Goal: Task Accomplishment & Management: Manage account settings

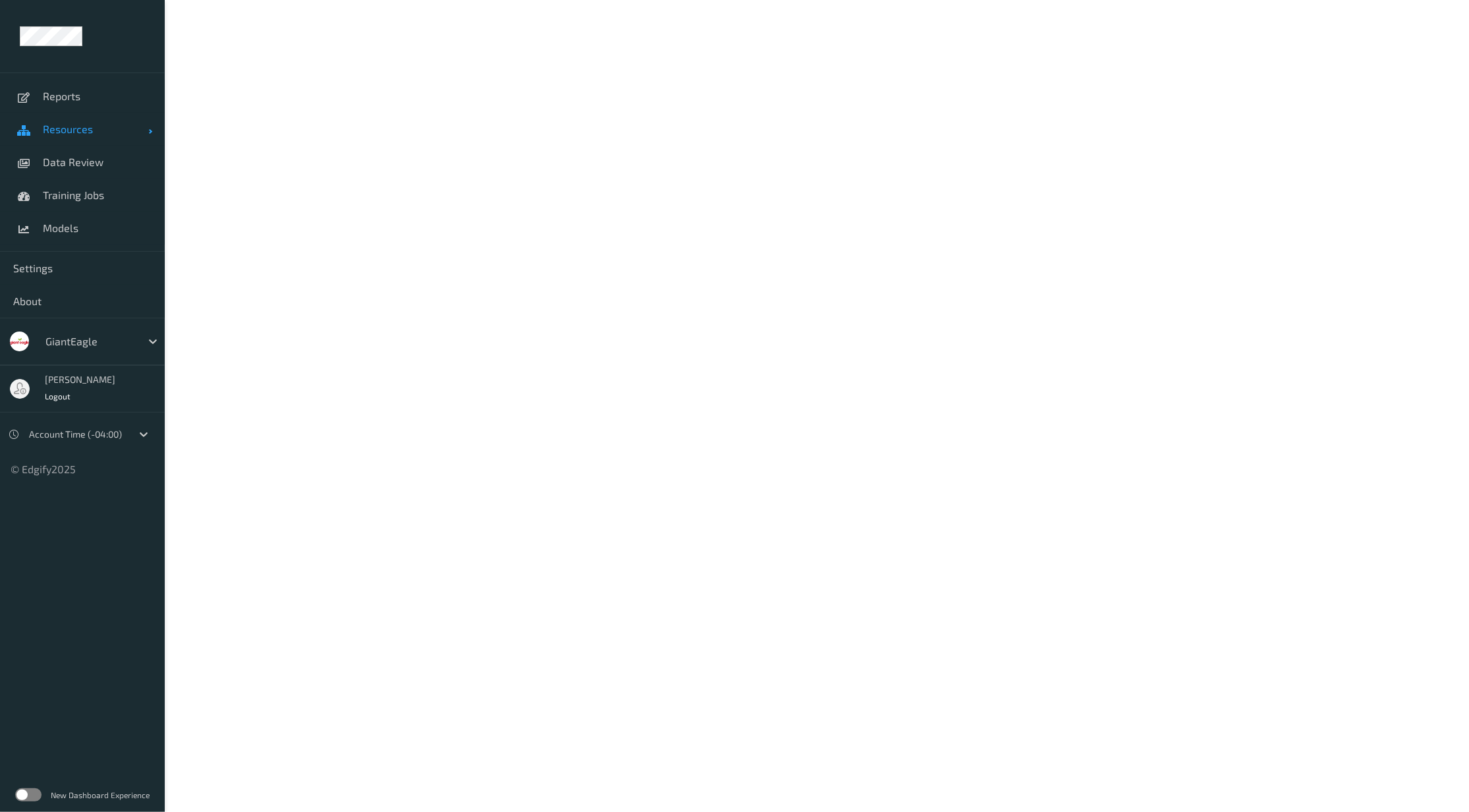
click at [77, 123] on span "Resources" at bounding box center [96, 129] width 106 height 13
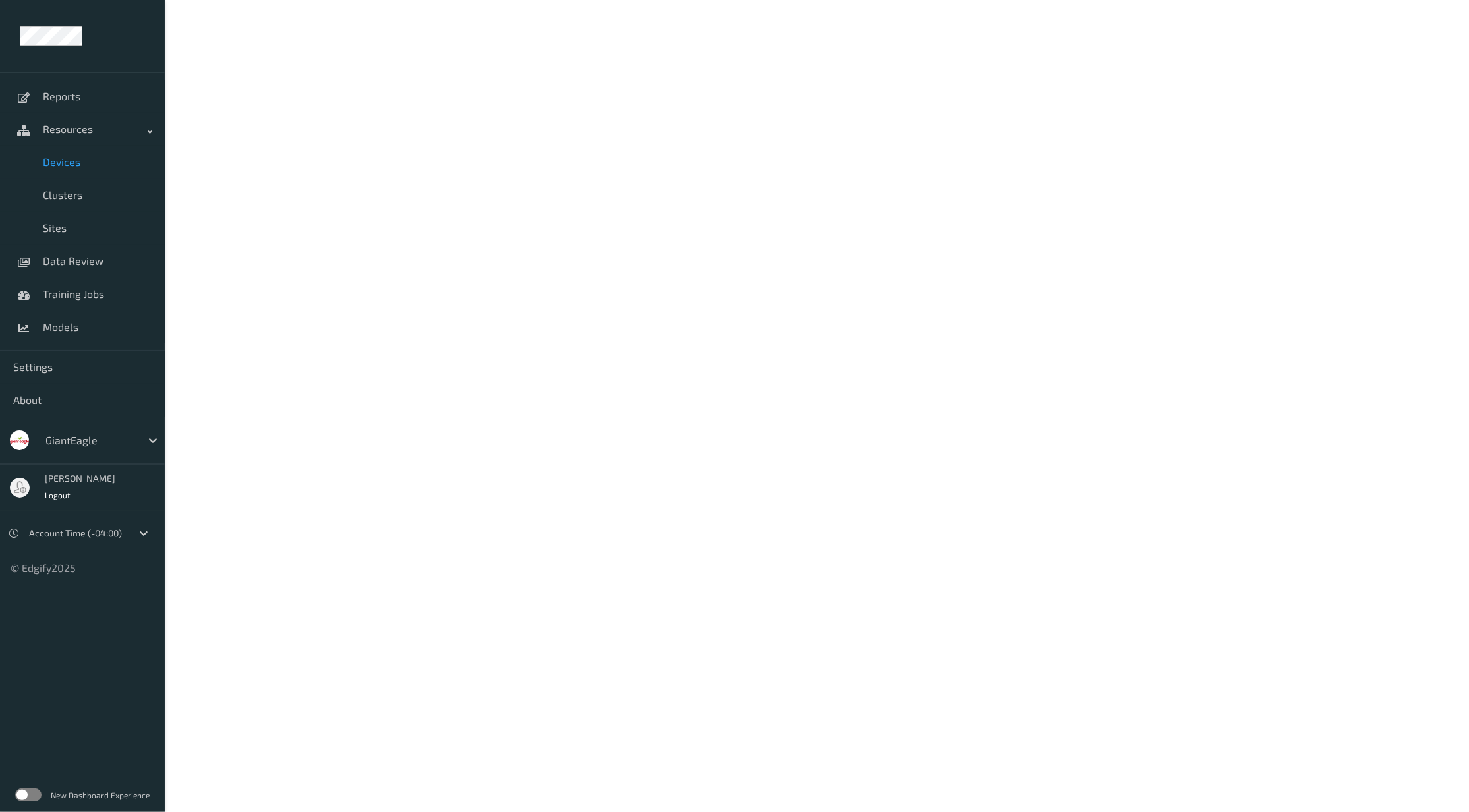
click at [70, 167] on span "Devices" at bounding box center [97, 162] width 109 height 13
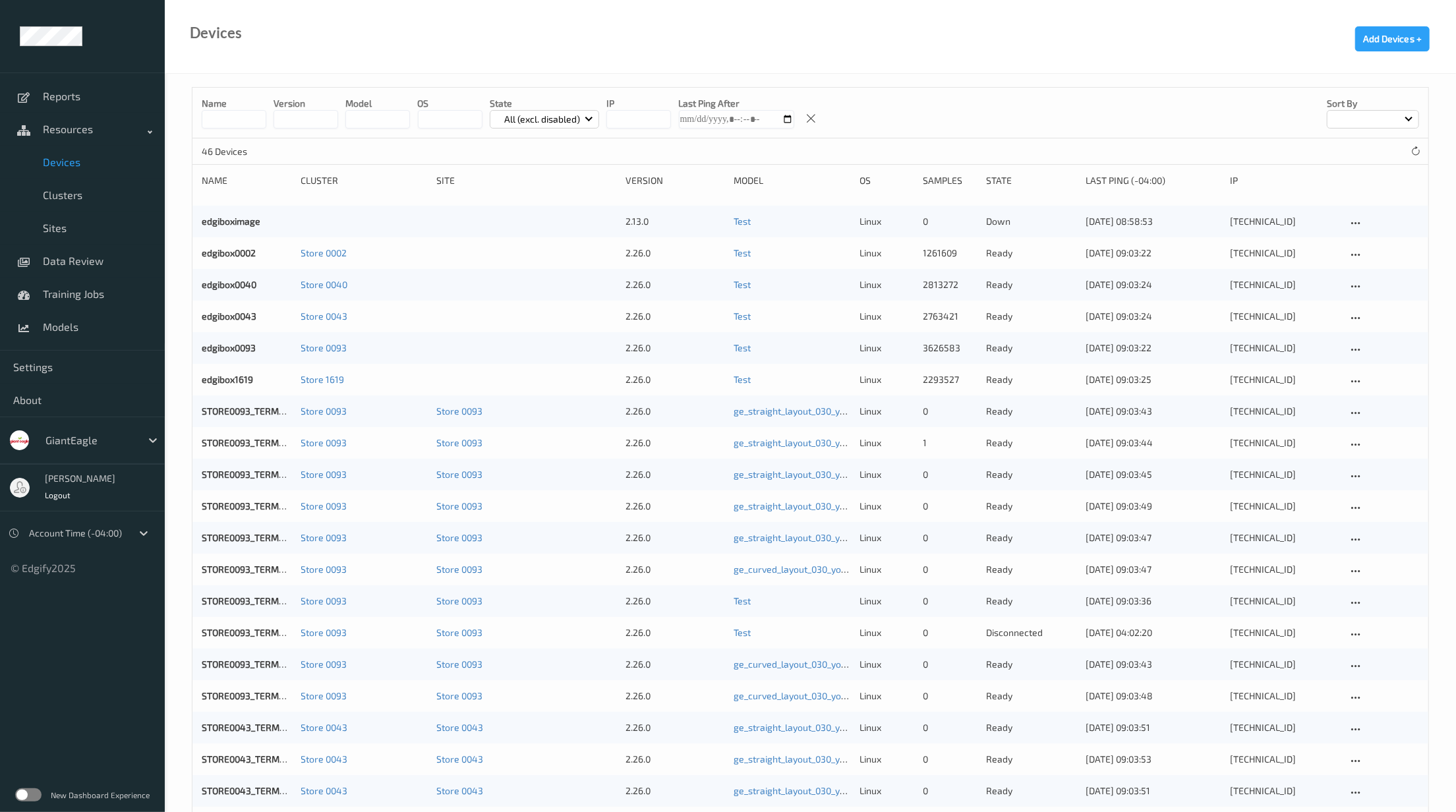
click at [236, 119] on input at bounding box center [234, 120] width 64 height 18
click at [243, 116] on input at bounding box center [234, 120] width 64 height 18
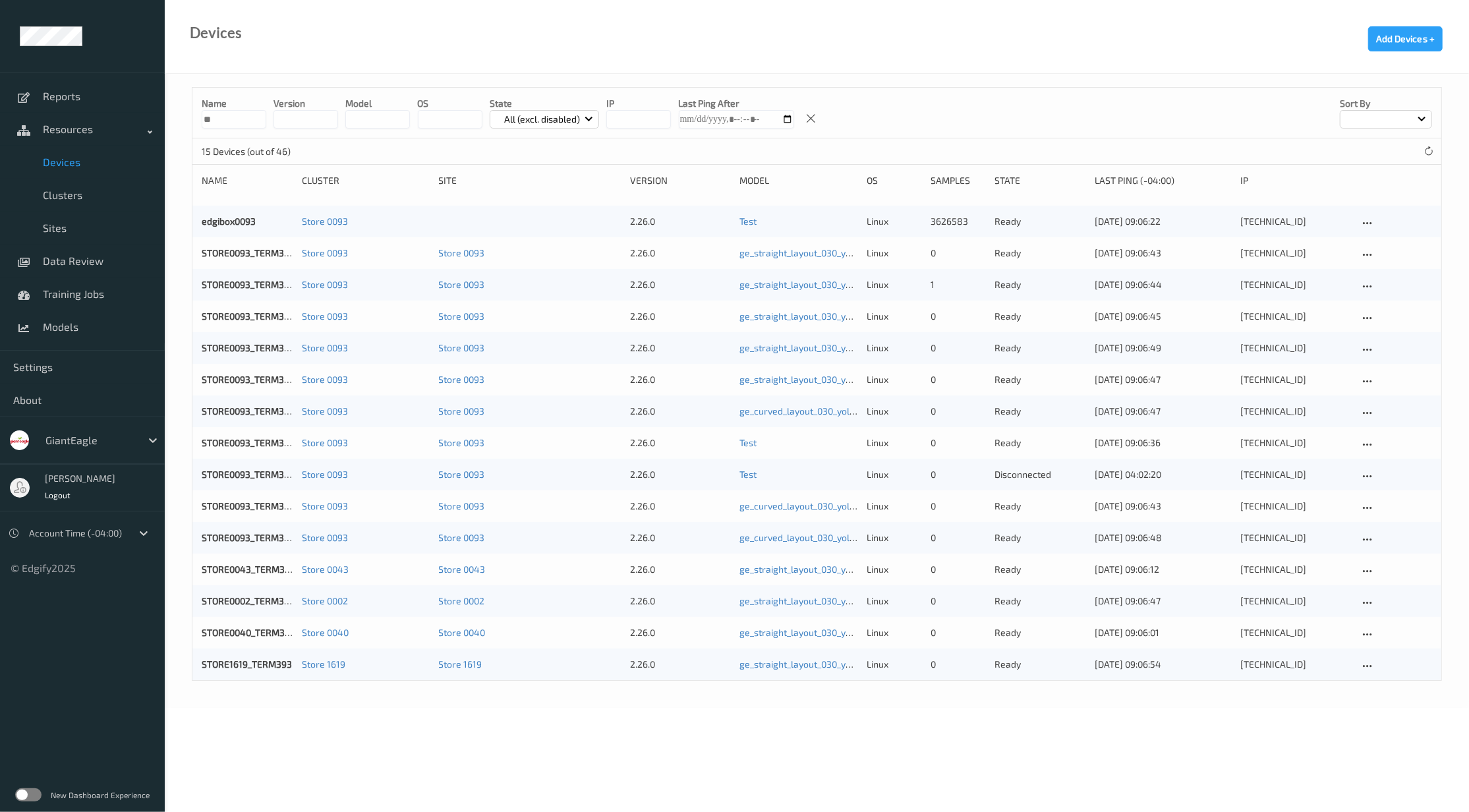
type input "**"
click at [257, 255] on link "STORE0093_TERM393" at bounding box center [248, 253] width 93 height 12
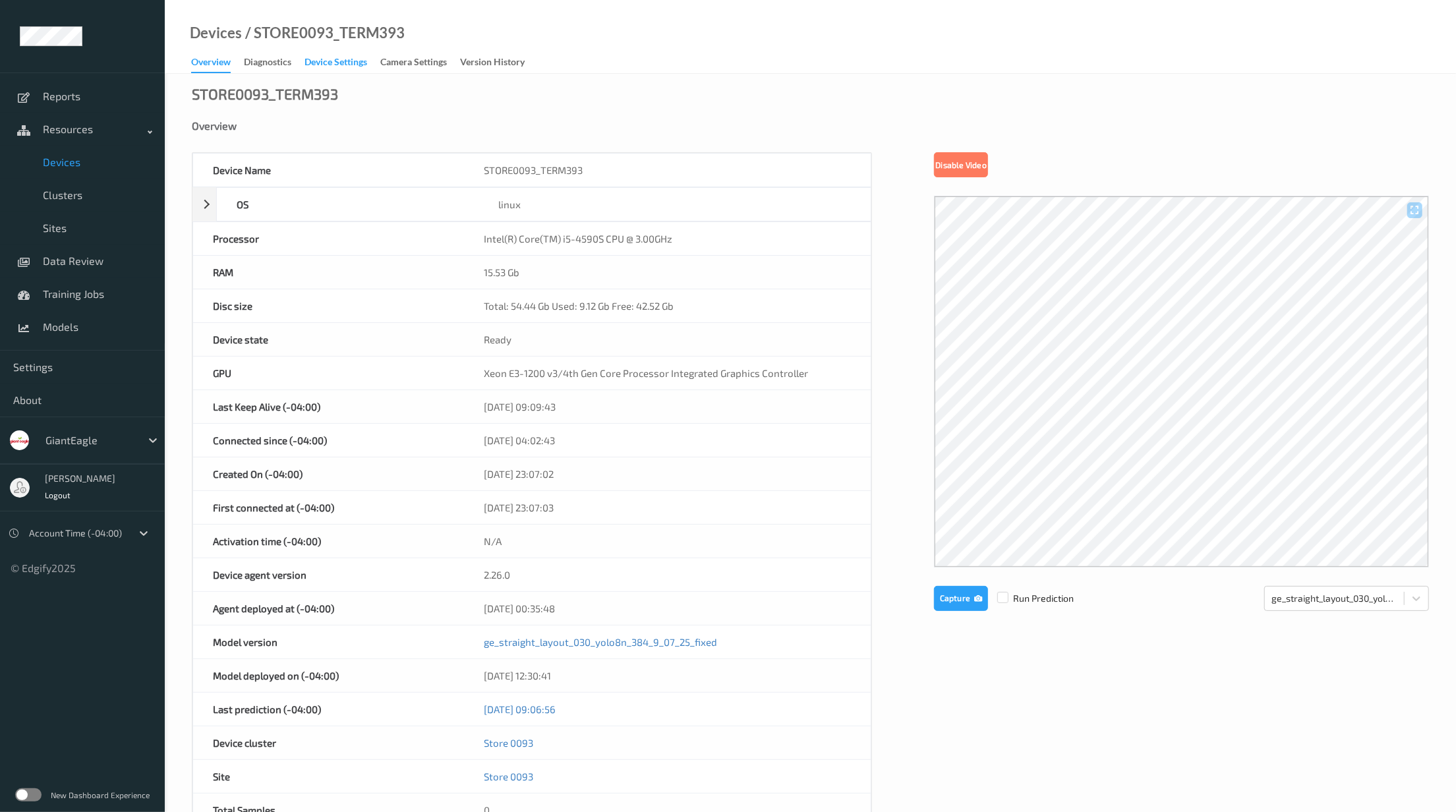
click at [348, 61] on div "Device Settings" at bounding box center [336, 63] width 63 height 16
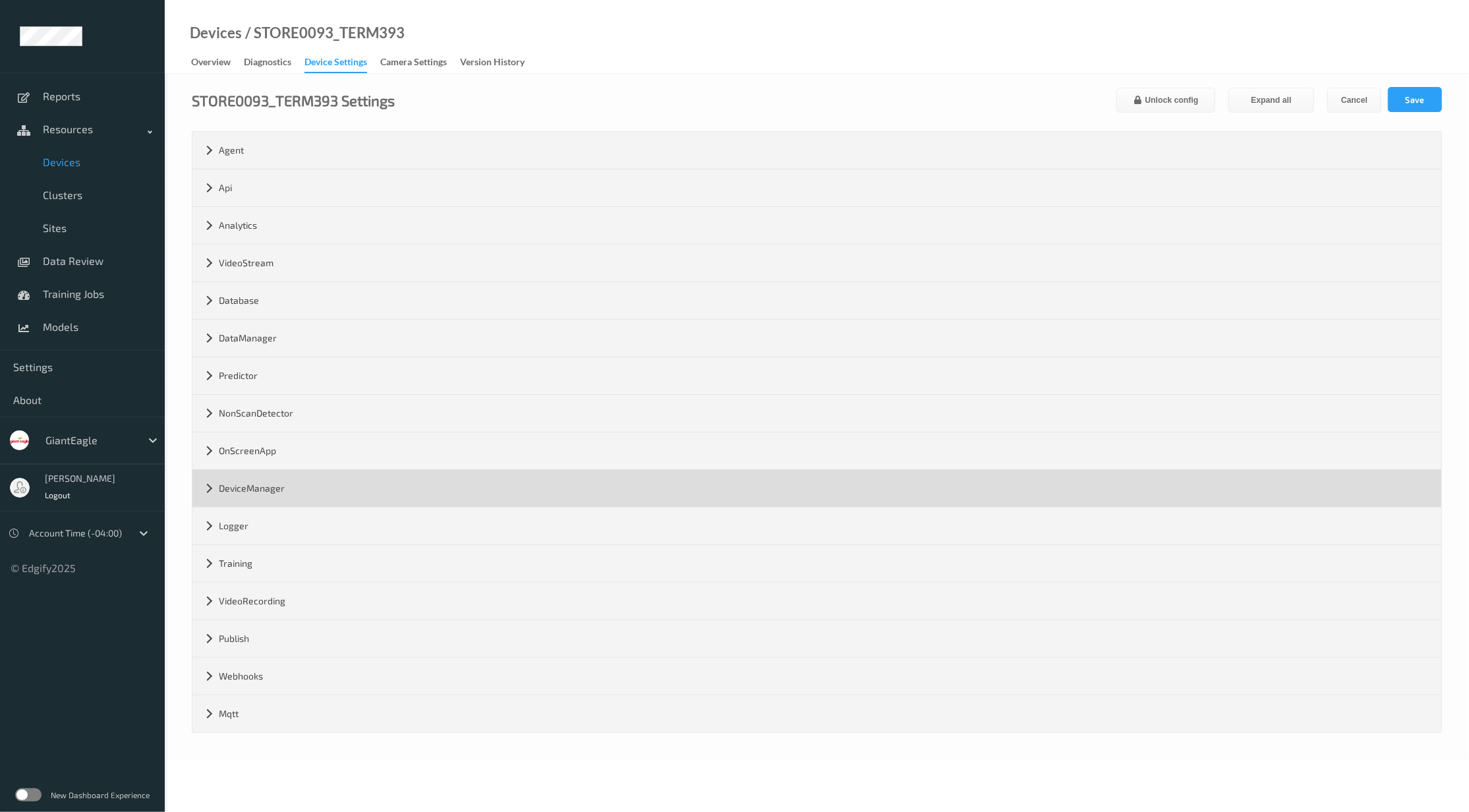
click at [271, 491] on div "DeviceManager" at bounding box center [816, 488] width 1249 height 37
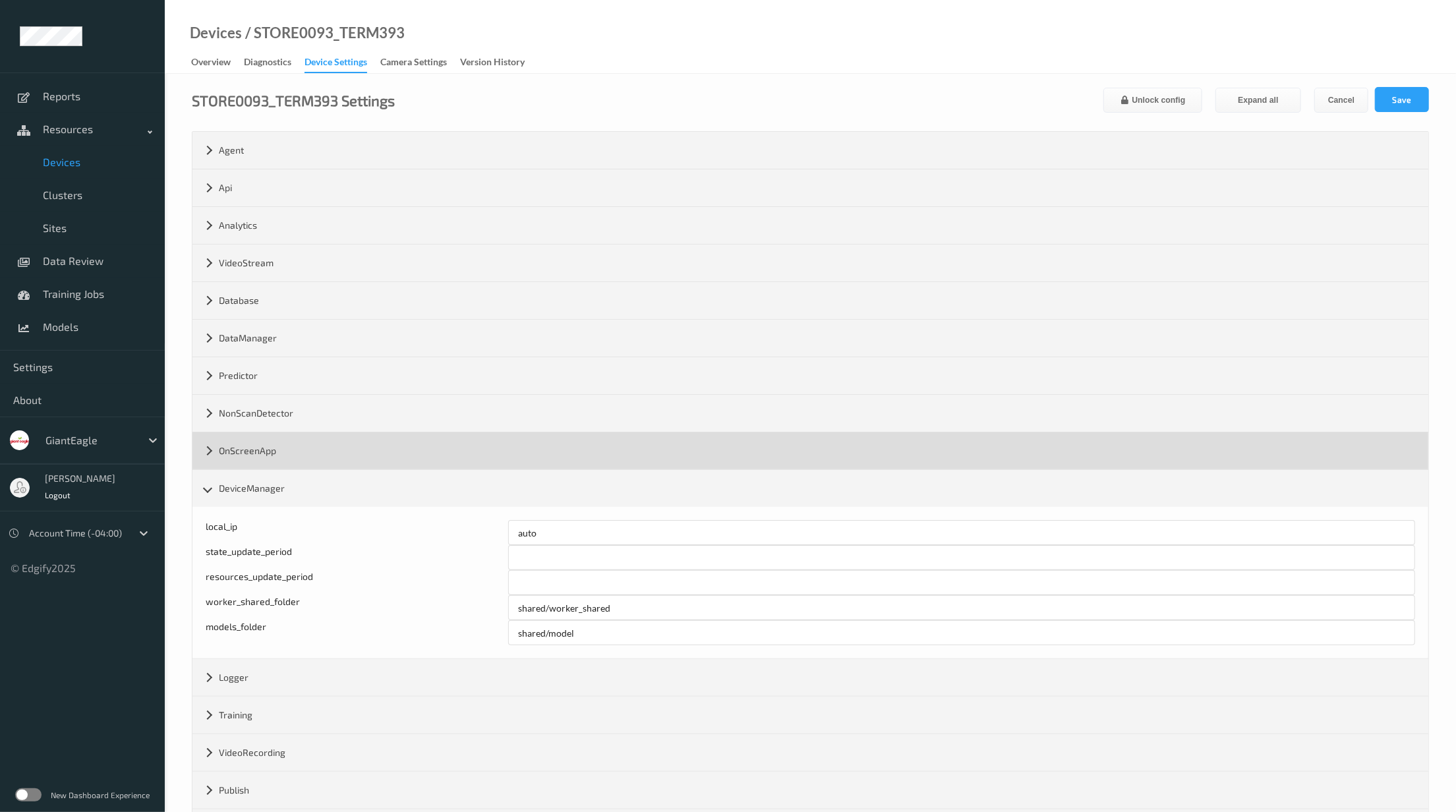
click at [268, 455] on div "OnScreenApp" at bounding box center [810, 451] width 1236 height 37
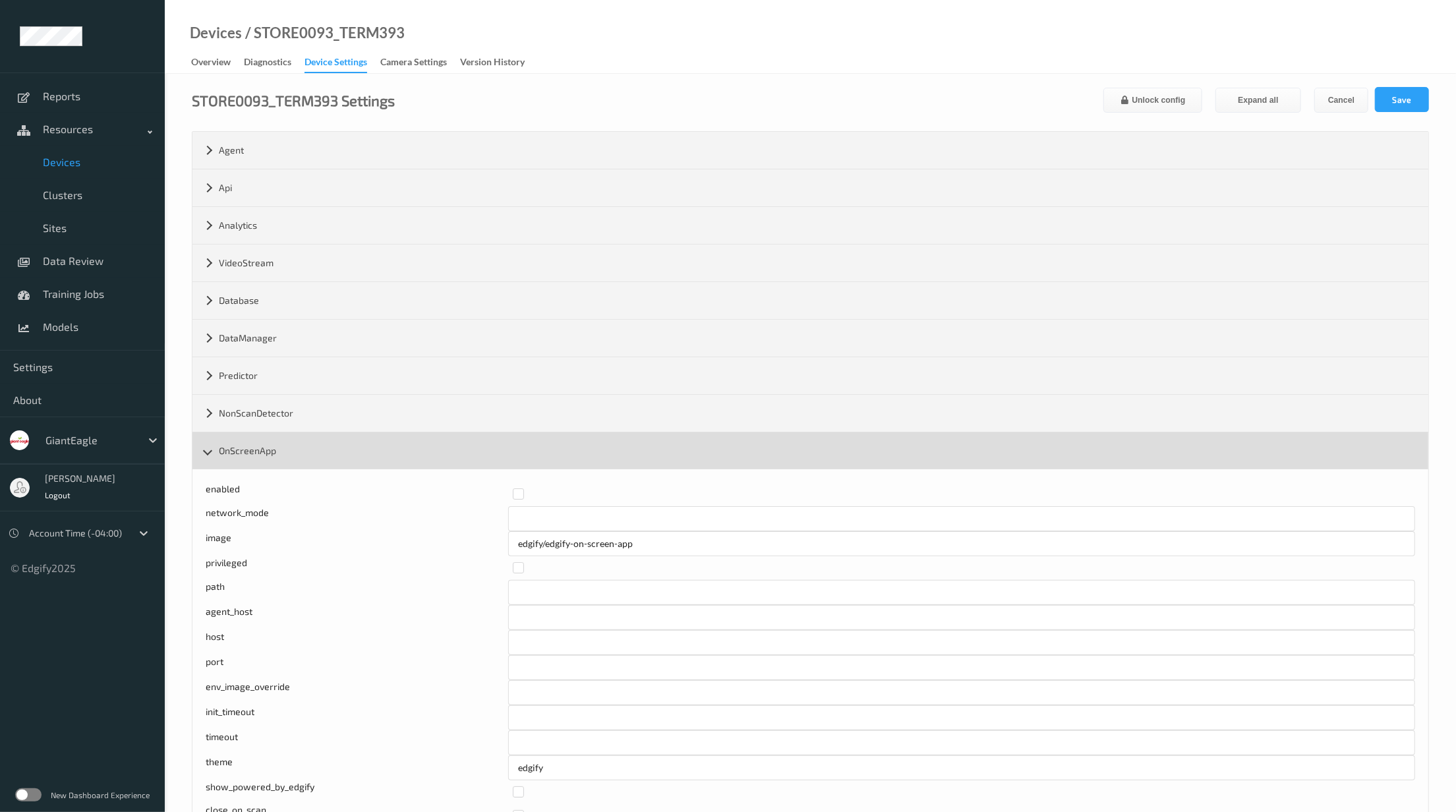
click at [248, 454] on div "OnScreenApp" at bounding box center [810, 451] width 1236 height 37
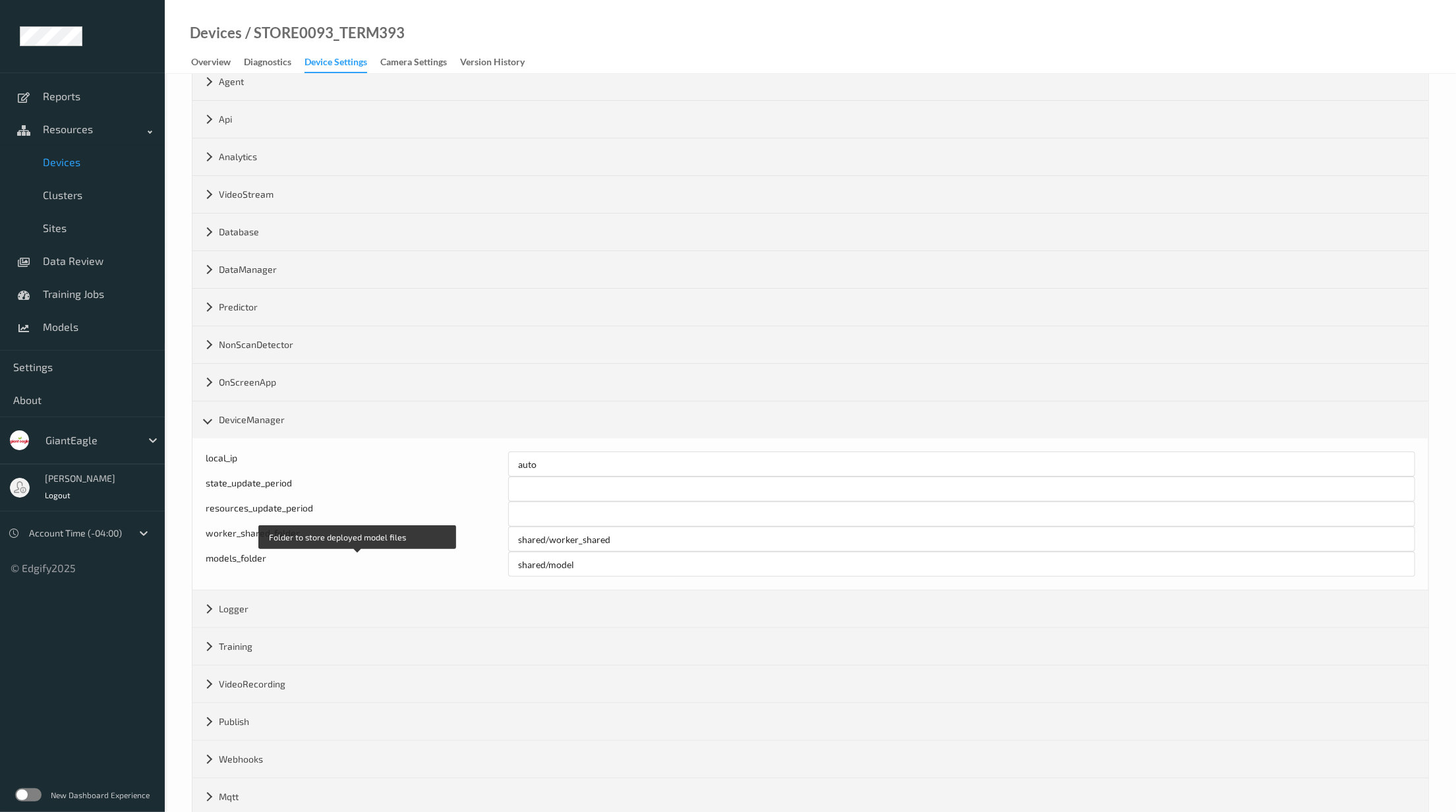
scroll to position [106, 0]
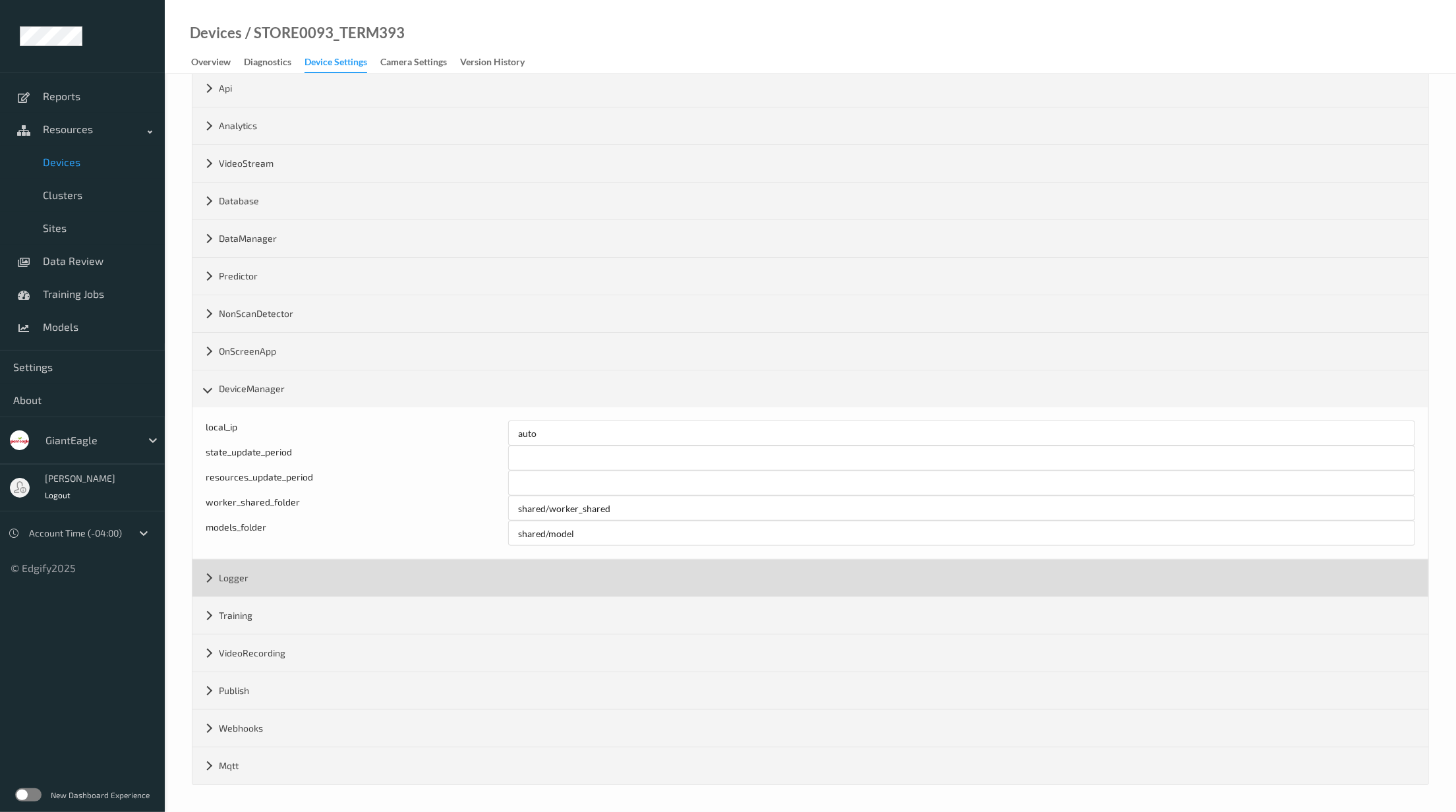
click at [246, 577] on div "Logger" at bounding box center [810, 578] width 1236 height 37
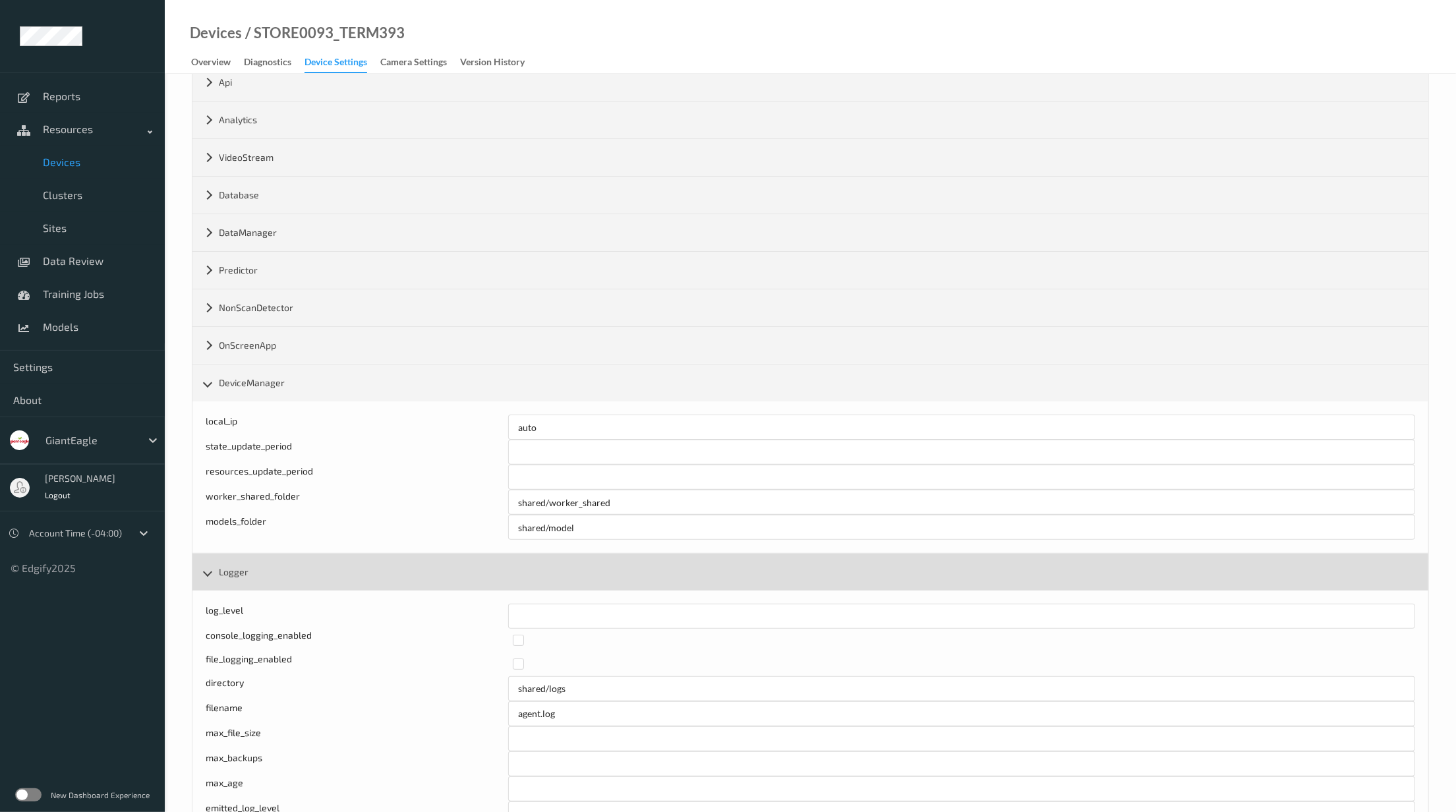
click at [246, 577] on div "Logger" at bounding box center [810, 572] width 1236 height 37
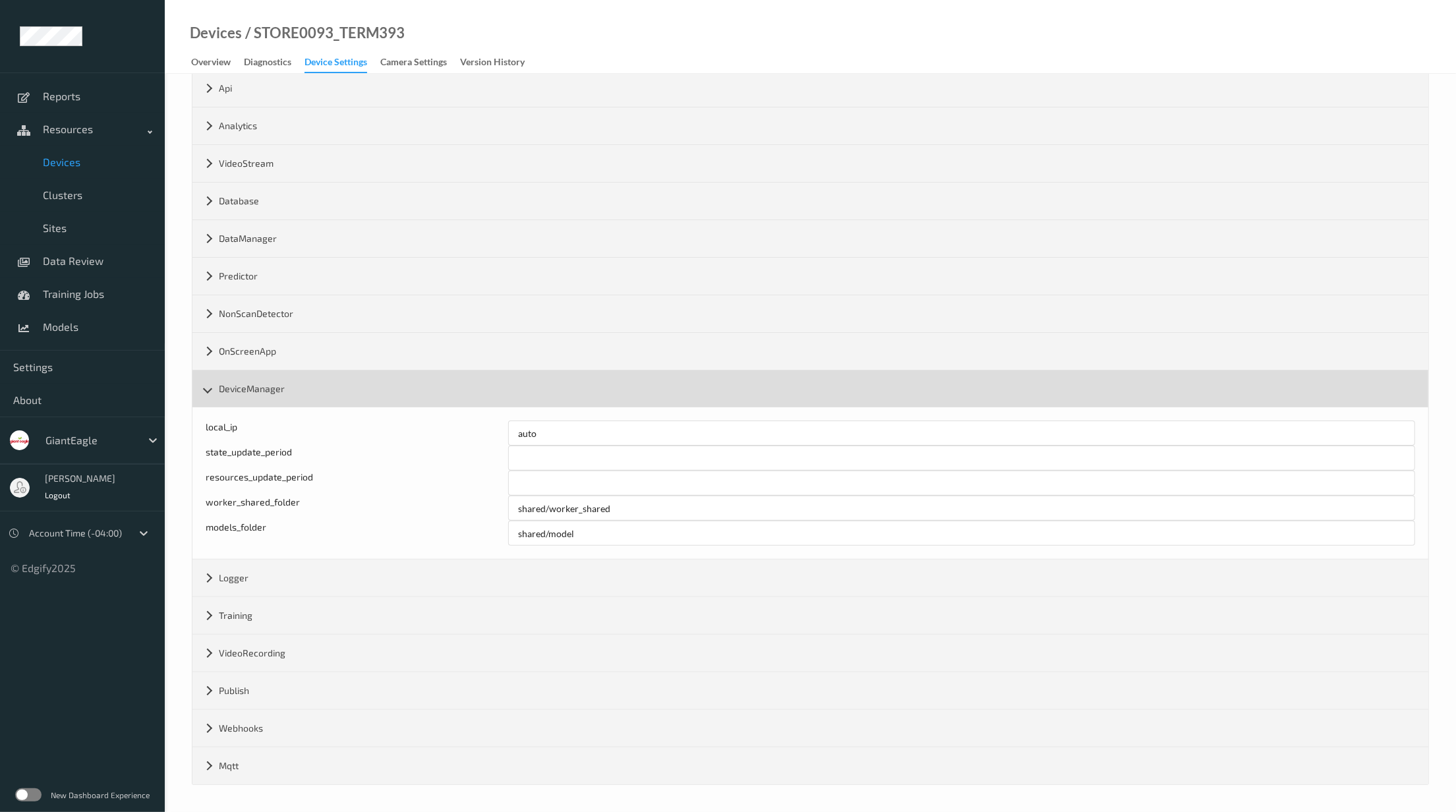
click at [238, 381] on div "DeviceManager" at bounding box center [810, 388] width 1236 height 37
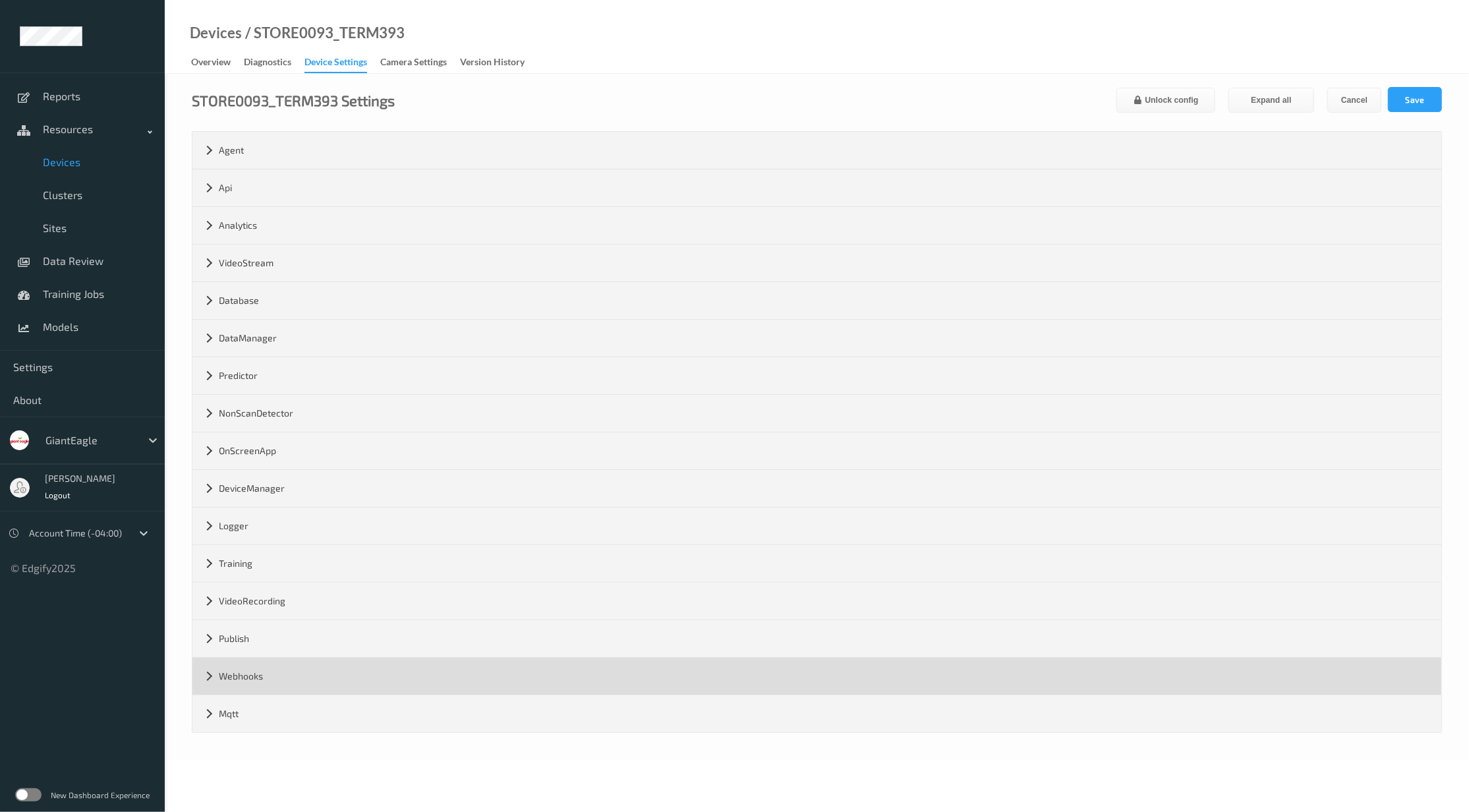
click at [290, 683] on div "Webhooks" at bounding box center [816, 676] width 1249 height 37
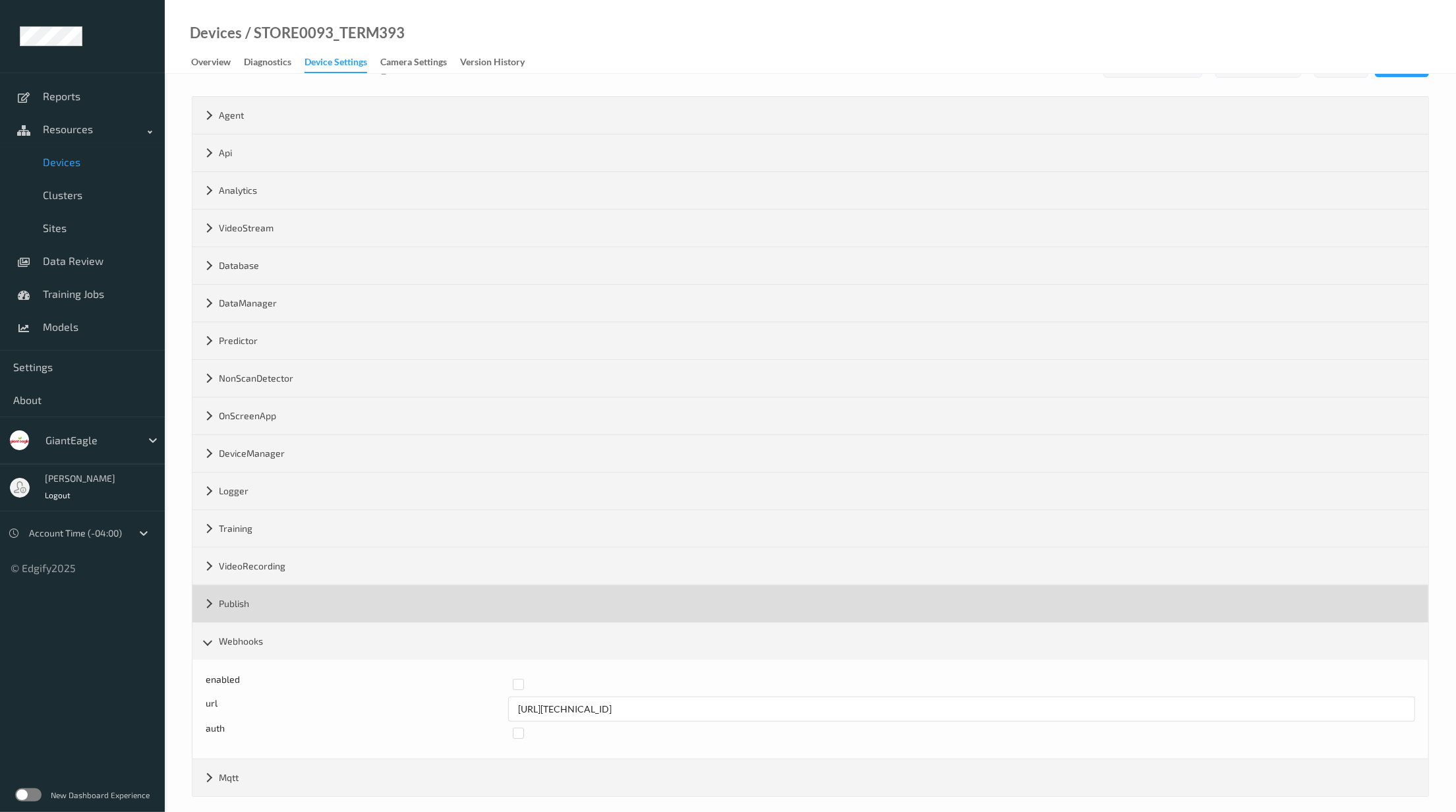
scroll to position [51, 0]
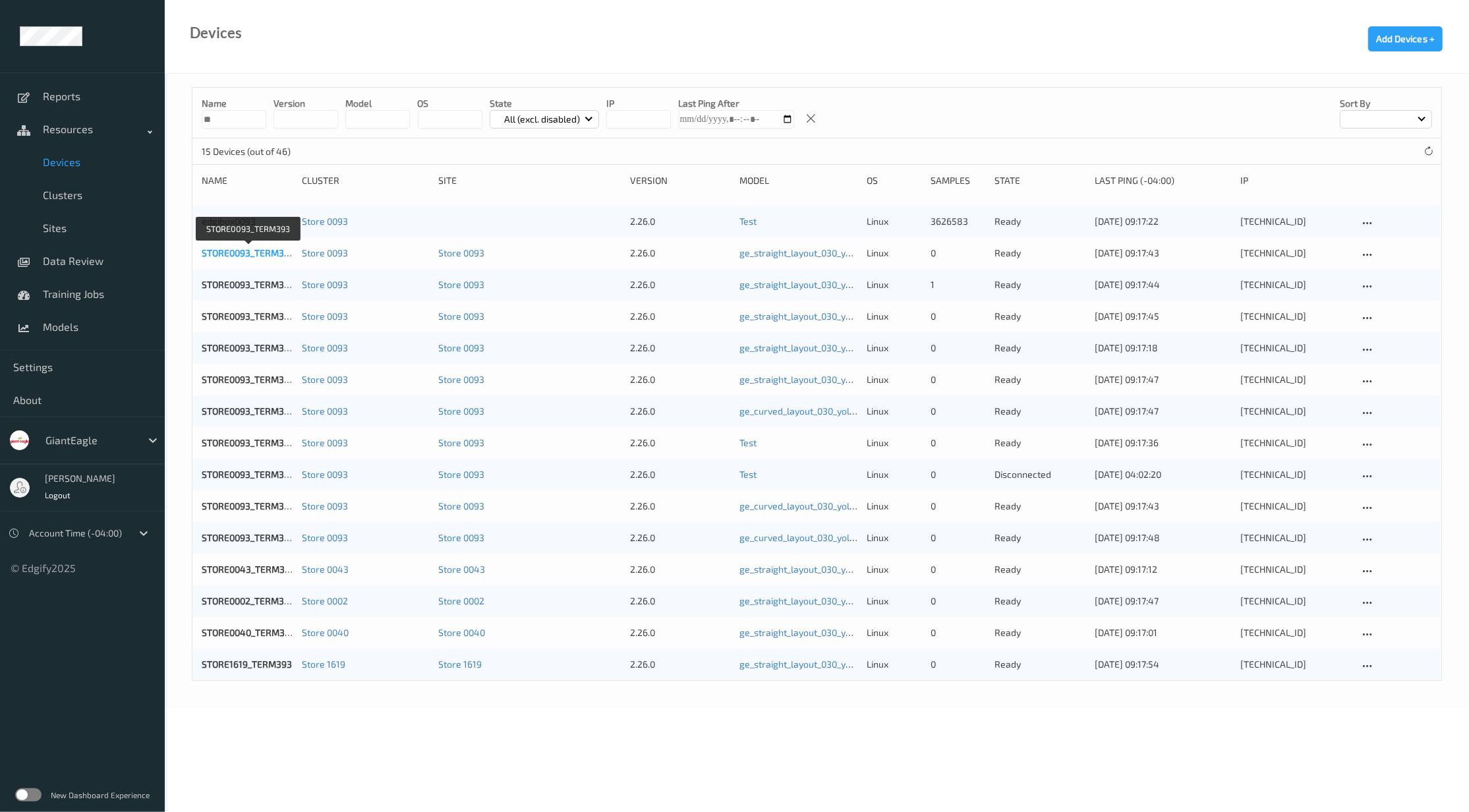
click at [238, 256] on link "STORE0093_TERM393" at bounding box center [248, 253] width 93 height 12
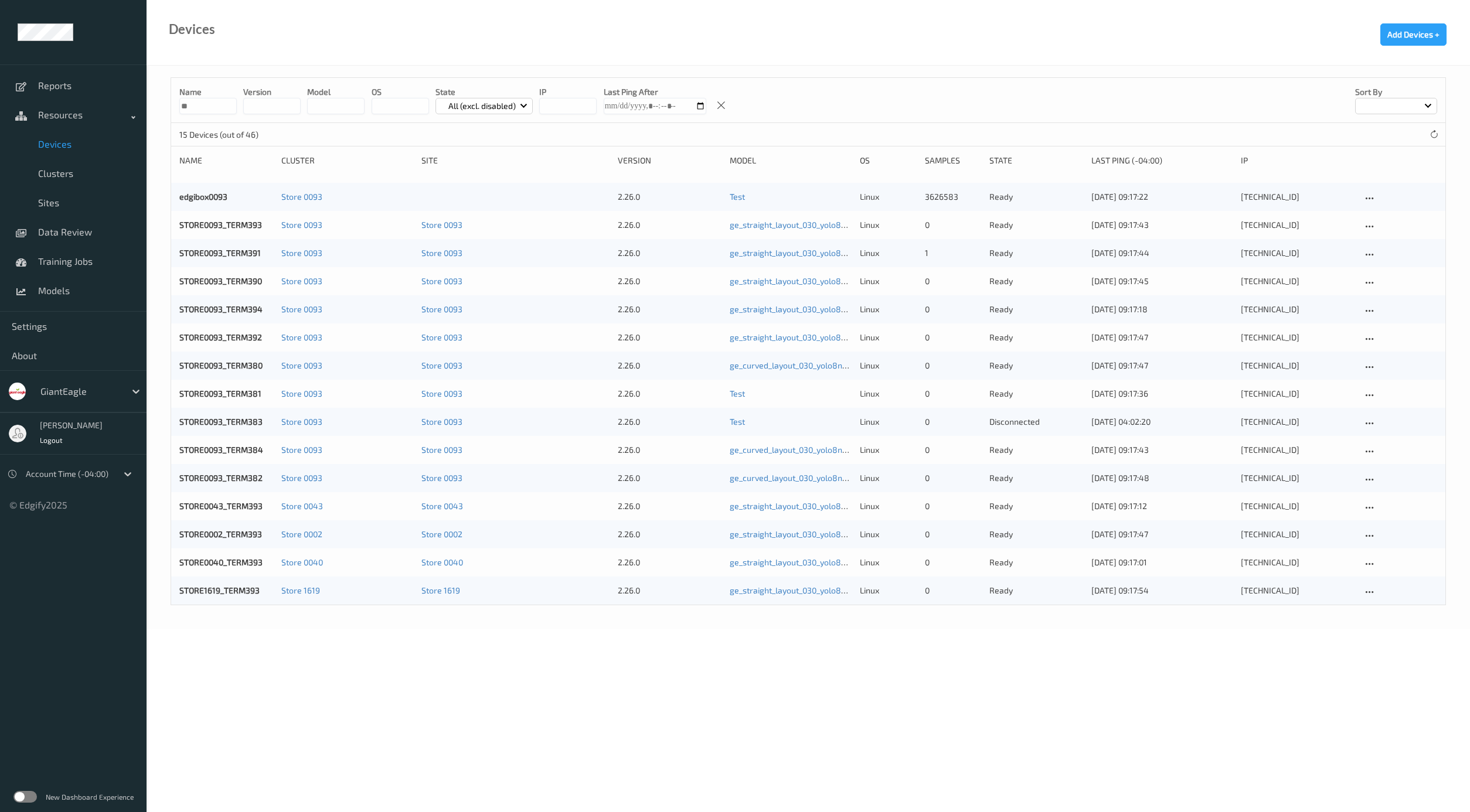
click at [232, 248] on div "STORE0093_TERM391" at bounding box center [227, 253] width 94 height 12
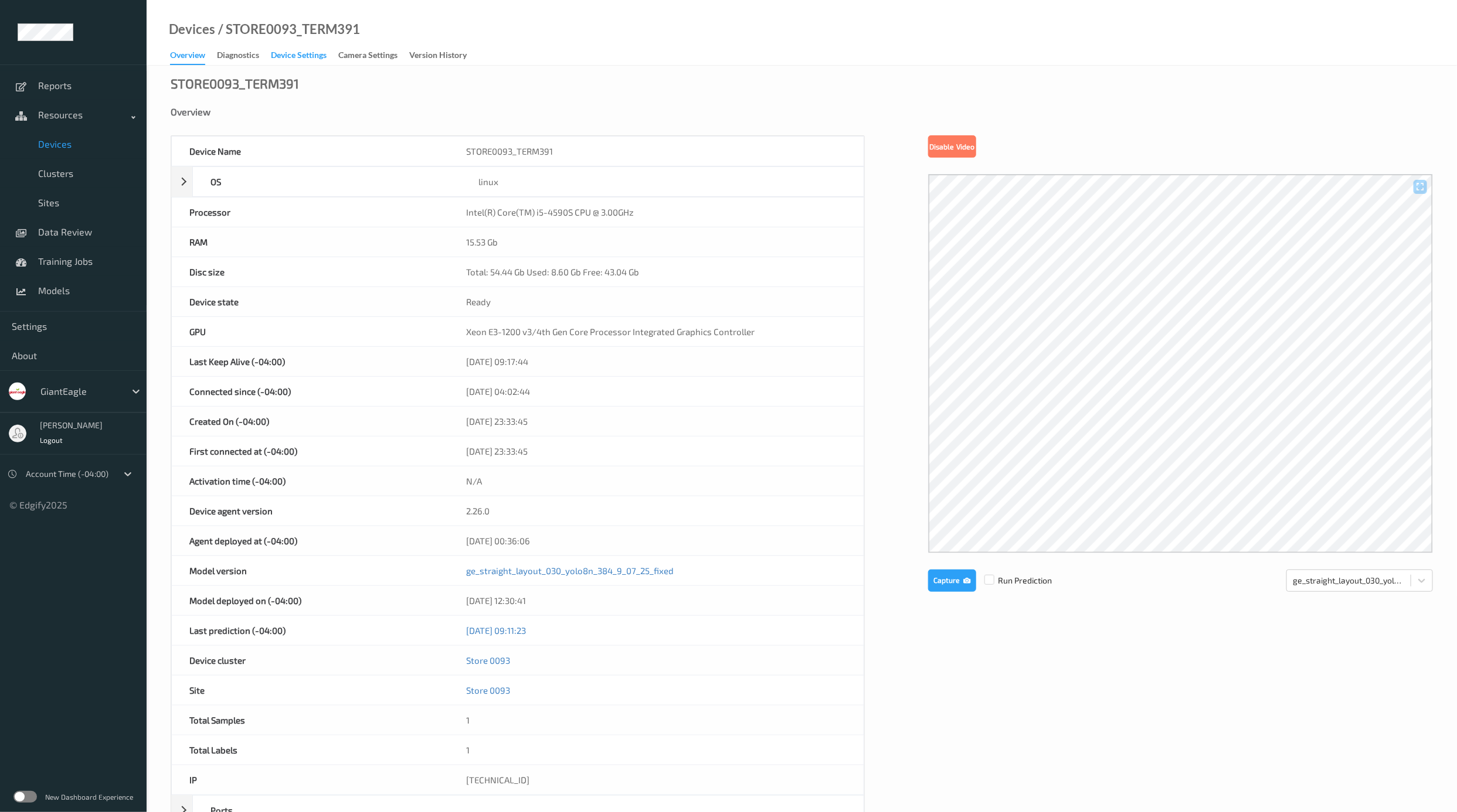
click at [300, 51] on div "Device Settings" at bounding box center [298, 56] width 56 height 15
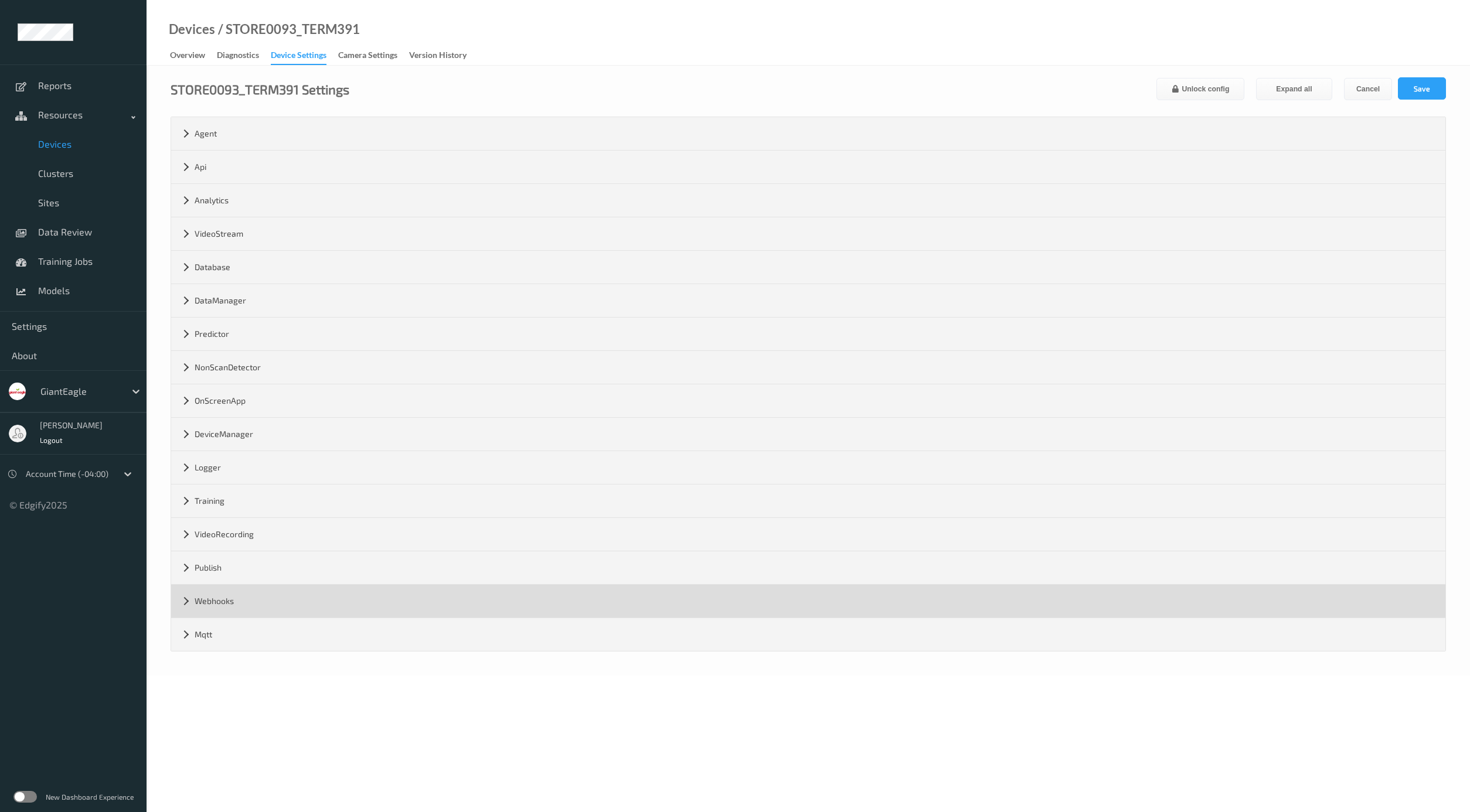
click at [245, 607] on div "Webhooks" at bounding box center [808, 601] width 1274 height 33
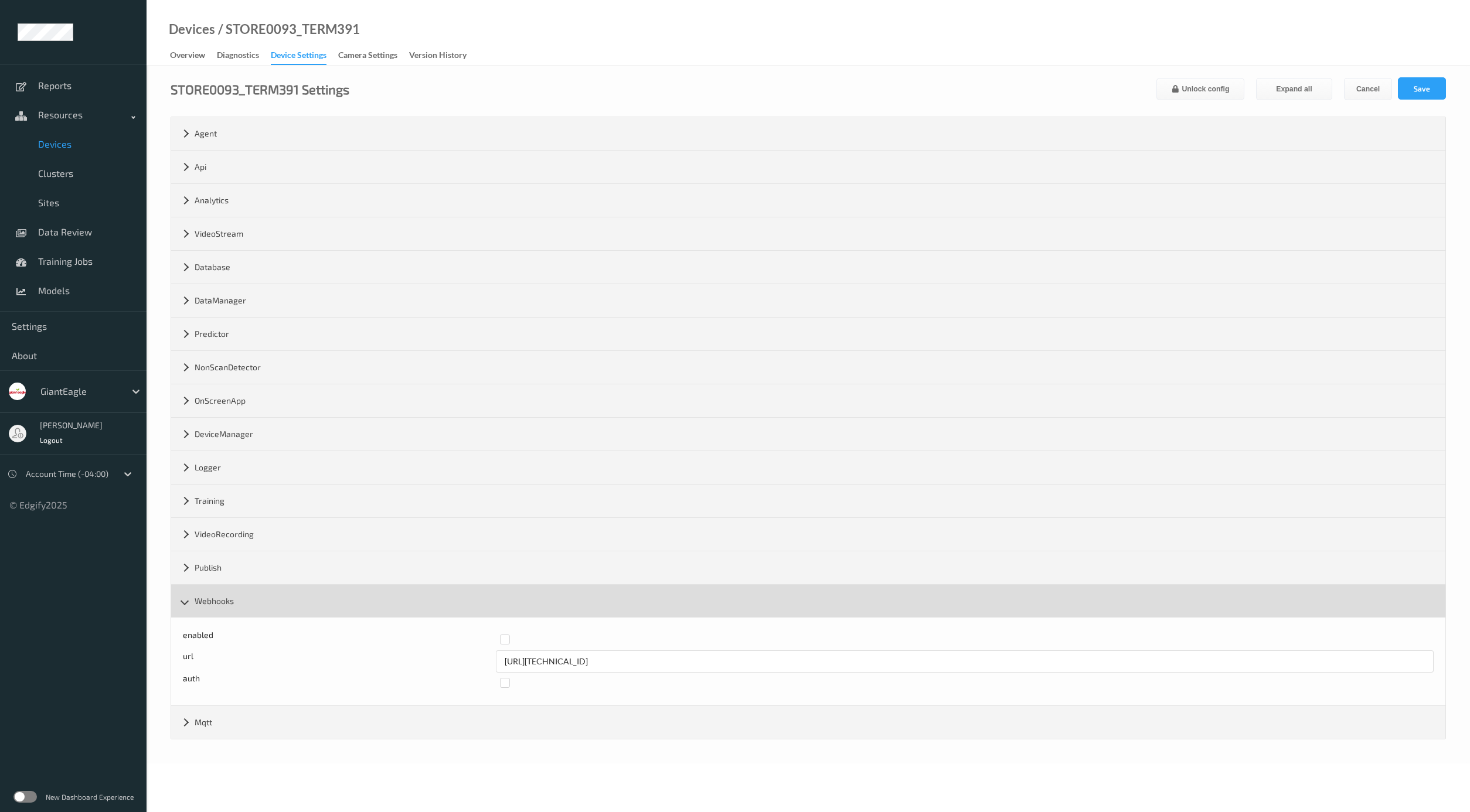
click at [245, 607] on div "Webhooks" at bounding box center [808, 601] width 1274 height 33
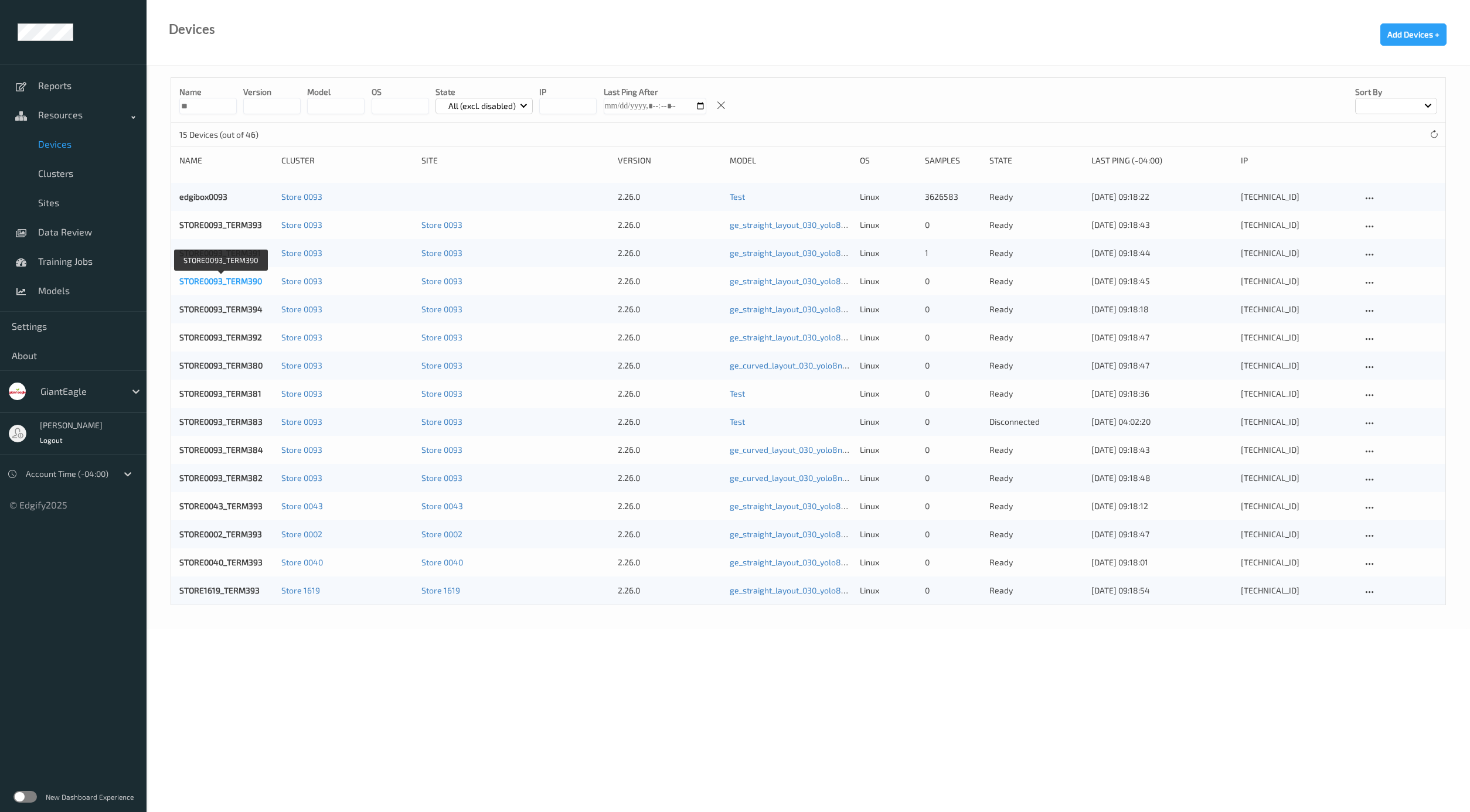
click at [218, 282] on link "STORE0093_TERM390" at bounding box center [221, 281] width 83 height 10
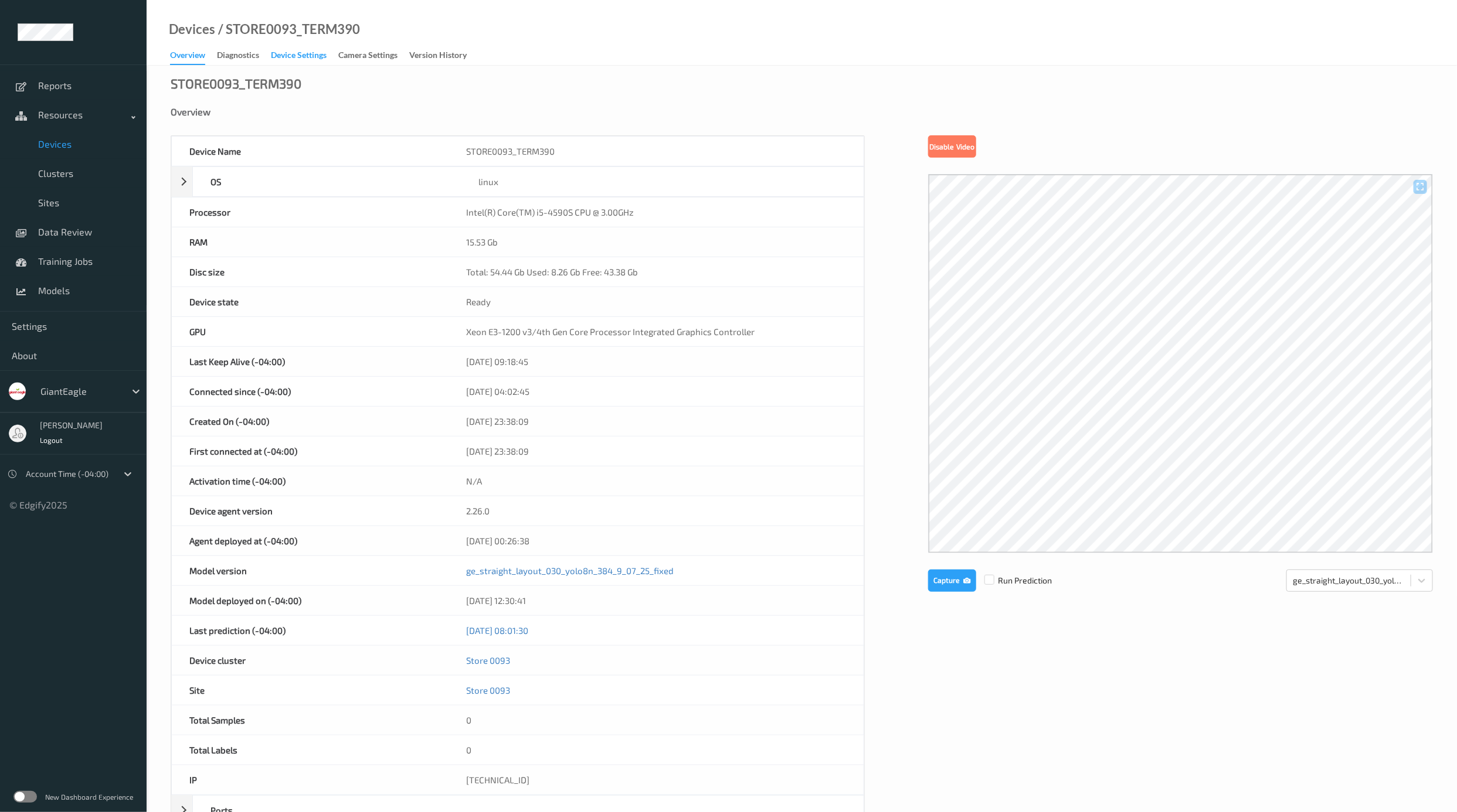
click at [318, 53] on div "Device Settings" at bounding box center [298, 56] width 56 height 15
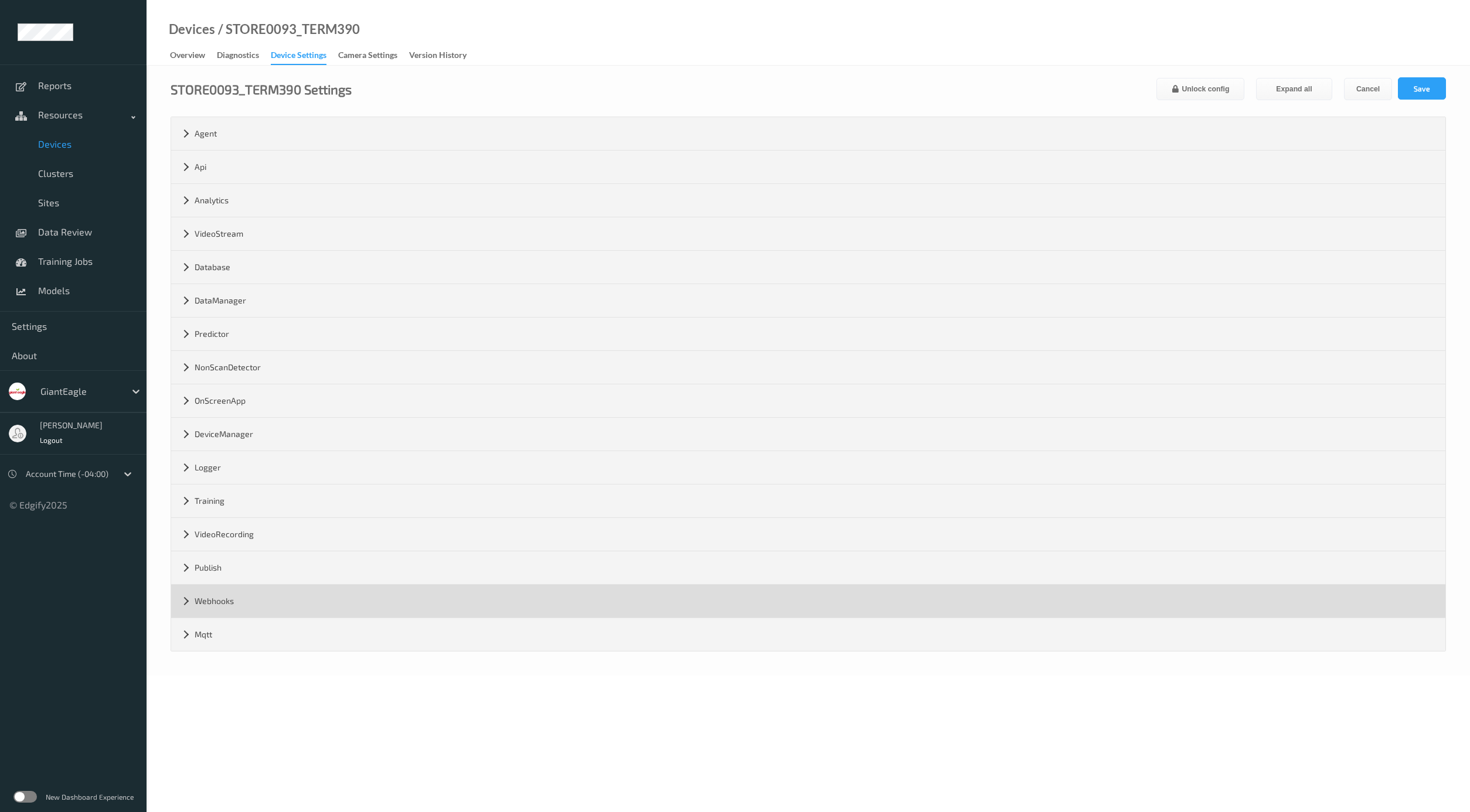
click at [269, 597] on div "Webhooks" at bounding box center [808, 601] width 1274 height 33
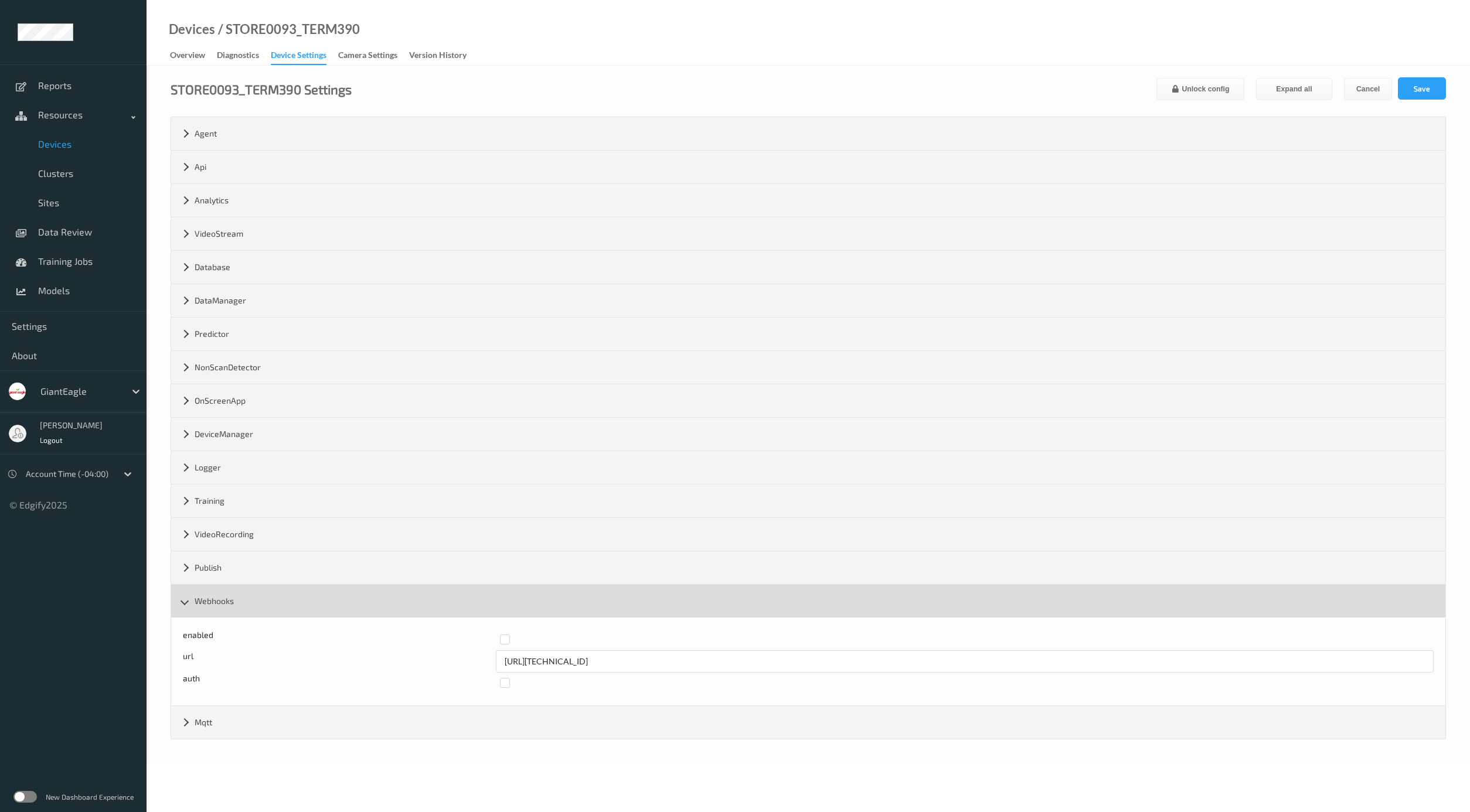
click at [270, 597] on div "Webhooks" at bounding box center [808, 601] width 1274 height 33
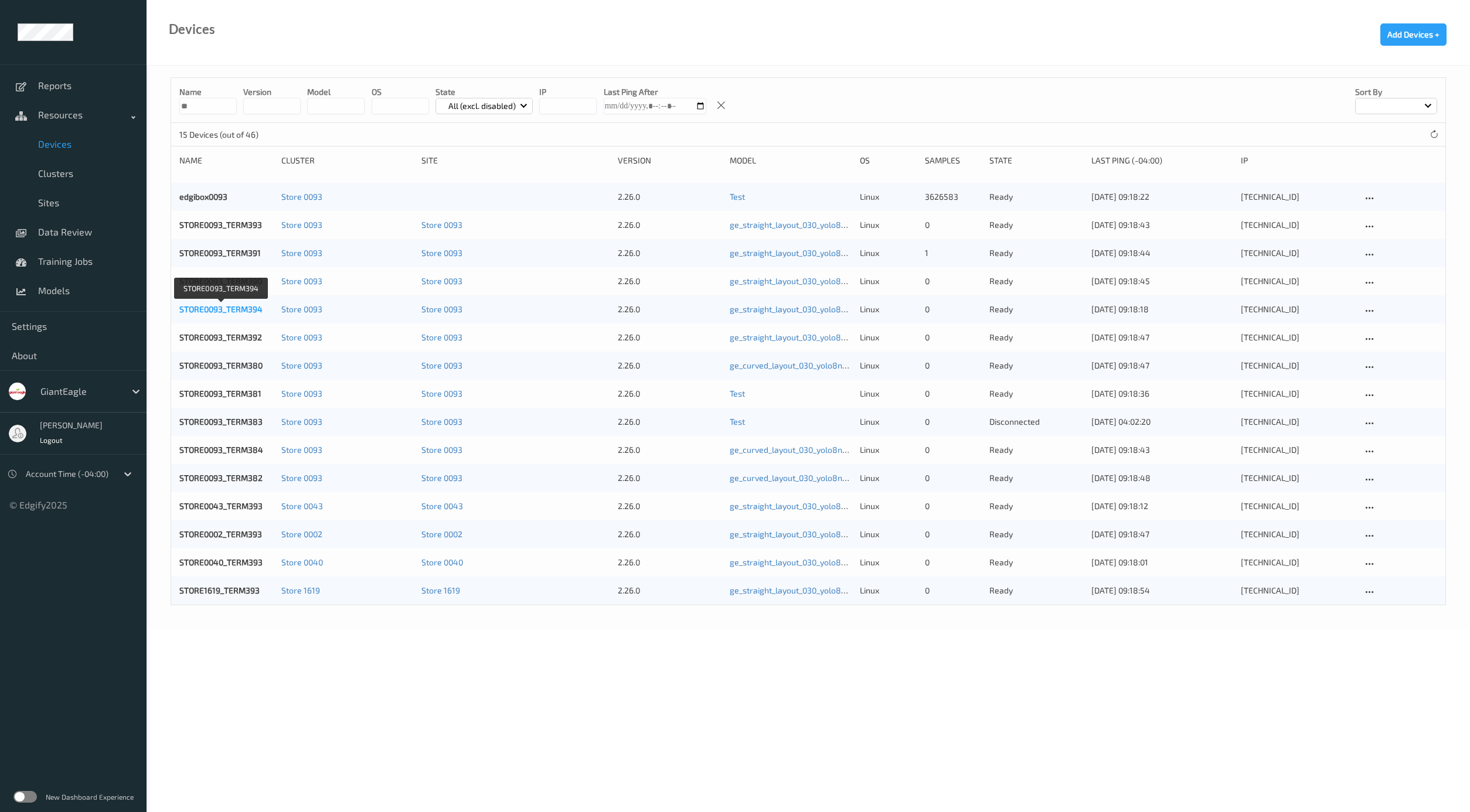
click at [229, 309] on link "STORE0093_TERM394" at bounding box center [221, 309] width 84 height 10
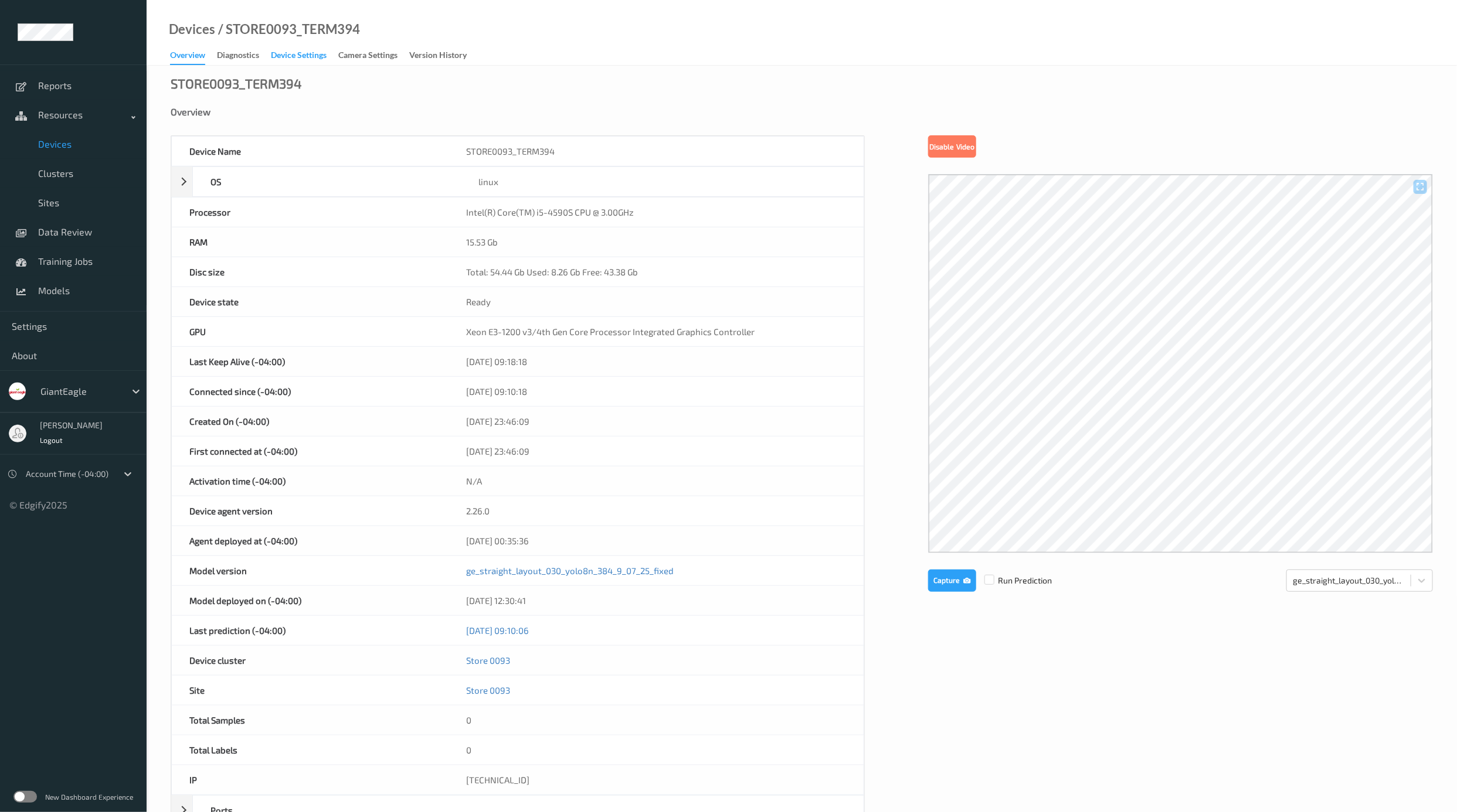
click at [309, 58] on div "Device Settings" at bounding box center [298, 56] width 56 height 15
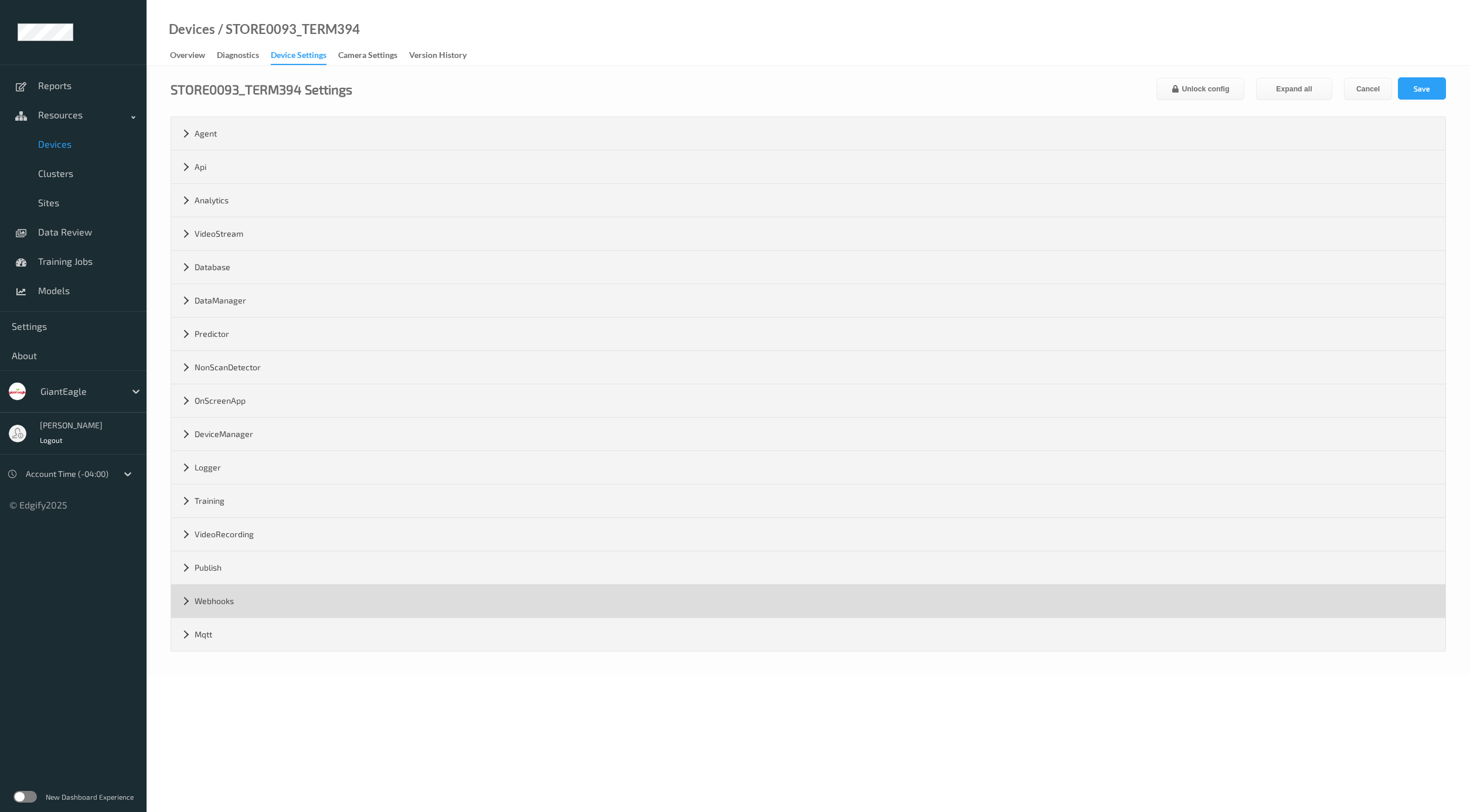
click at [269, 604] on div "Webhooks" at bounding box center [808, 601] width 1274 height 33
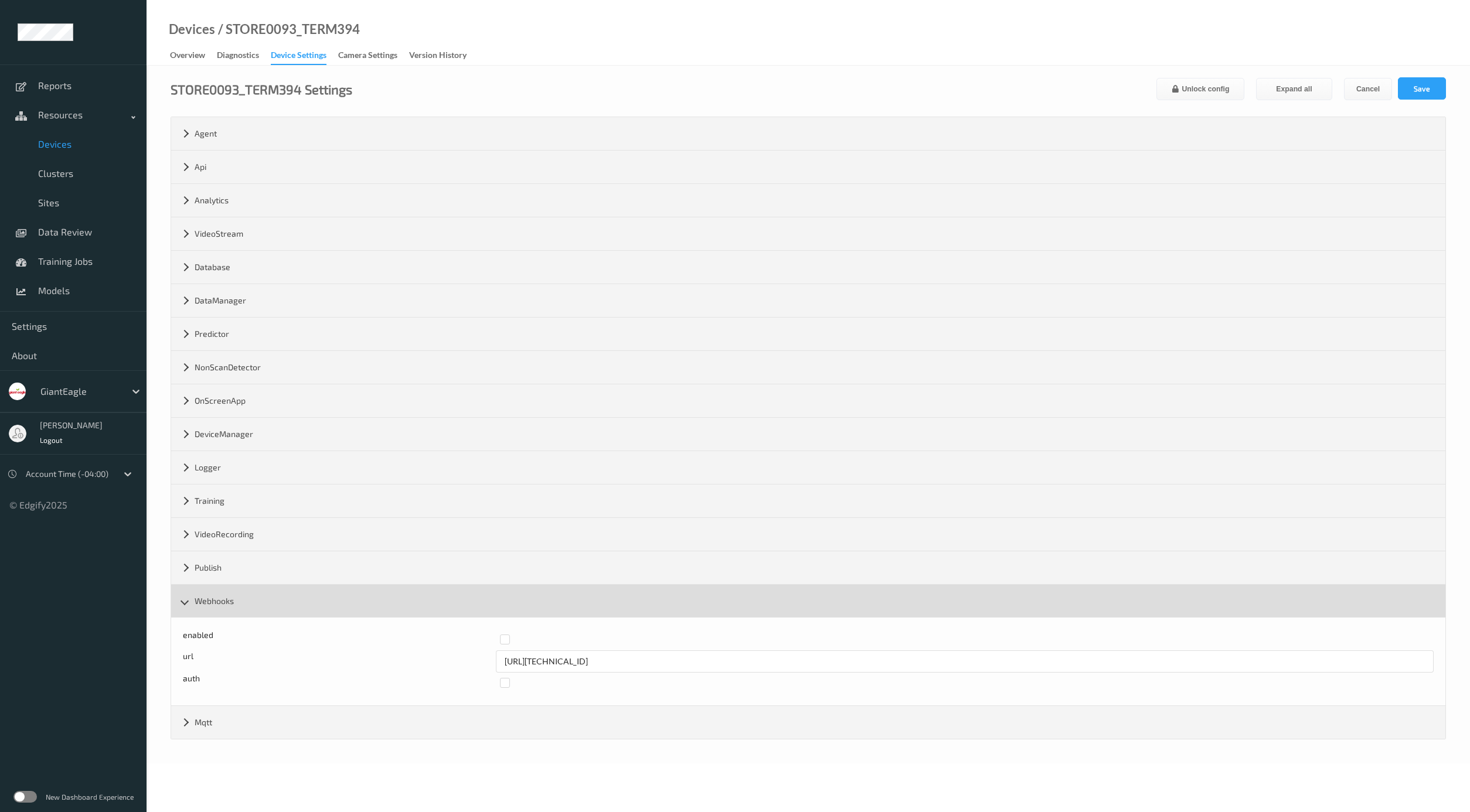
click at [269, 604] on div "Webhooks" at bounding box center [808, 601] width 1274 height 33
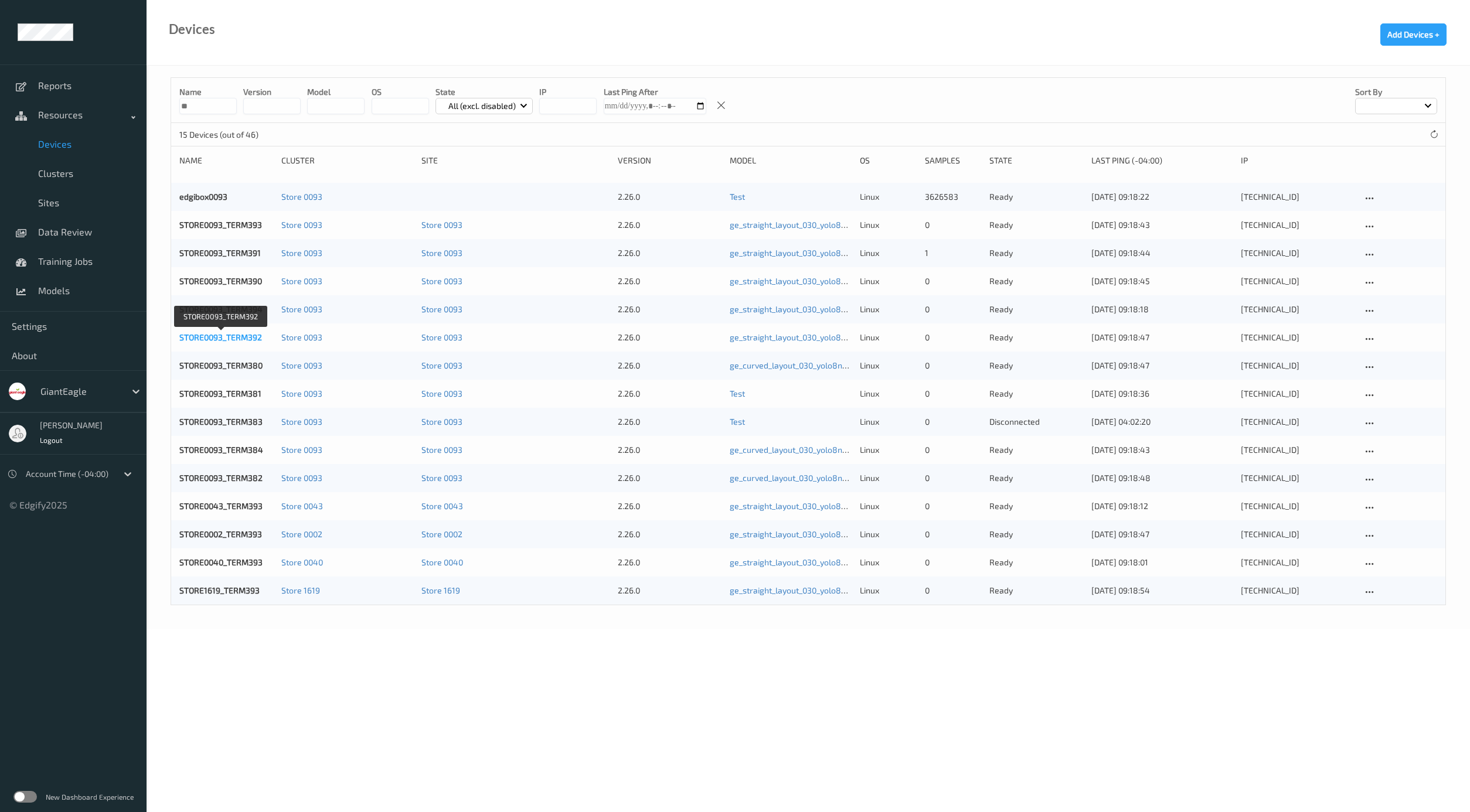
click at [238, 338] on link "STORE0093_TERM392" at bounding box center [221, 337] width 83 height 10
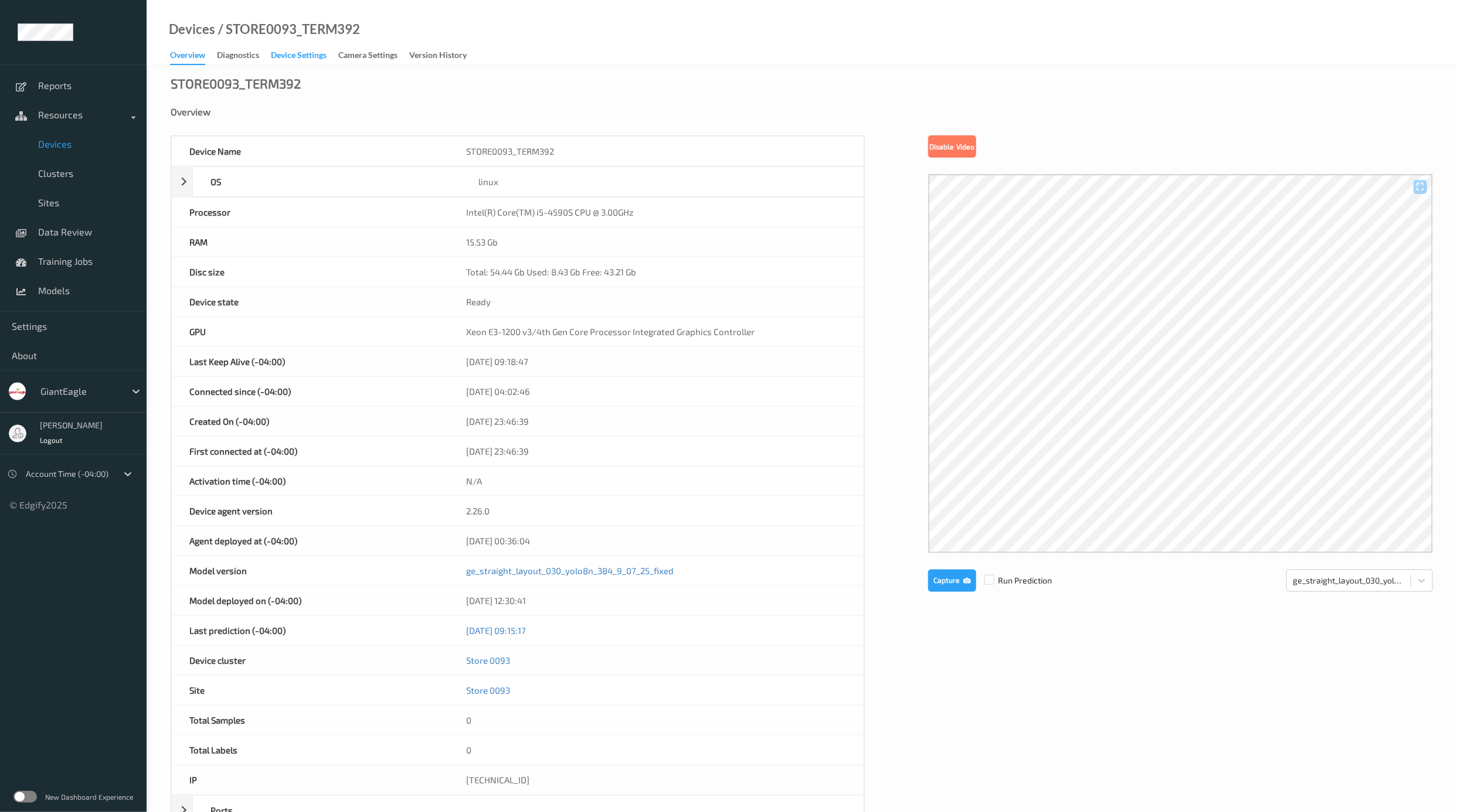
click at [298, 55] on div "Device Settings" at bounding box center [298, 56] width 56 height 15
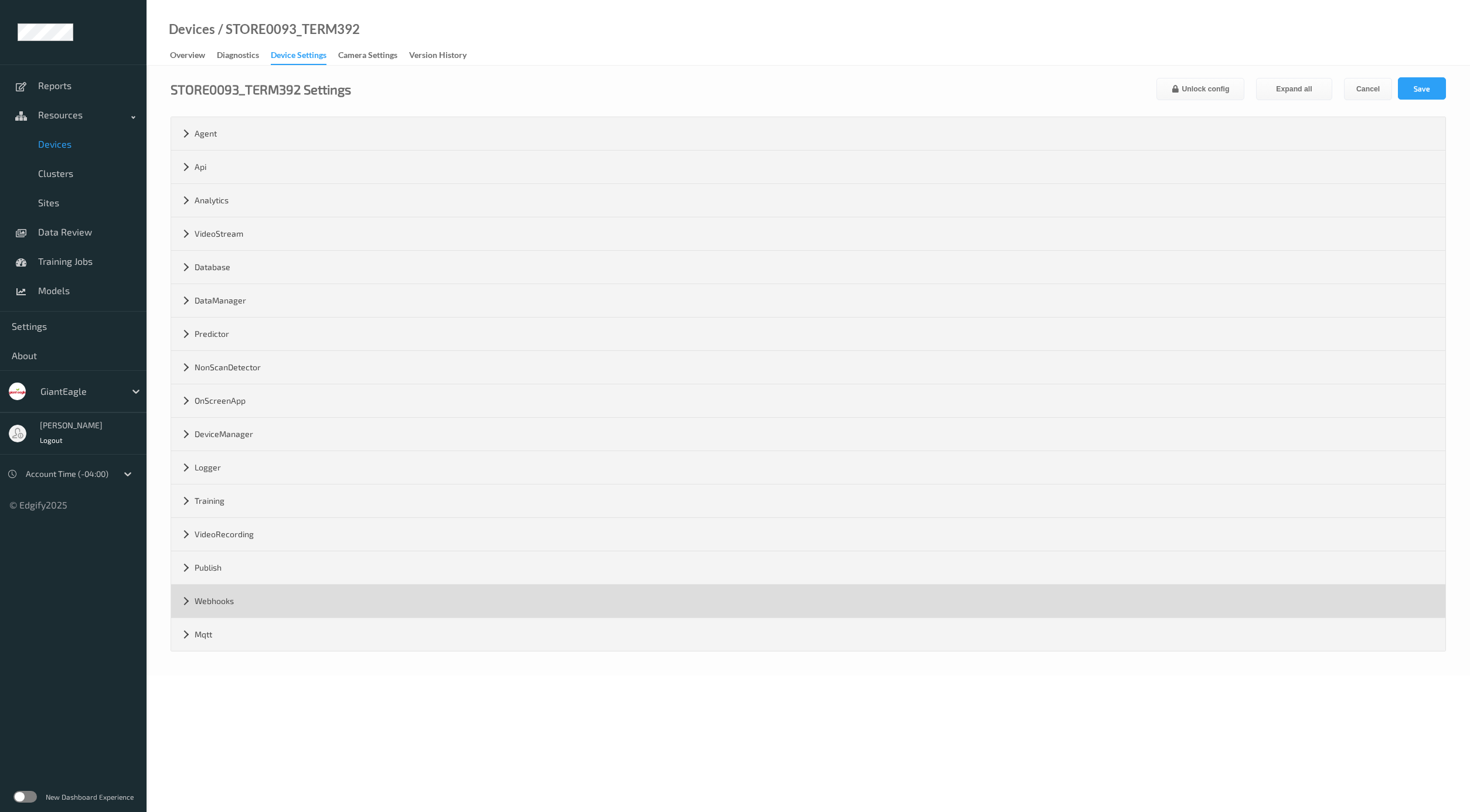
click at [248, 607] on div "Webhooks" at bounding box center [808, 601] width 1274 height 33
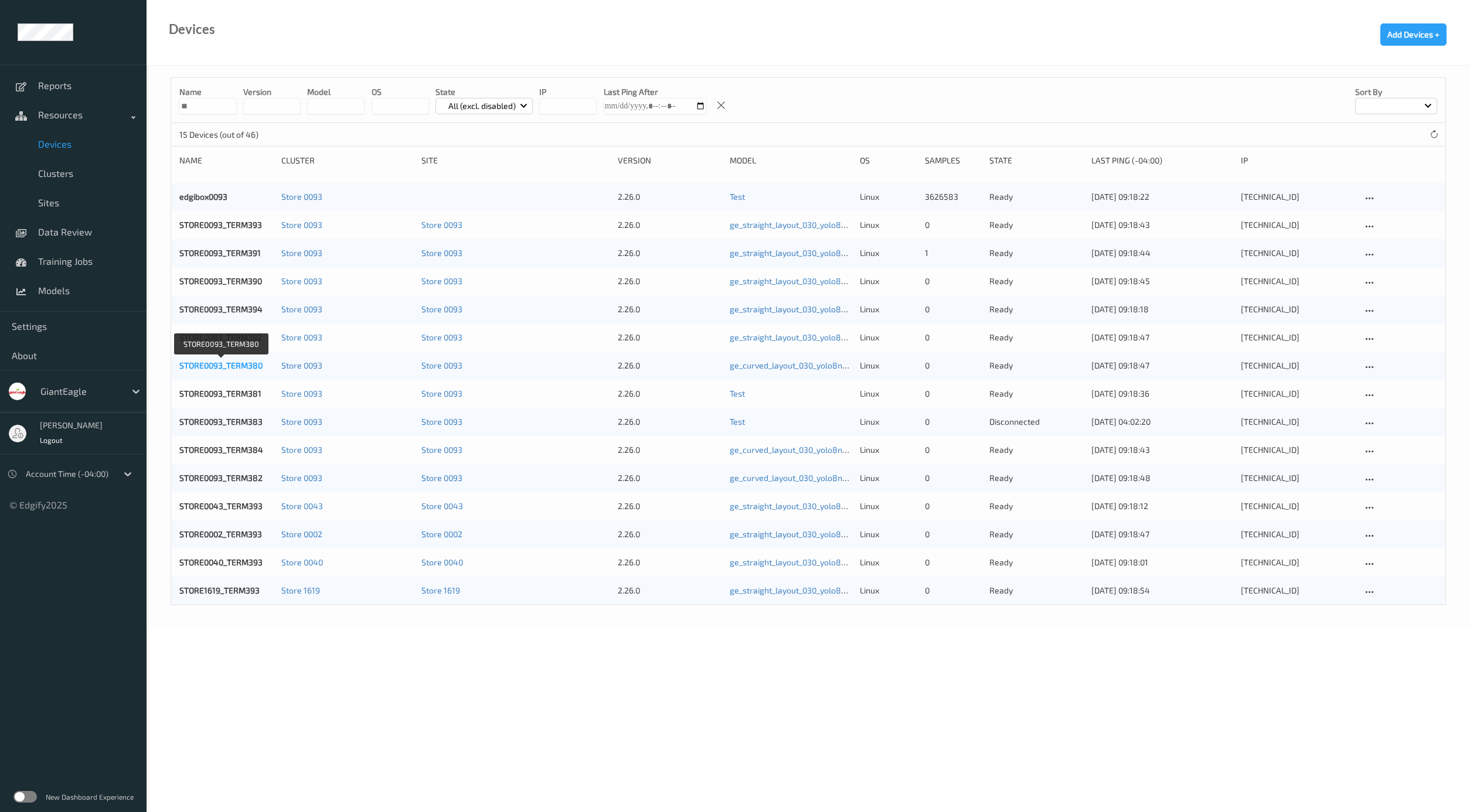
click at [209, 364] on link "STORE0093_TERM380" at bounding box center [221, 366] width 84 height 10
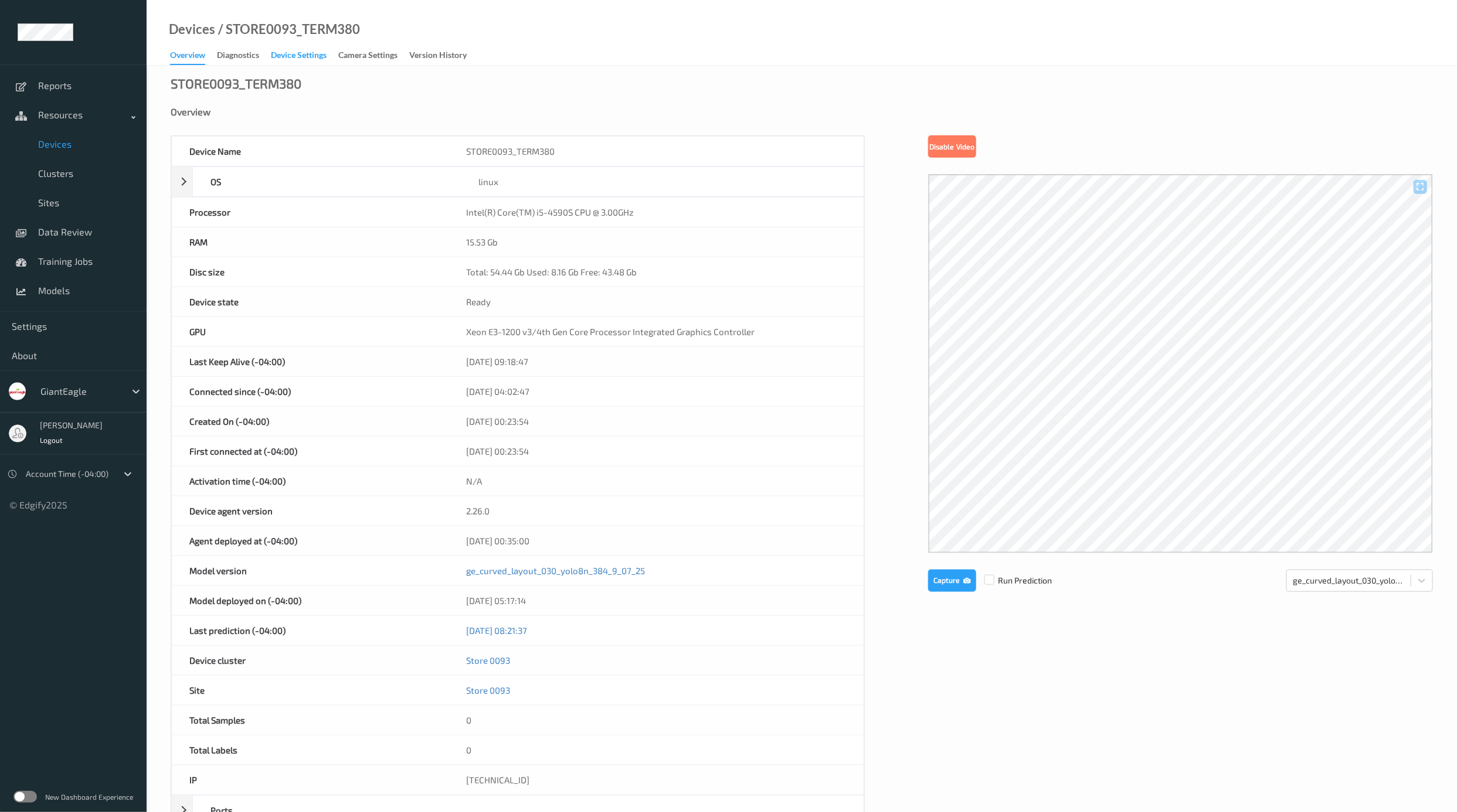
click at [296, 53] on div "Device Settings" at bounding box center [298, 56] width 56 height 15
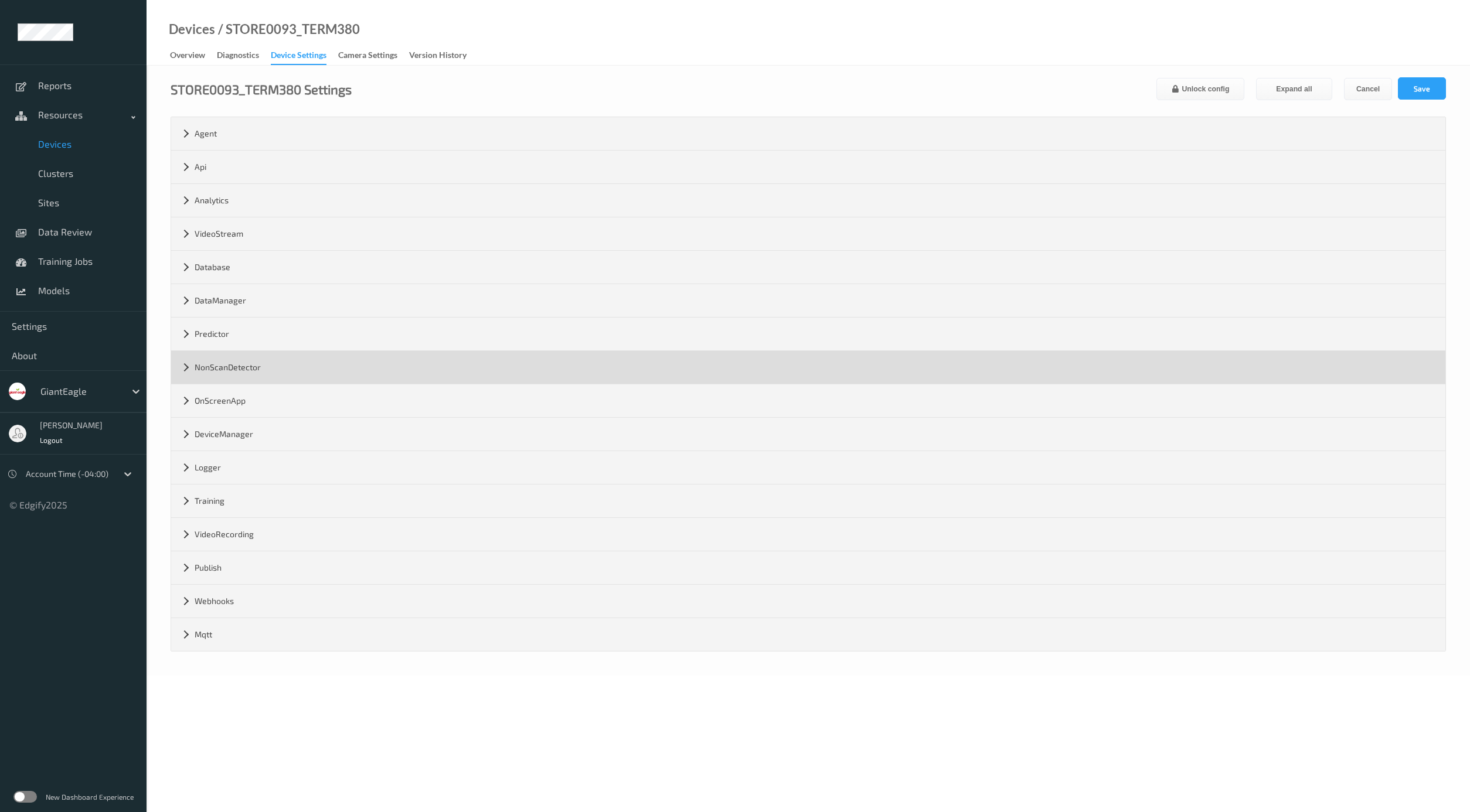
click at [244, 363] on div "NonScanDetector" at bounding box center [808, 367] width 1274 height 33
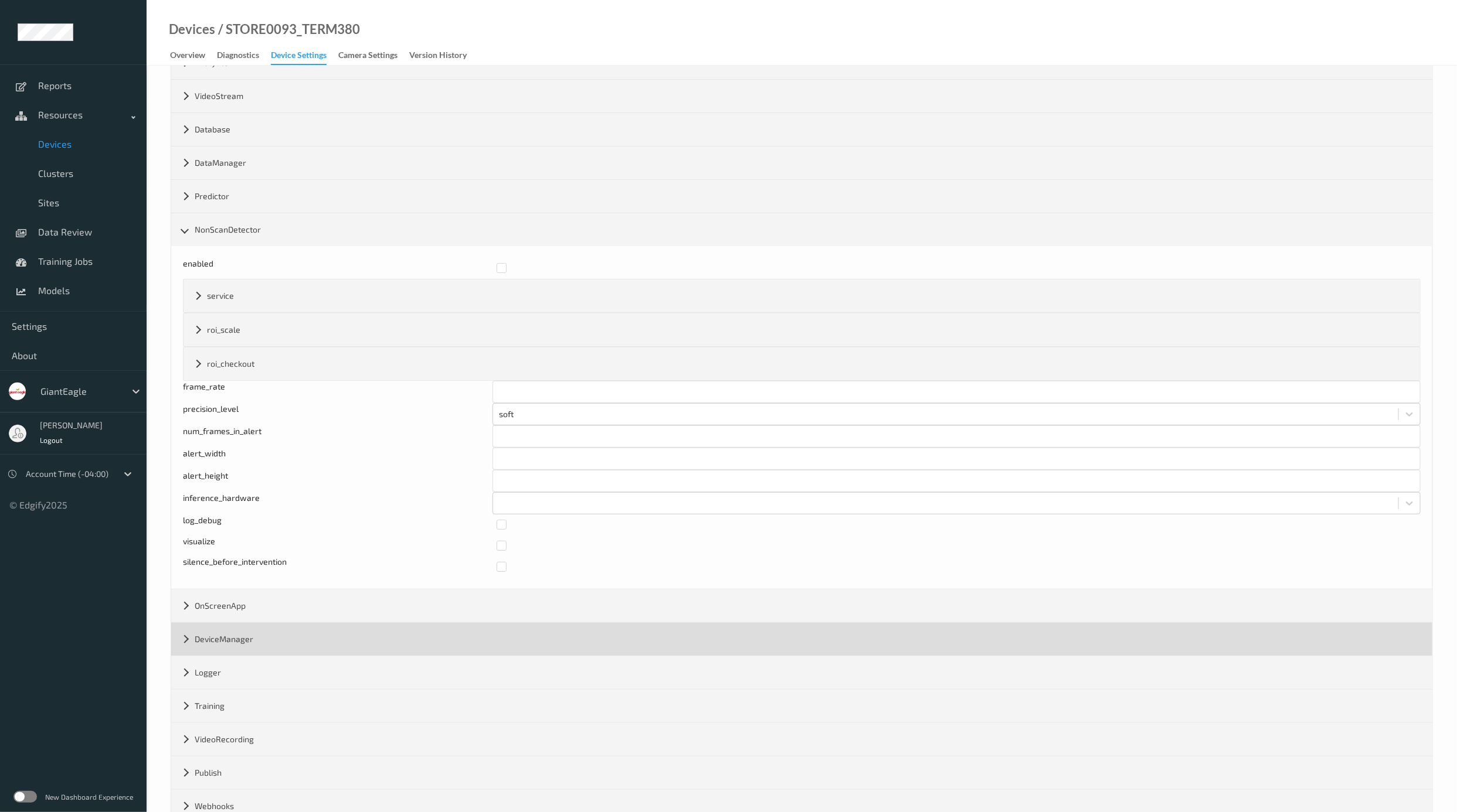
scroll to position [216, 0]
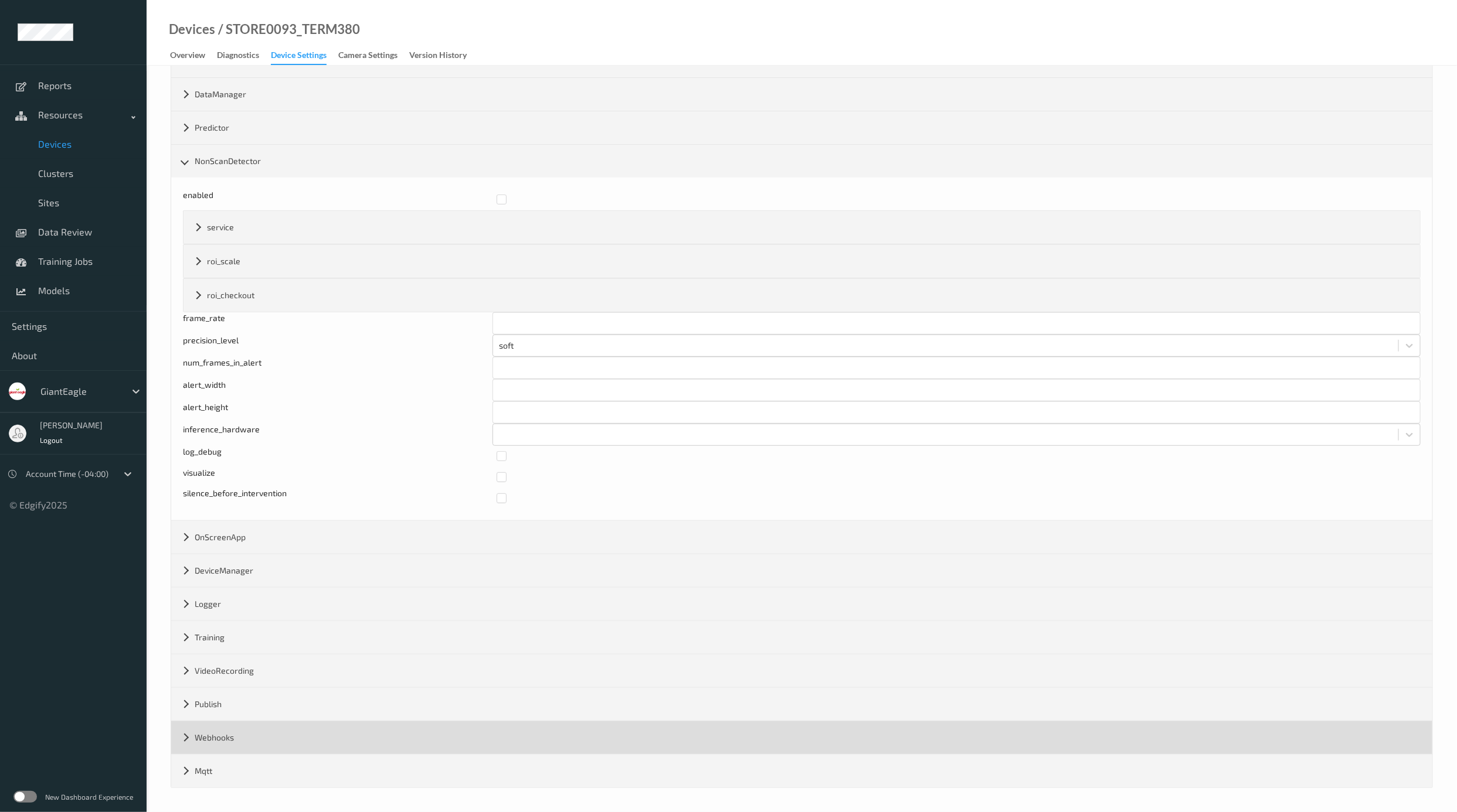
click at [259, 721] on div "Webhooks" at bounding box center [801, 737] width 1261 height 33
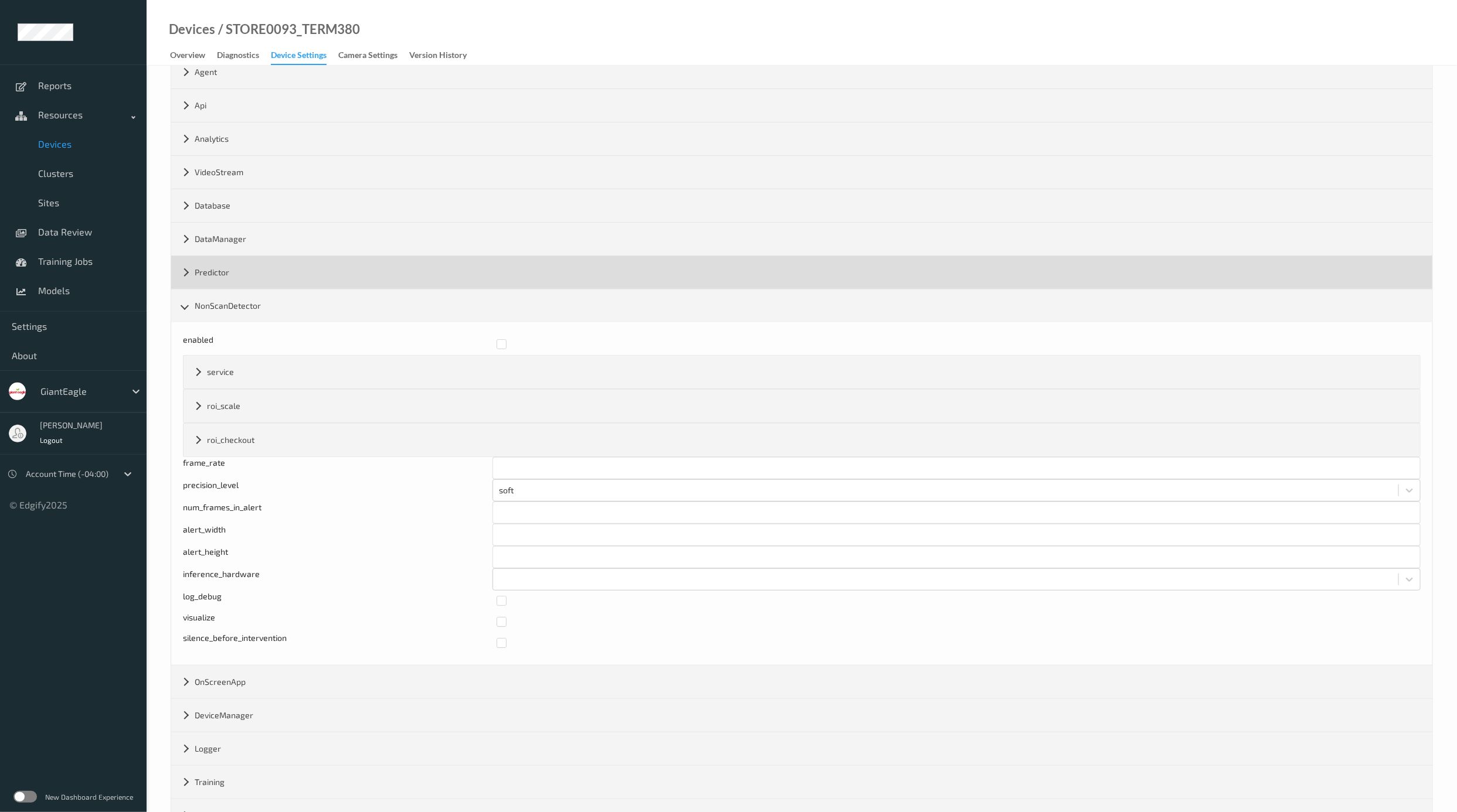
scroll to position [0, 0]
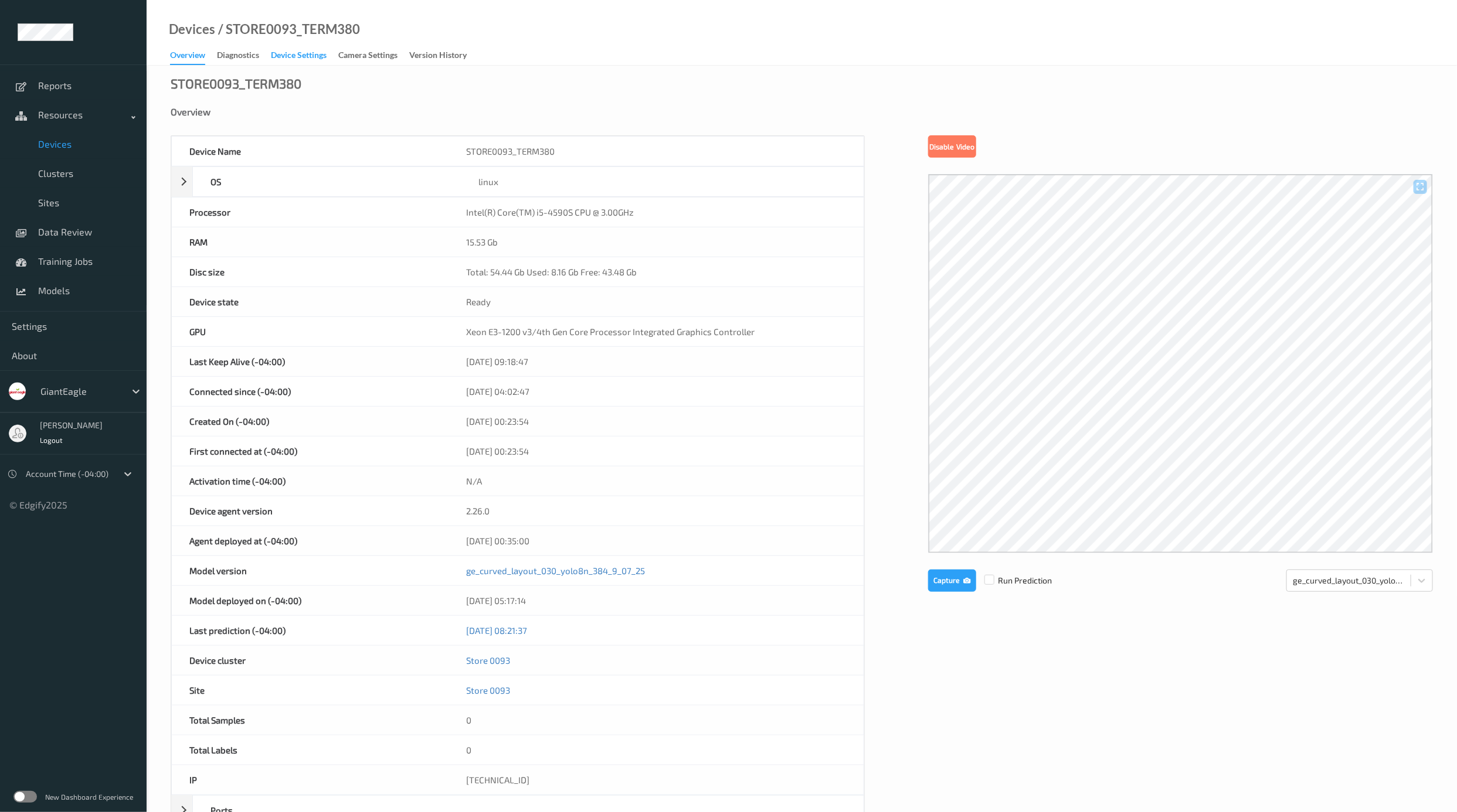
click at [298, 56] on div "Device Settings" at bounding box center [298, 56] width 56 height 15
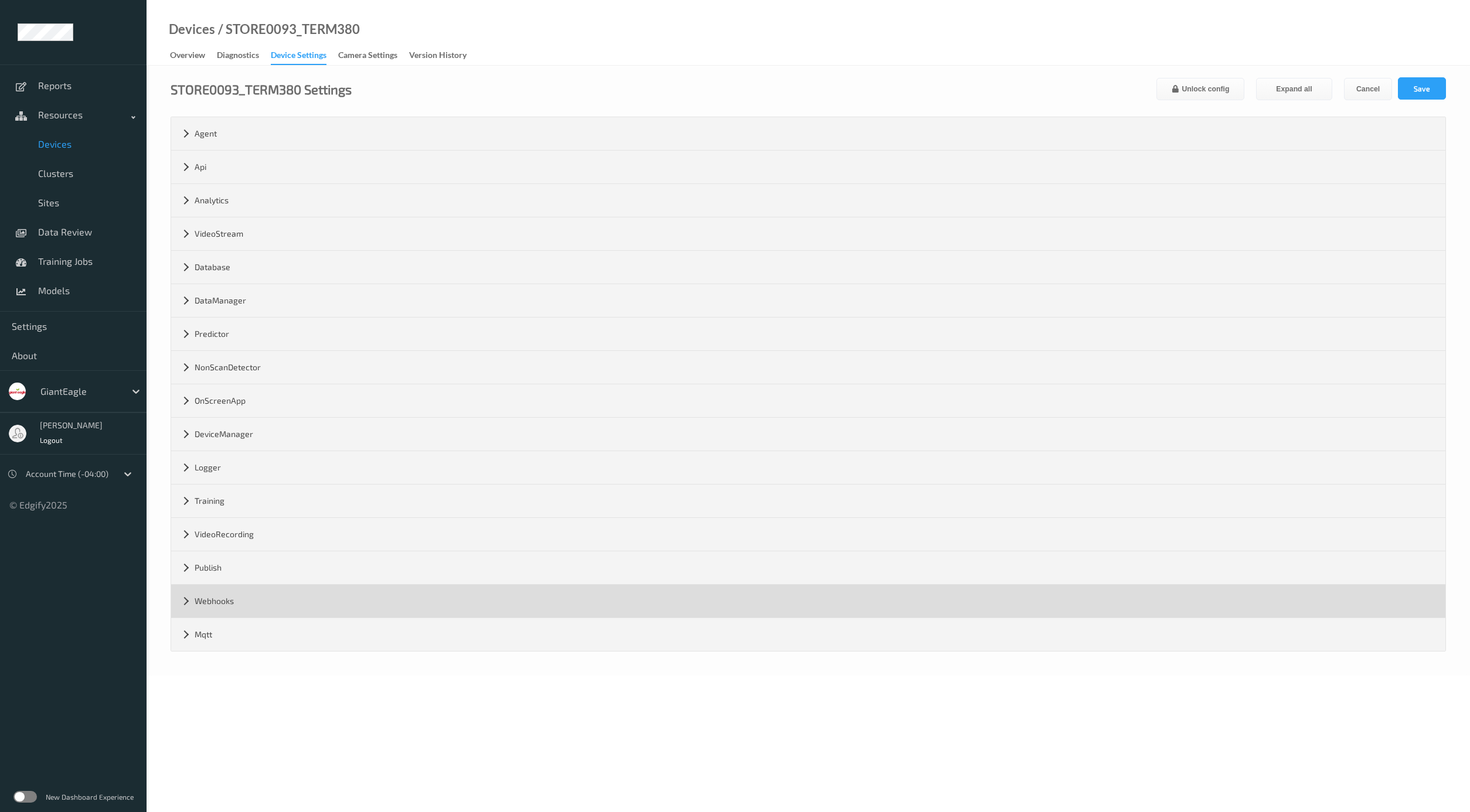
click at [244, 598] on div "Webhooks" at bounding box center [808, 601] width 1274 height 33
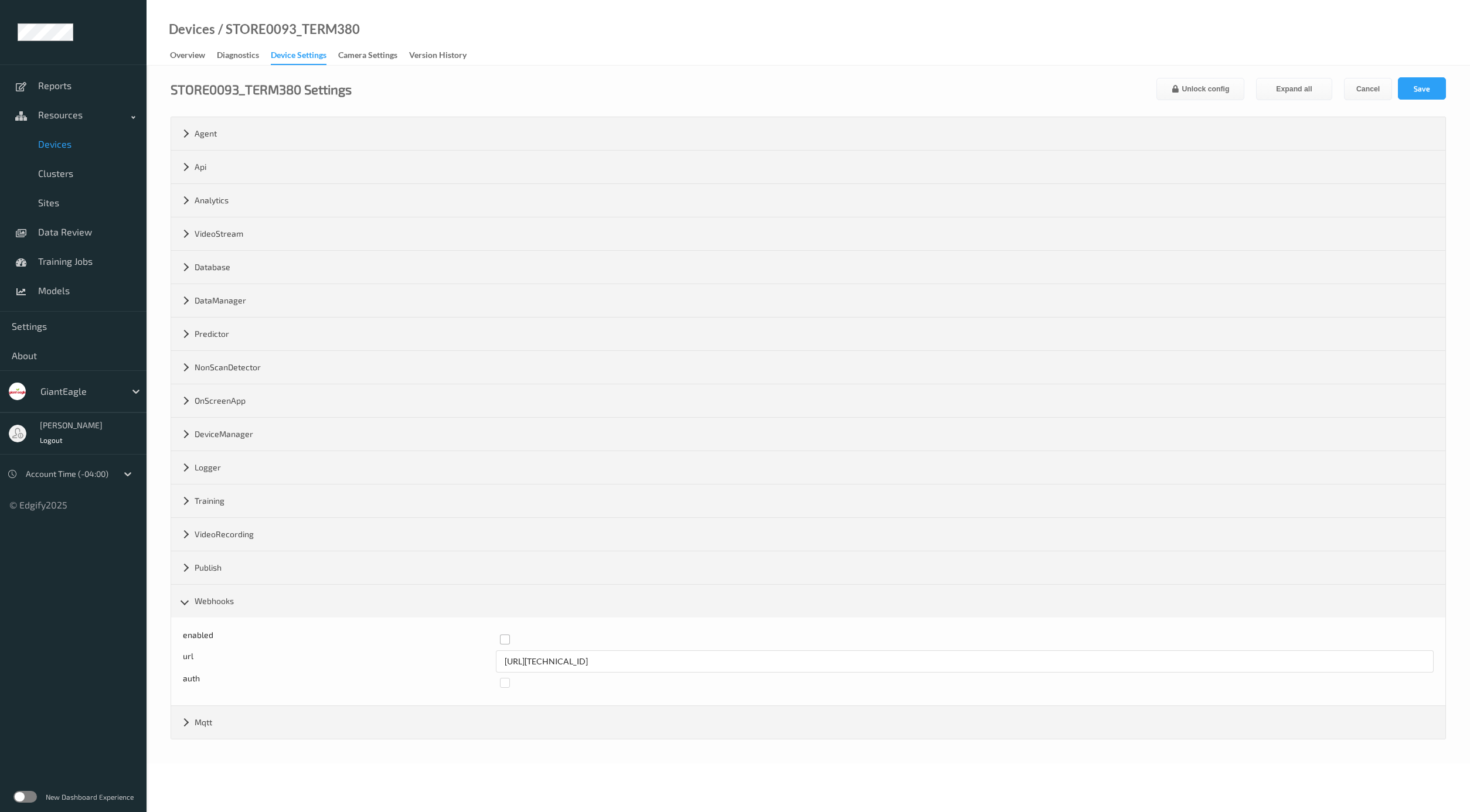
click at [504, 635] on label at bounding box center [963, 635] width 926 height 0
click at [1306, 88] on button "Save" at bounding box center [1422, 89] width 48 height 22
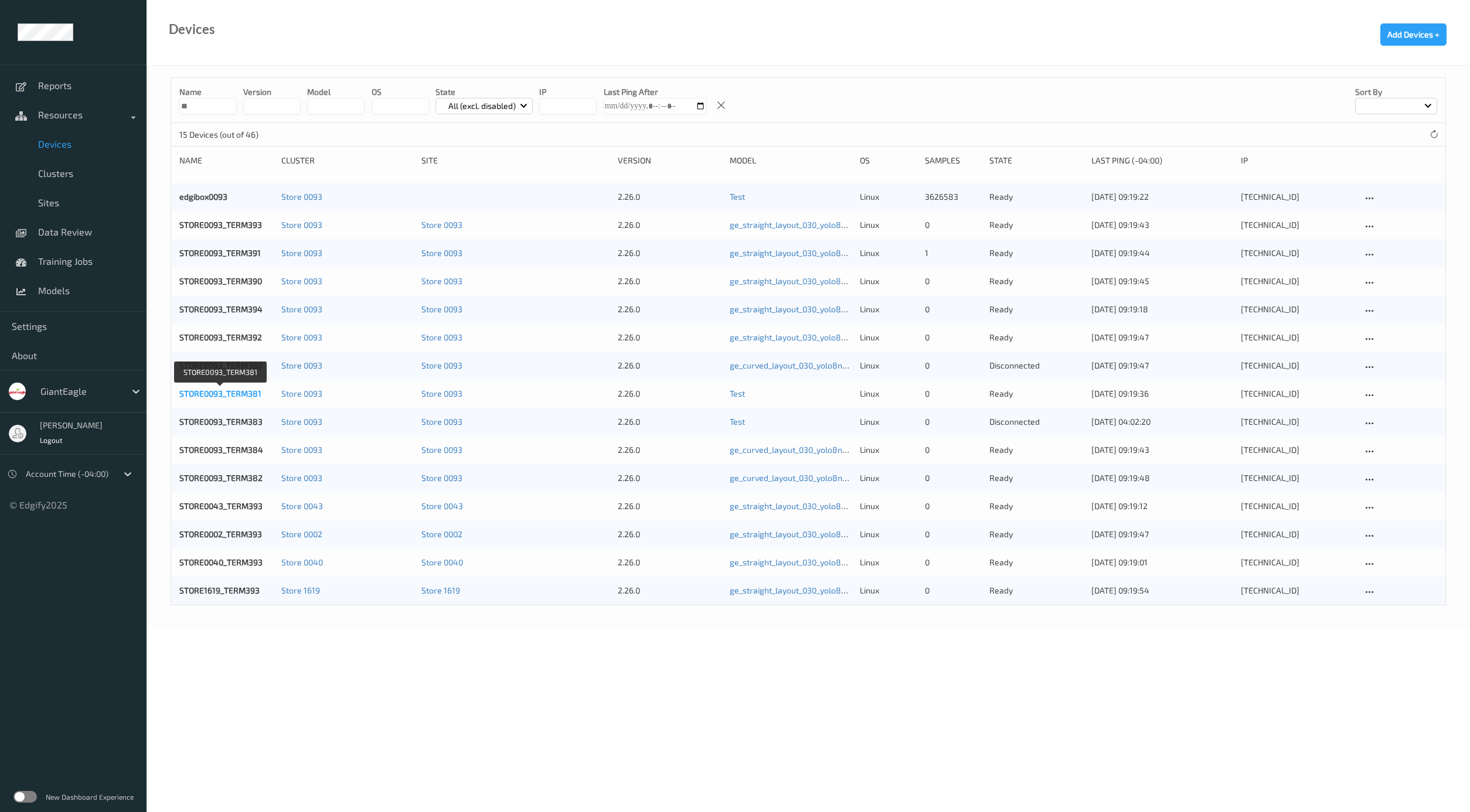
click at [212, 394] on link "STORE0093_TERM381" at bounding box center [221, 394] width 82 height 10
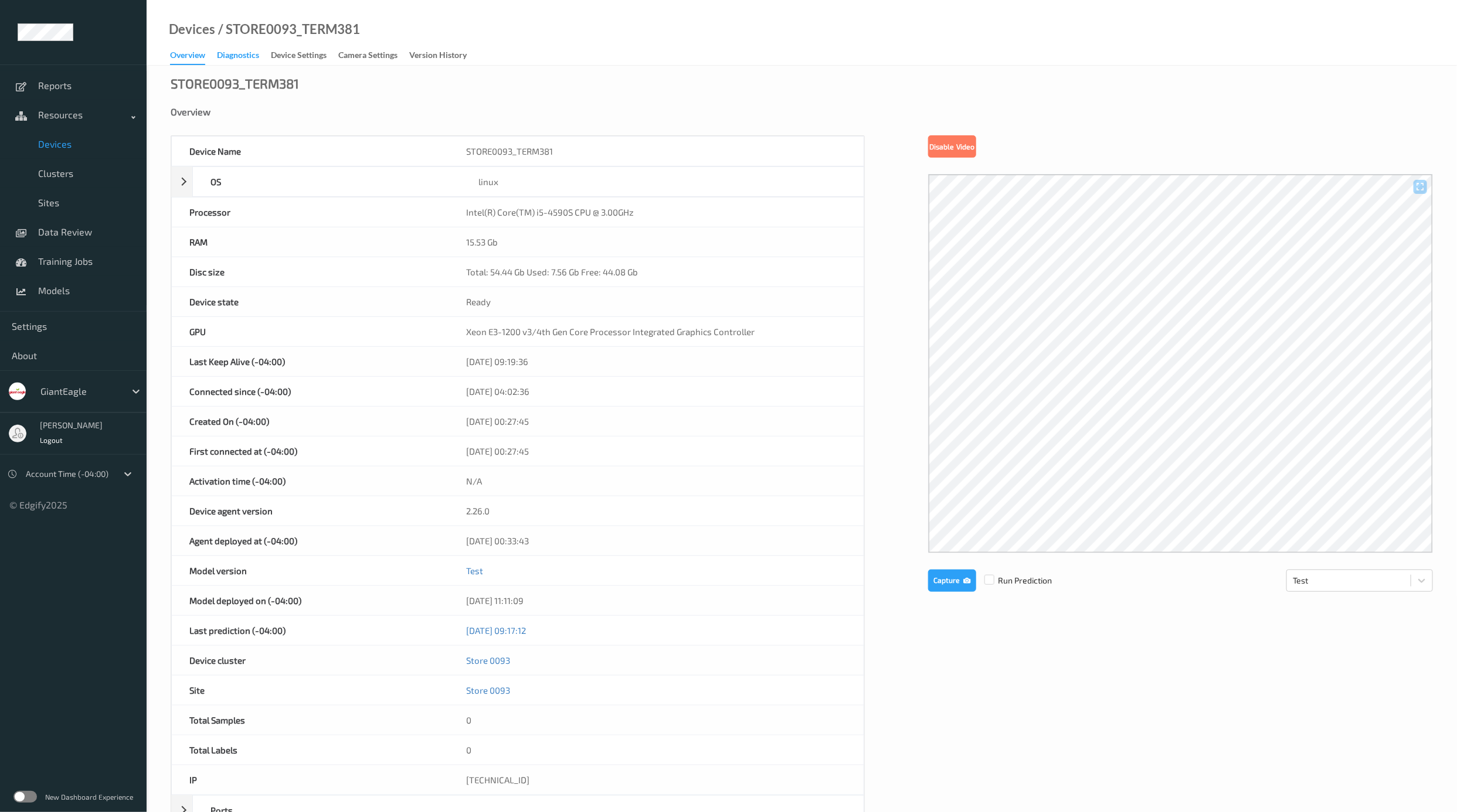
click at [250, 58] on div "Diagnostics" at bounding box center [238, 56] width 43 height 15
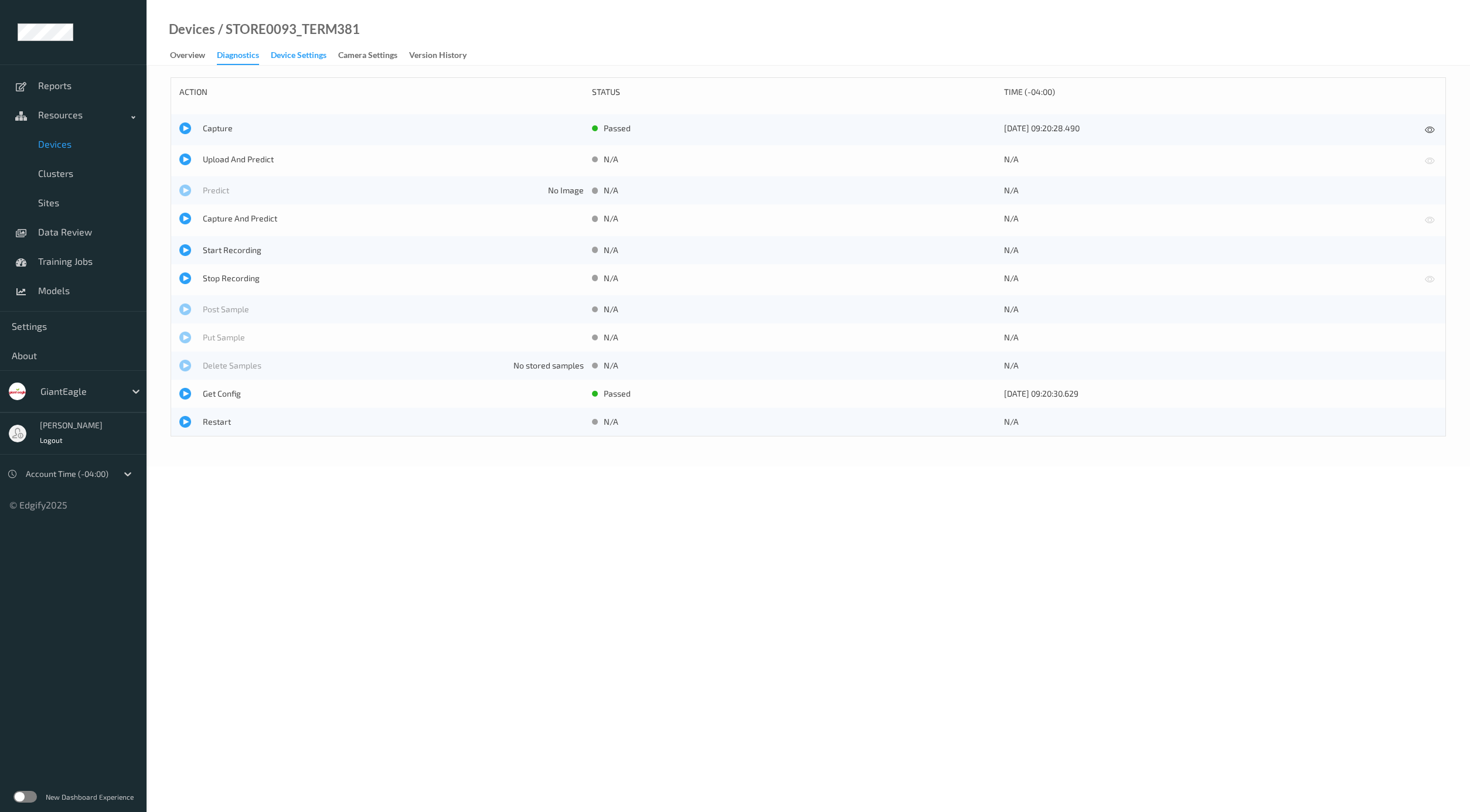
click at [299, 53] on div "Device Settings" at bounding box center [298, 56] width 56 height 15
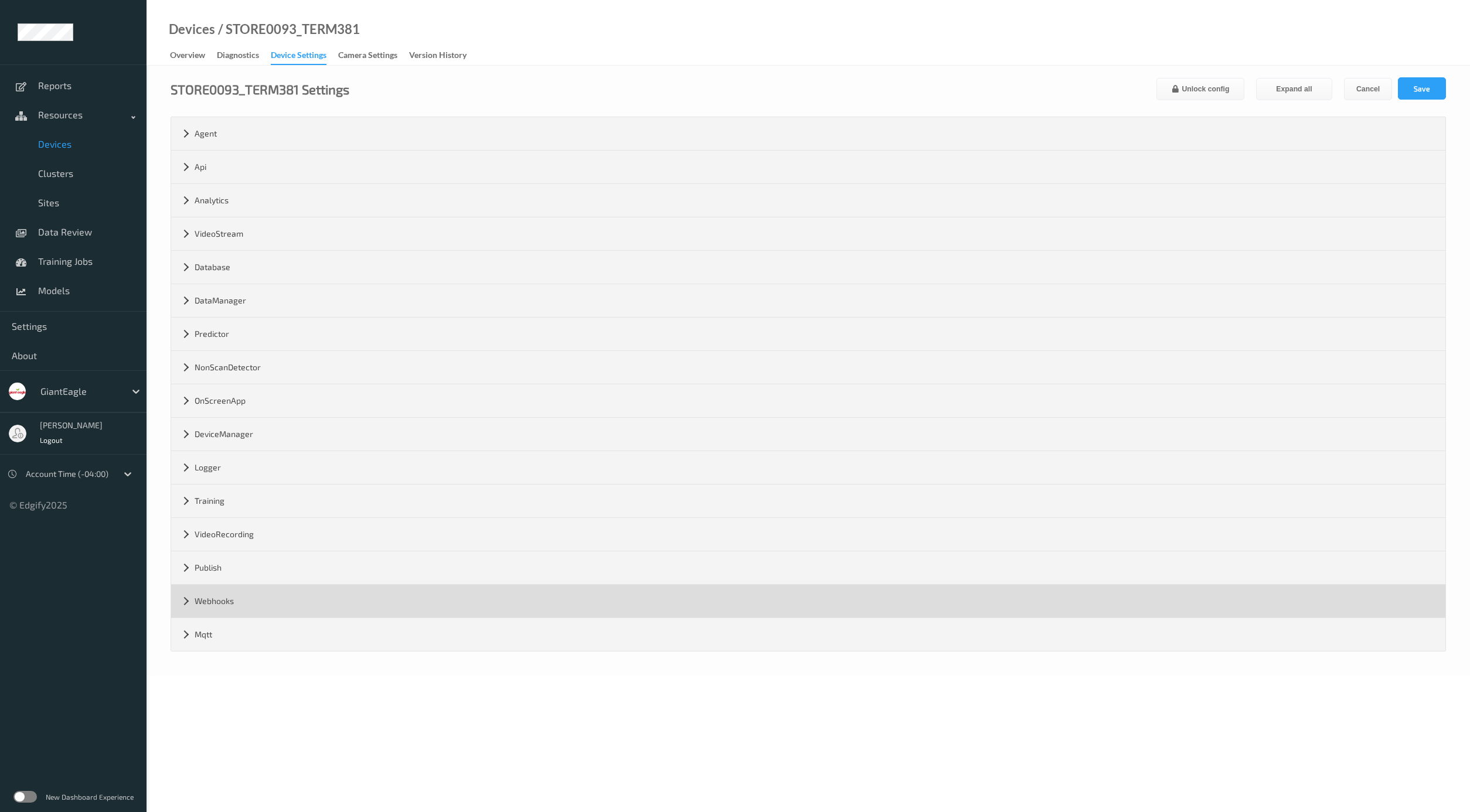
click at [288, 603] on div "Webhooks" at bounding box center [808, 601] width 1274 height 33
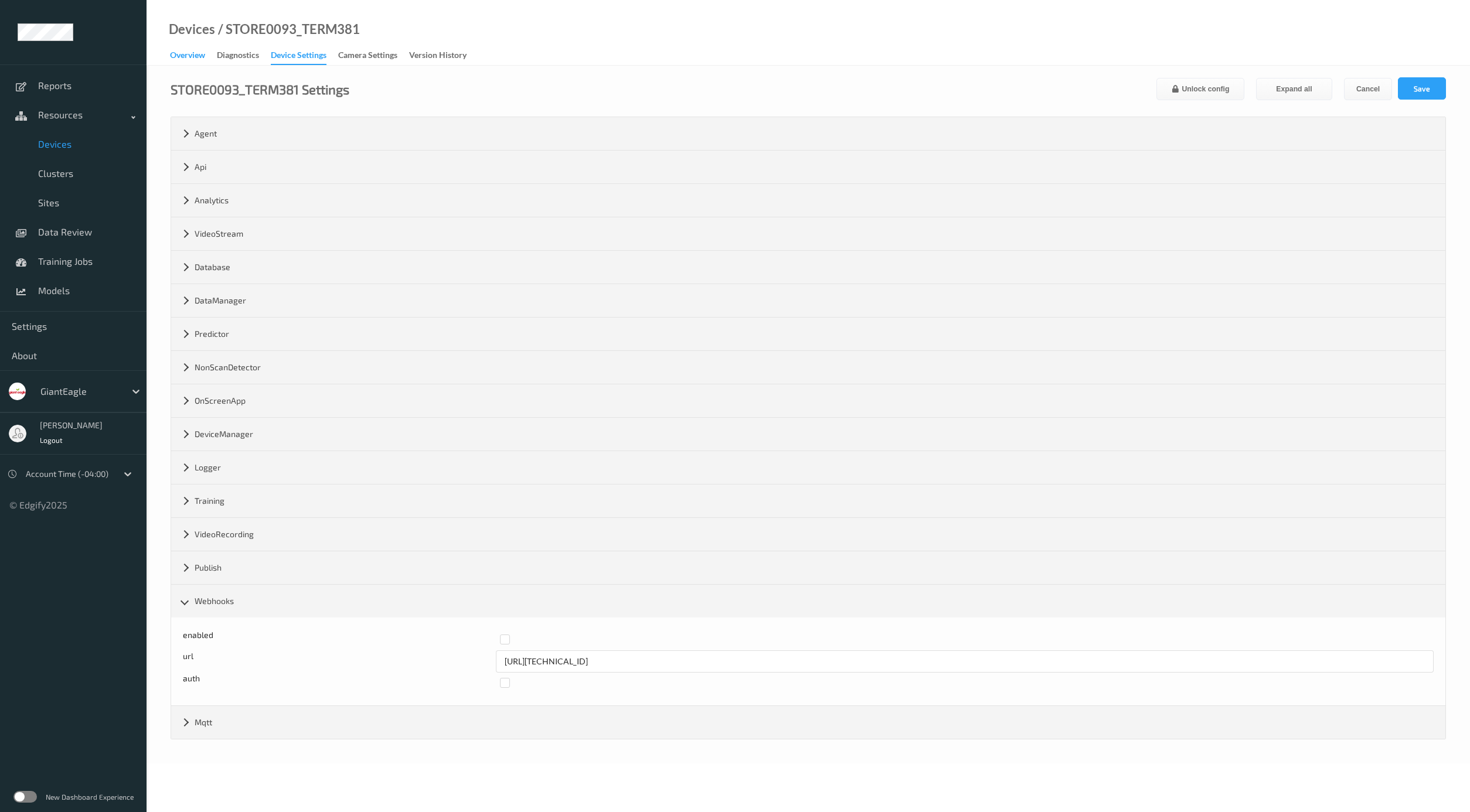
drag, startPoint x: 856, startPoint y: 347, endPoint x: 191, endPoint y: 51, distance: 727.9
click at [191, 50] on div "Overview" at bounding box center [188, 56] width 35 height 15
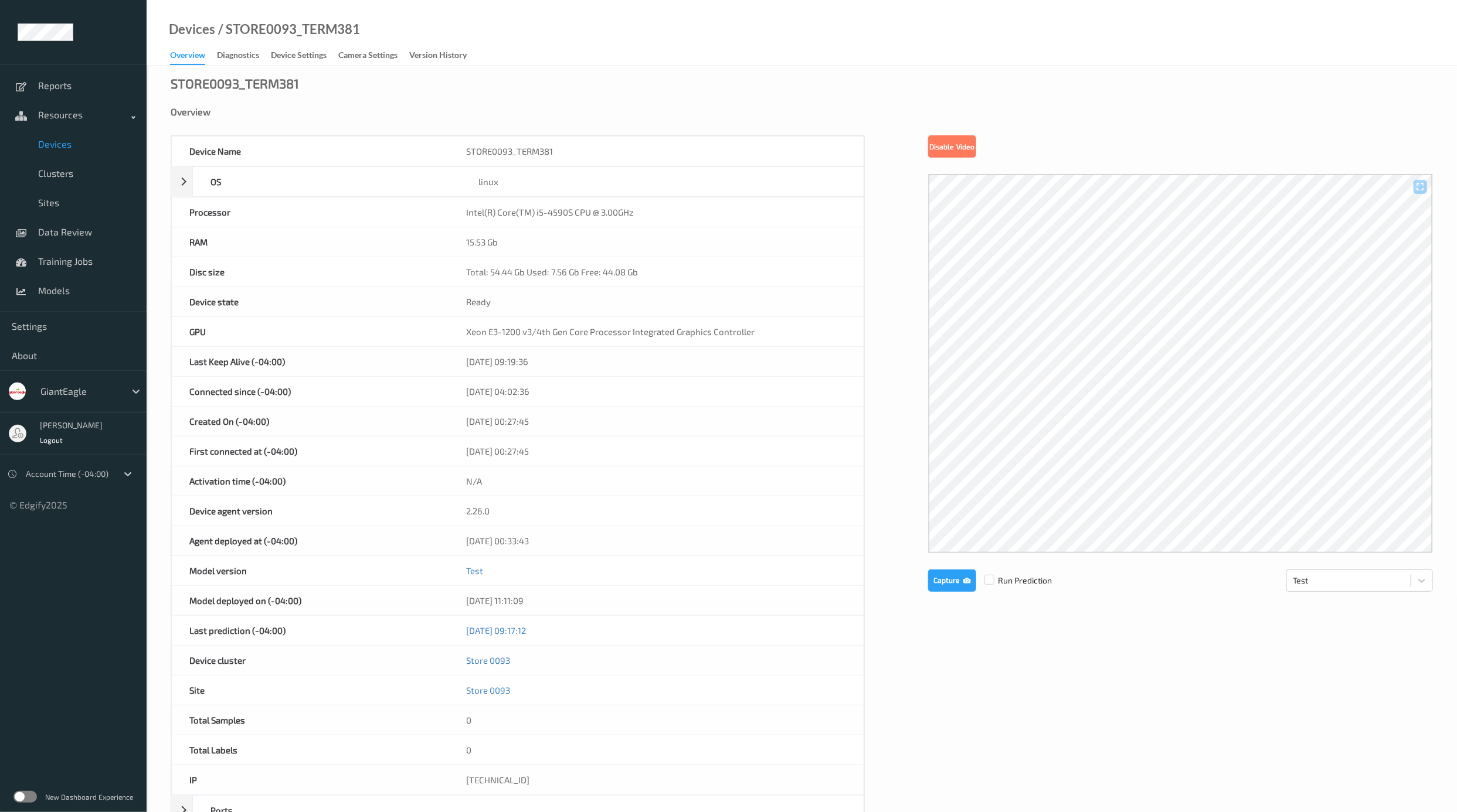
click at [296, 45] on div "Devices / STORE0093_TERM381" at bounding box center [253, 44] width 213 height 42
click at [299, 54] on div "Device Settings" at bounding box center [298, 56] width 56 height 15
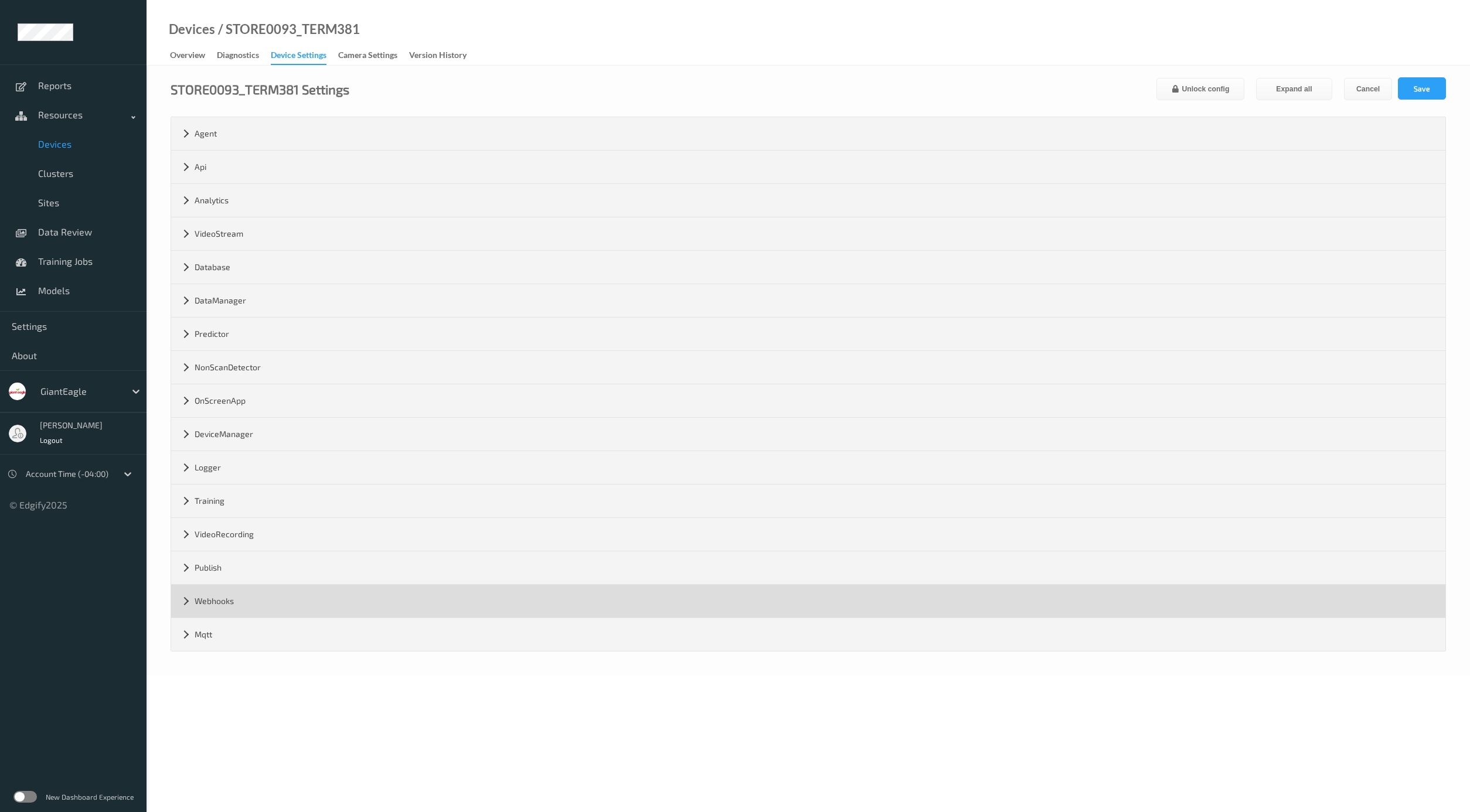
click at [246, 600] on div "Webhooks" at bounding box center [808, 601] width 1274 height 33
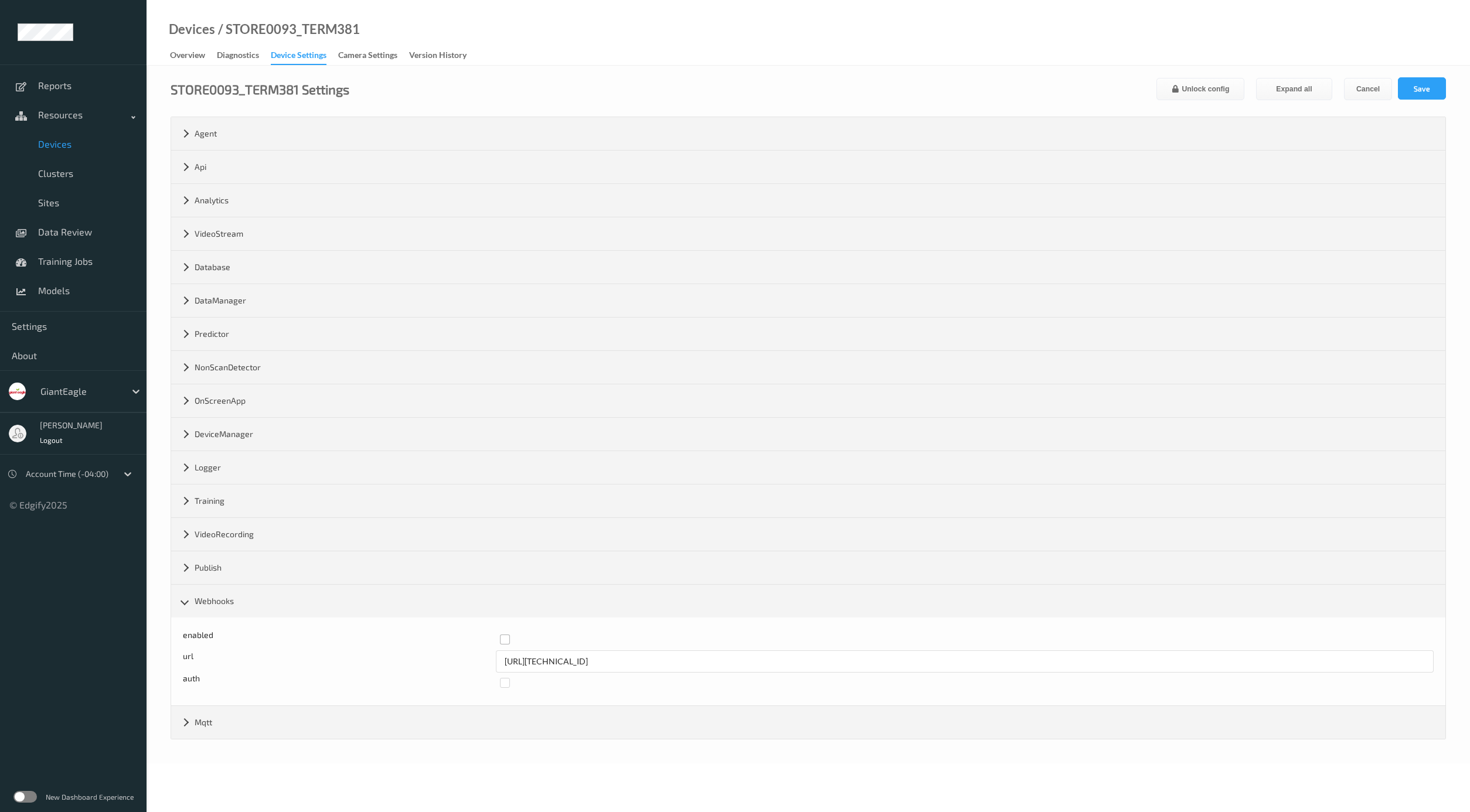
click at [504, 635] on label at bounding box center [963, 635] width 926 height 0
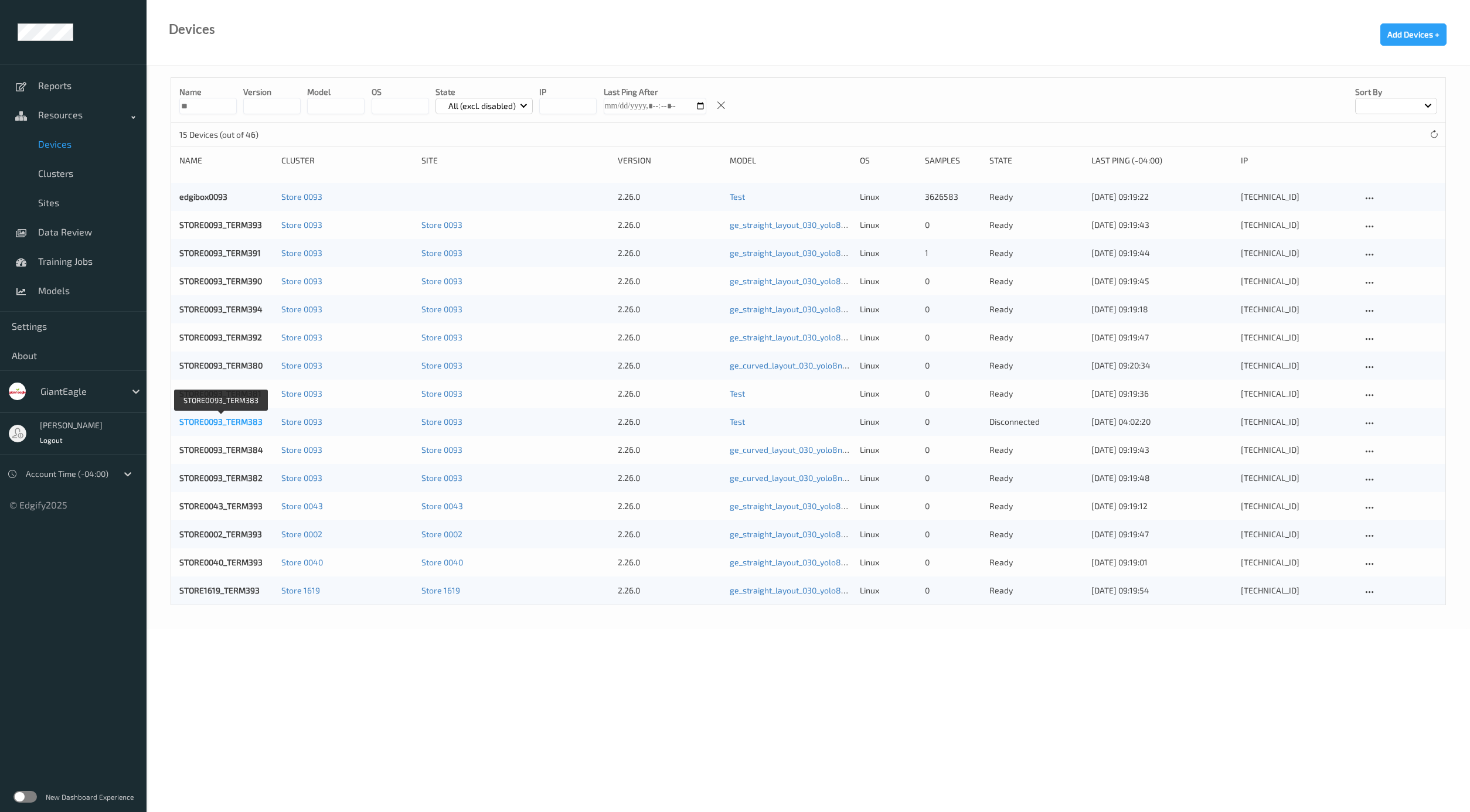
click at [208, 426] on link "STORE0093_TERM383" at bounding box center [221, 421] width 84 height 10
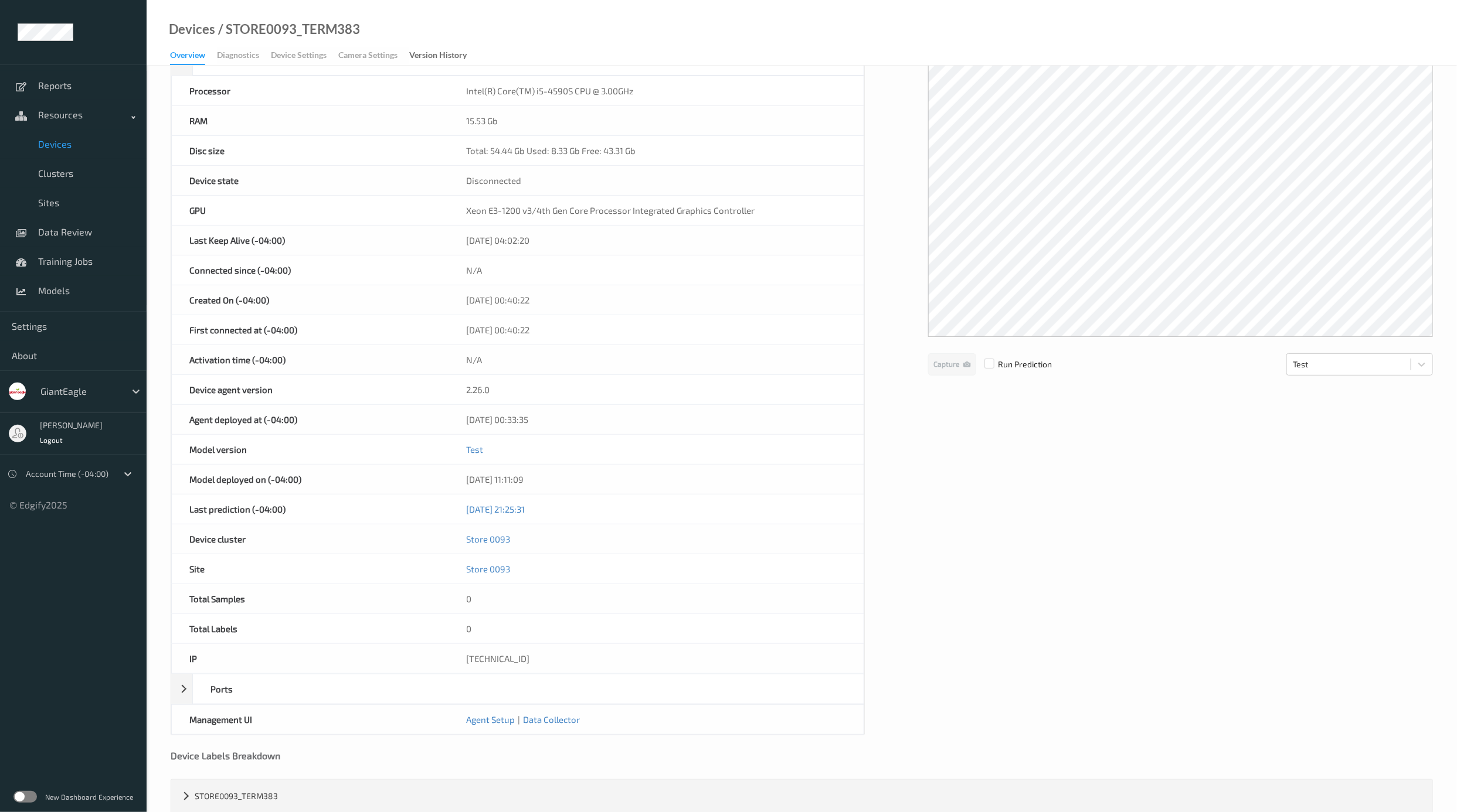
scroll to position [155, 0]
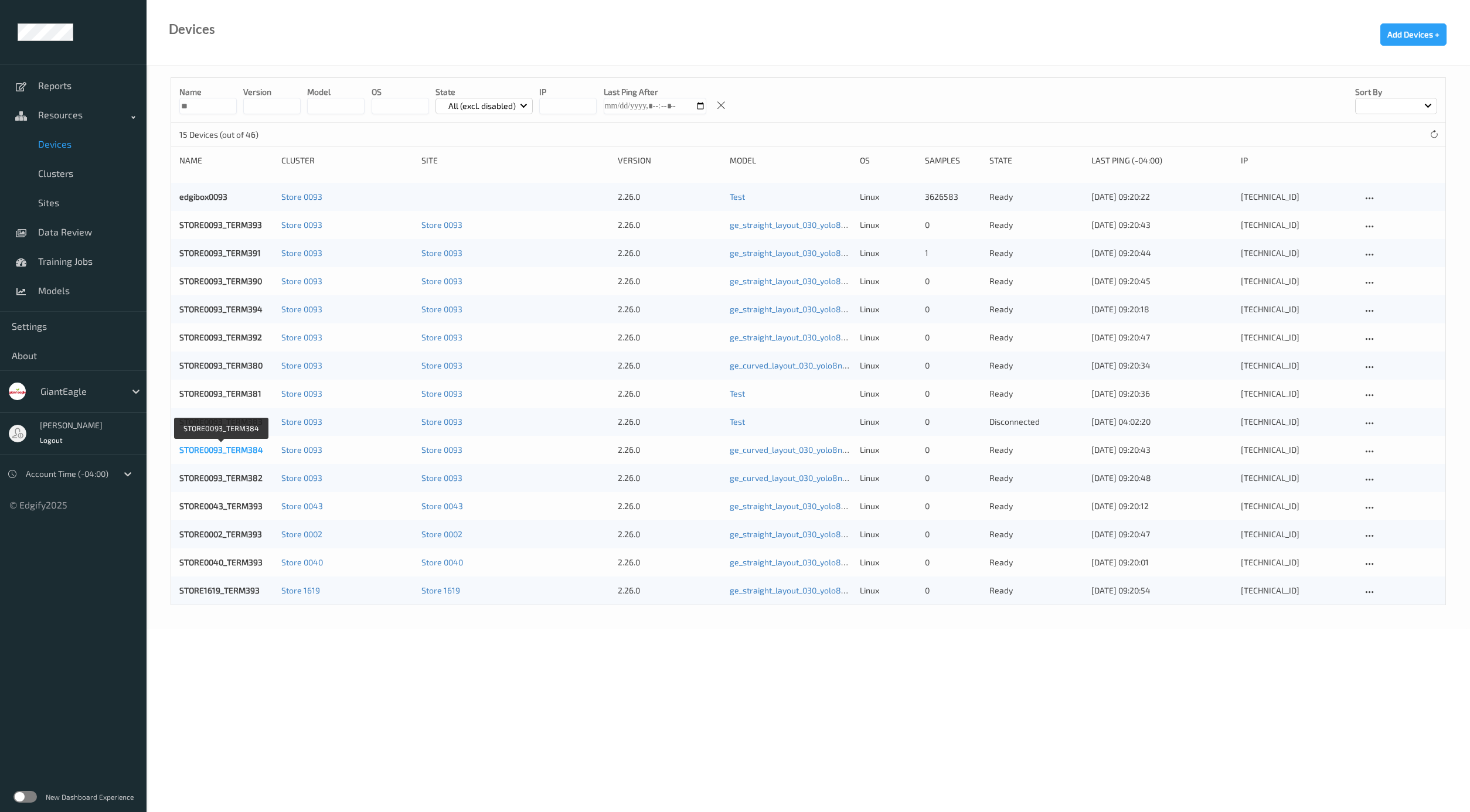
click at [221, 447] on link "STORE0093_TERM384" at bounding box center [221, 450] width 84 height 10
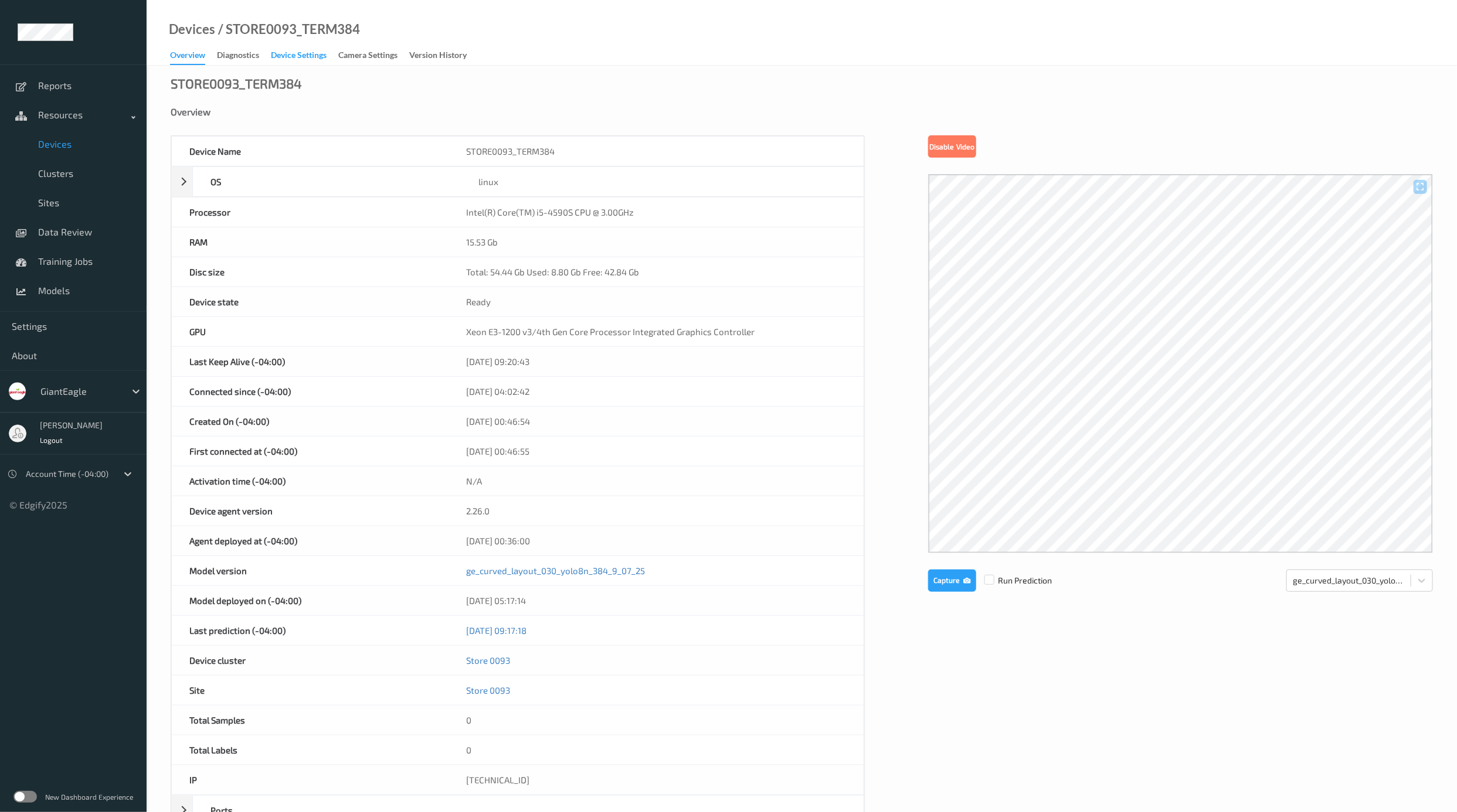
click at [294, 59] on div "Device Settings" at bounding box center [298, 56] width 56 height 15
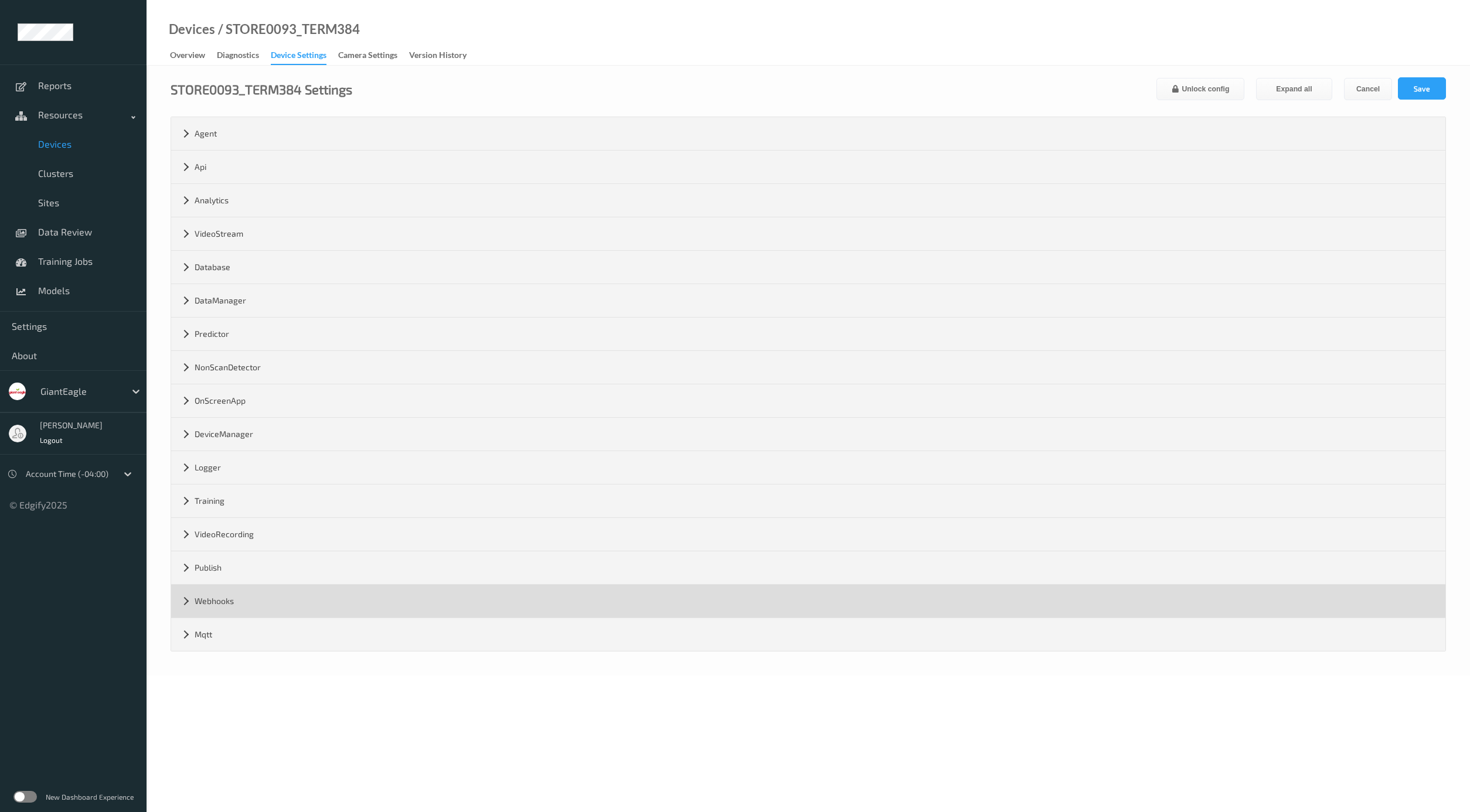
click at [266, 610] on div "Webhooks" at bounding box center [808, 601] width 1274 height 33
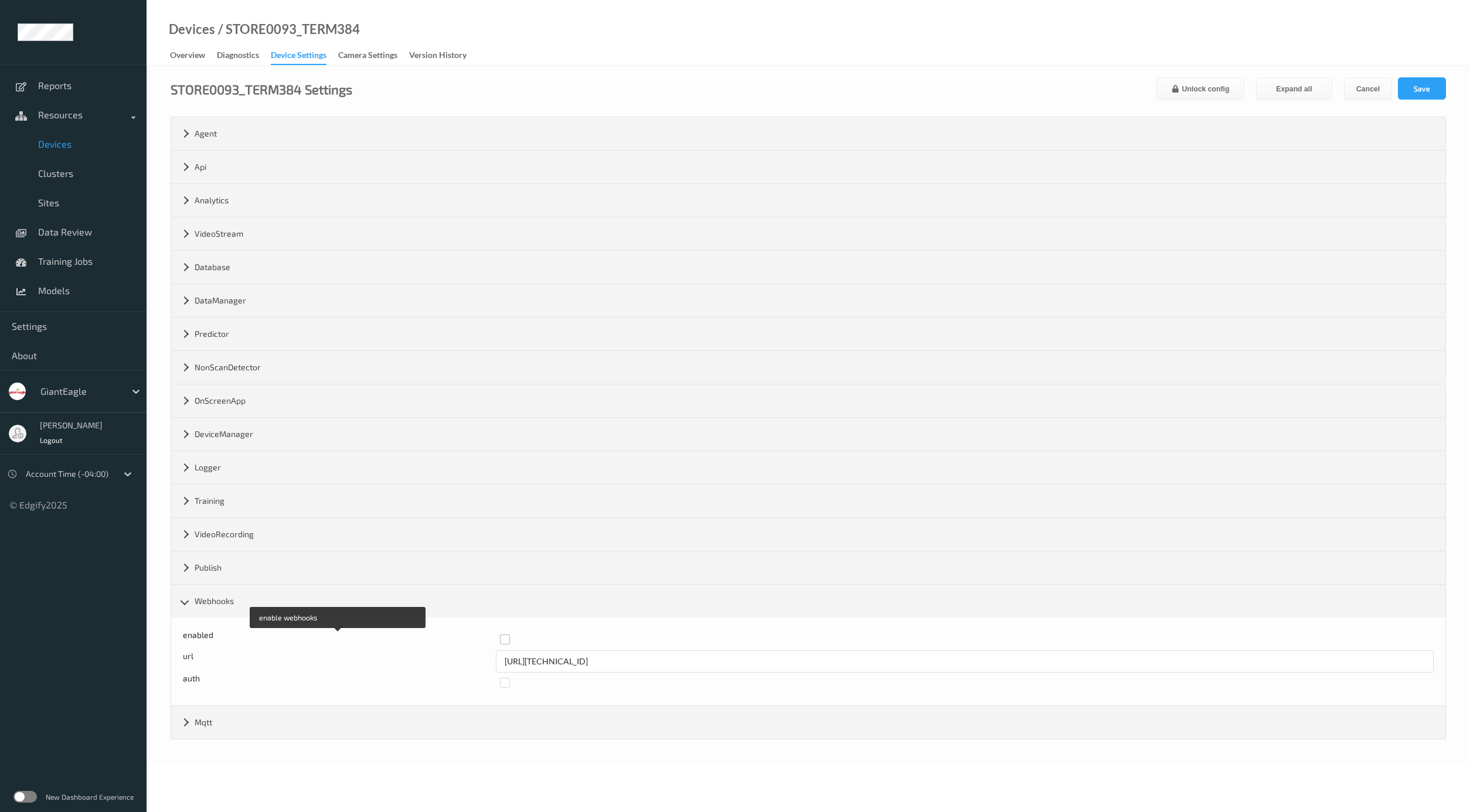
click at [505, 635] on label at bounding box center [963, 635] width 926 height 0
click at [1306, 84] on button "Save" at bounding box center [1422, 89] width 48 height 22
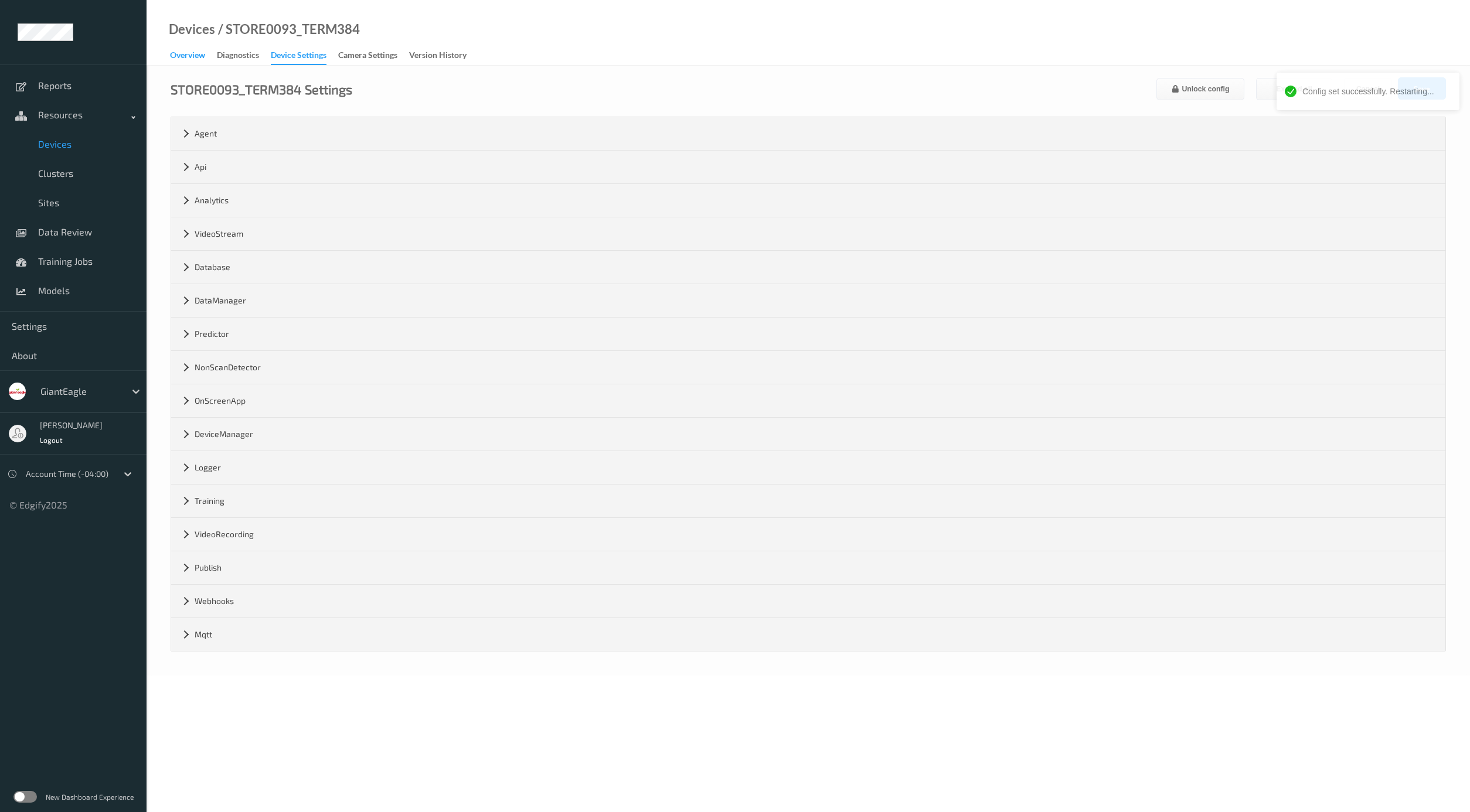
click at [199, 51] on div "Overview" at bounding box center [188, 56] width 35 height 15
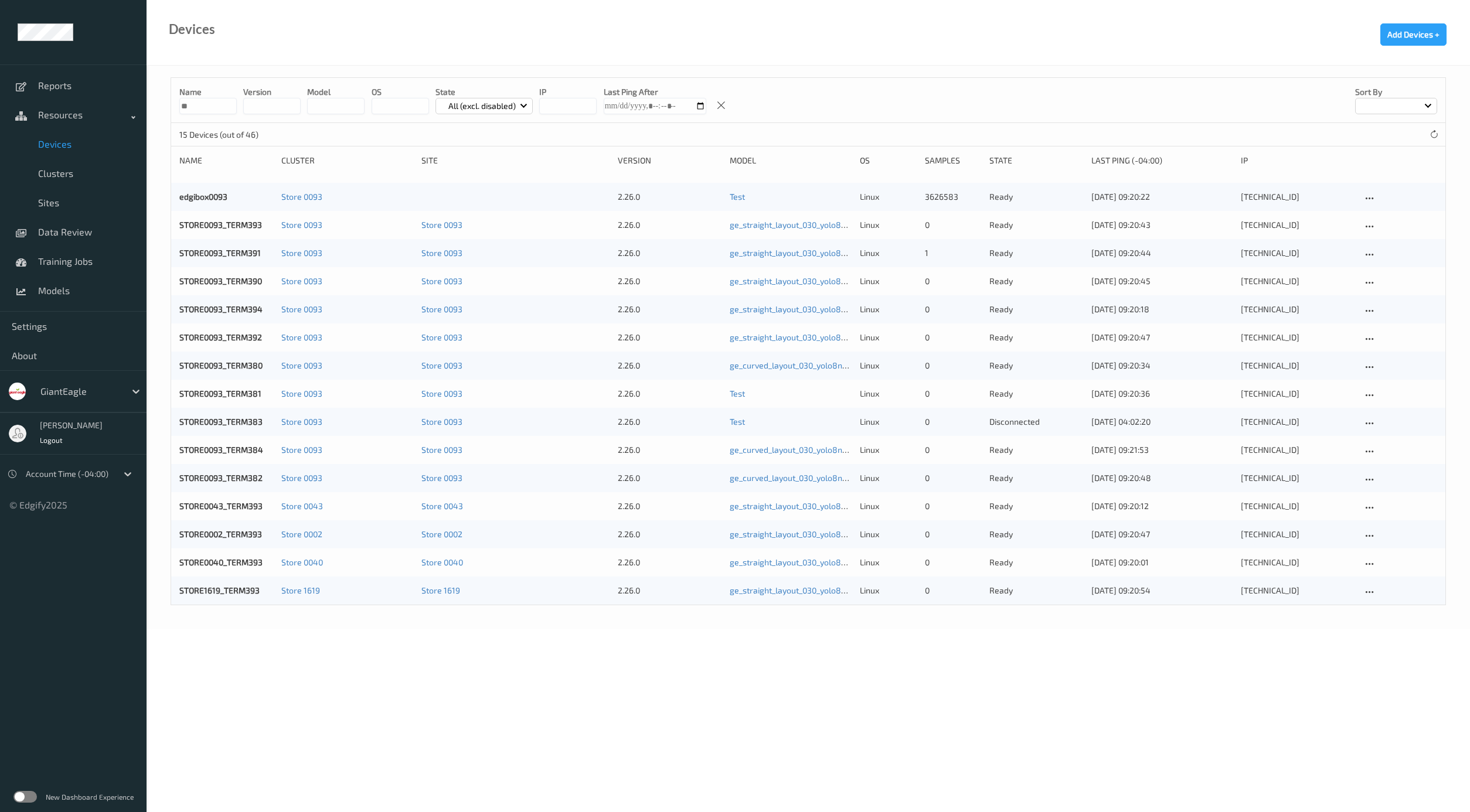
click at [251, 473] on div "STORE0093_TERM382" at bounding box center [227, 478] width 94 height 12
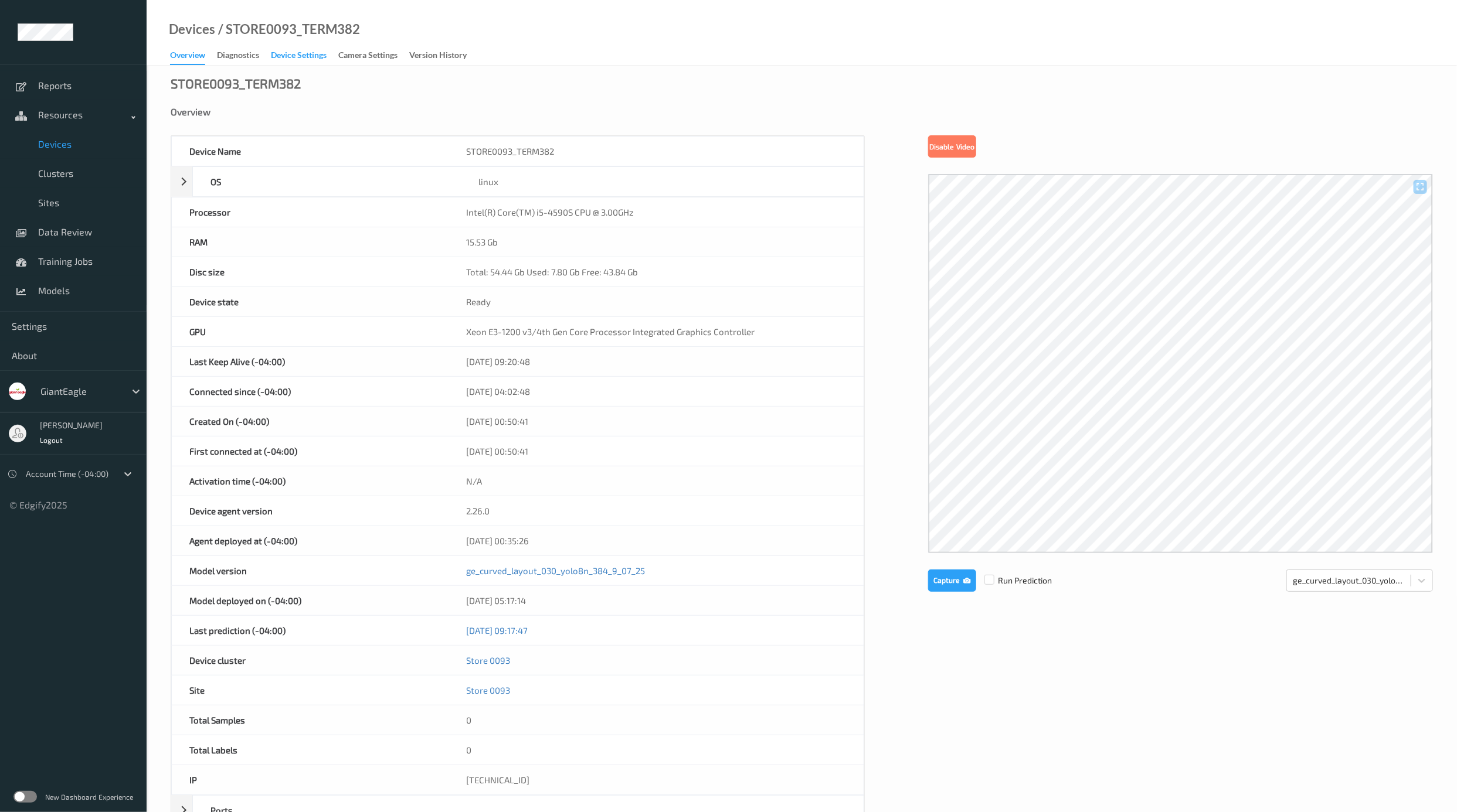
click at [309, 58] on div "Device Settings" at bounding box center [298, 56] width 56 height 15
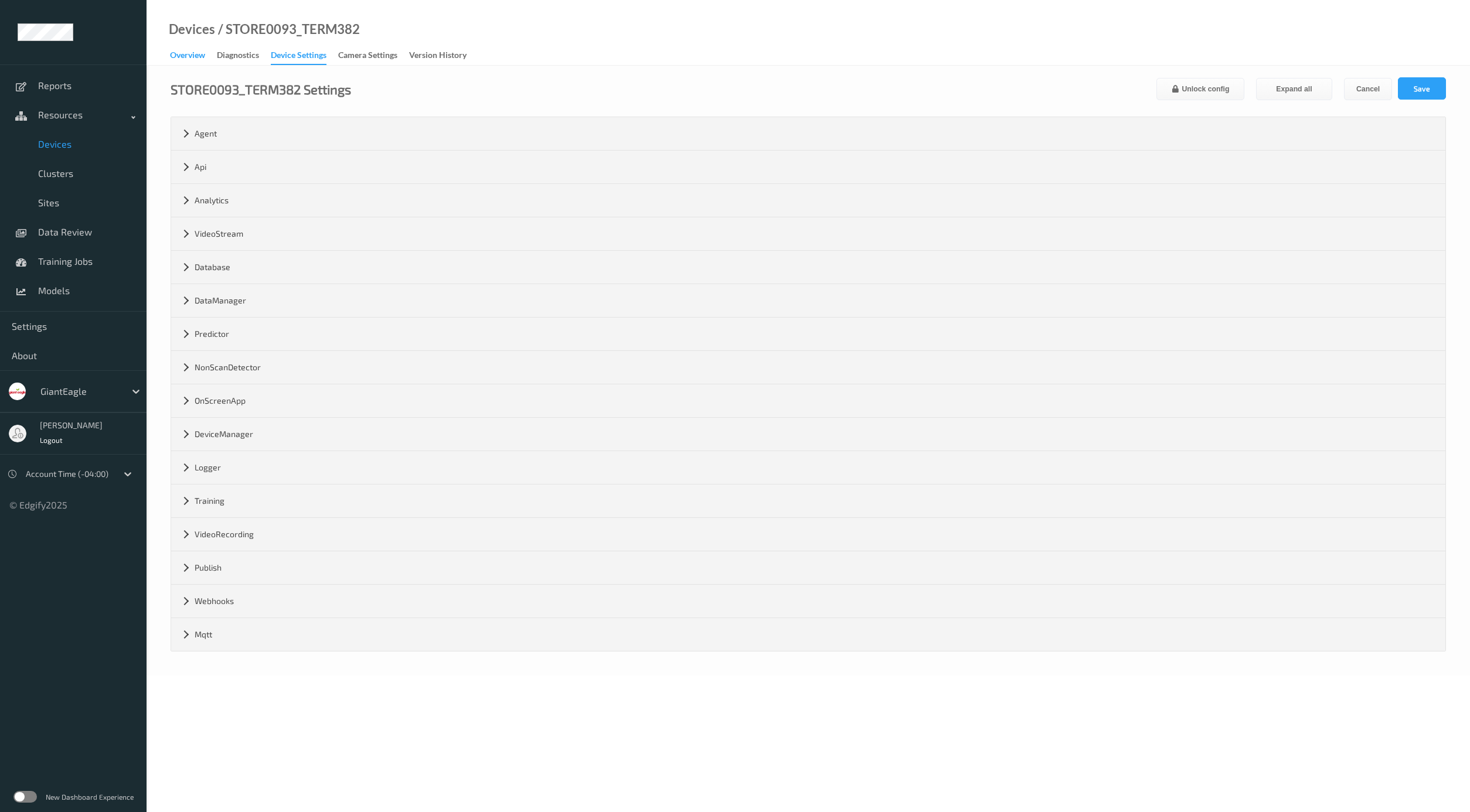
click at [204, 51] on link "Overview" at bounding box center [194, 56] width 47 height 16
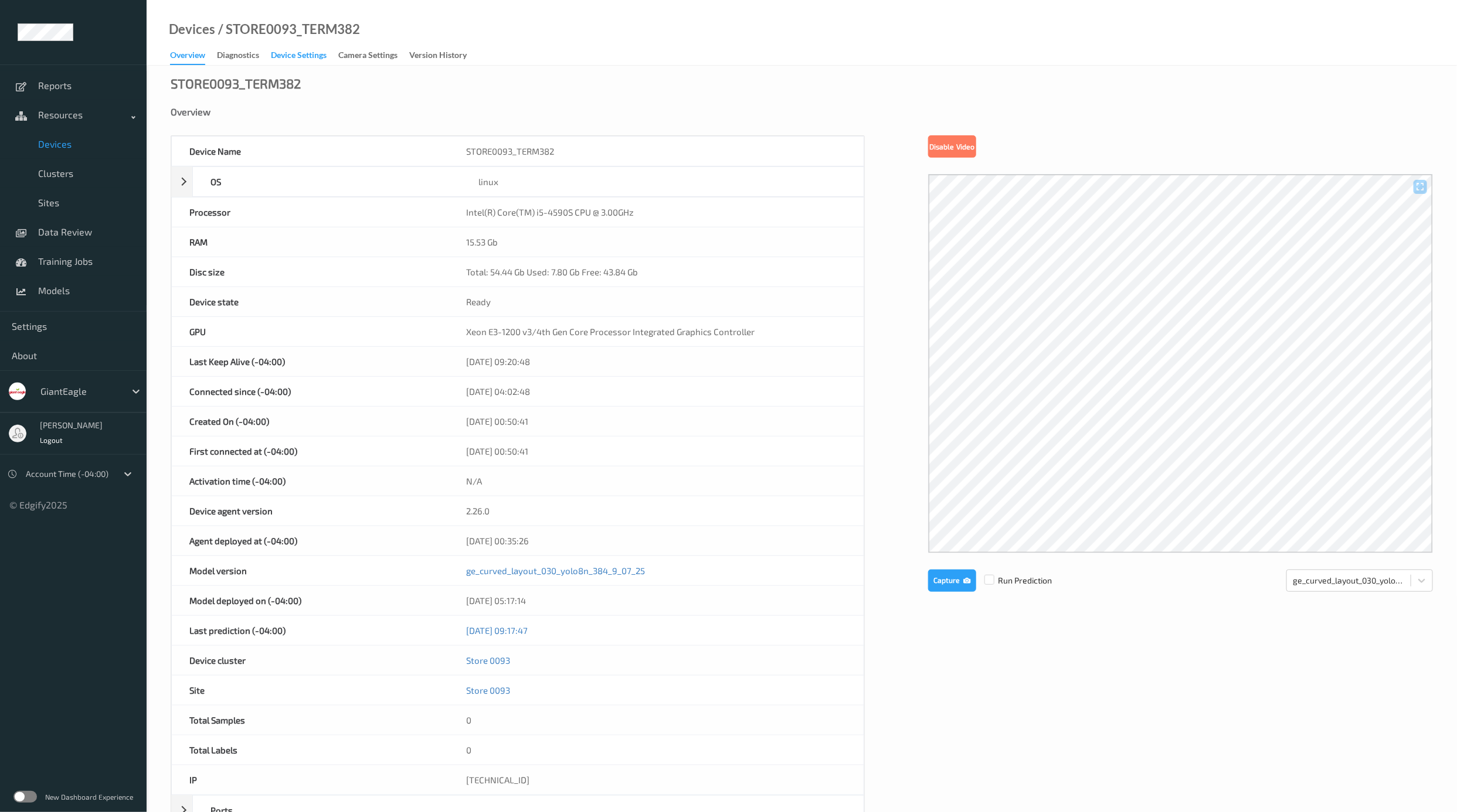
click at [299, 50] on div "Device Settings" at bounding box center [298, 56] width 56 height 15
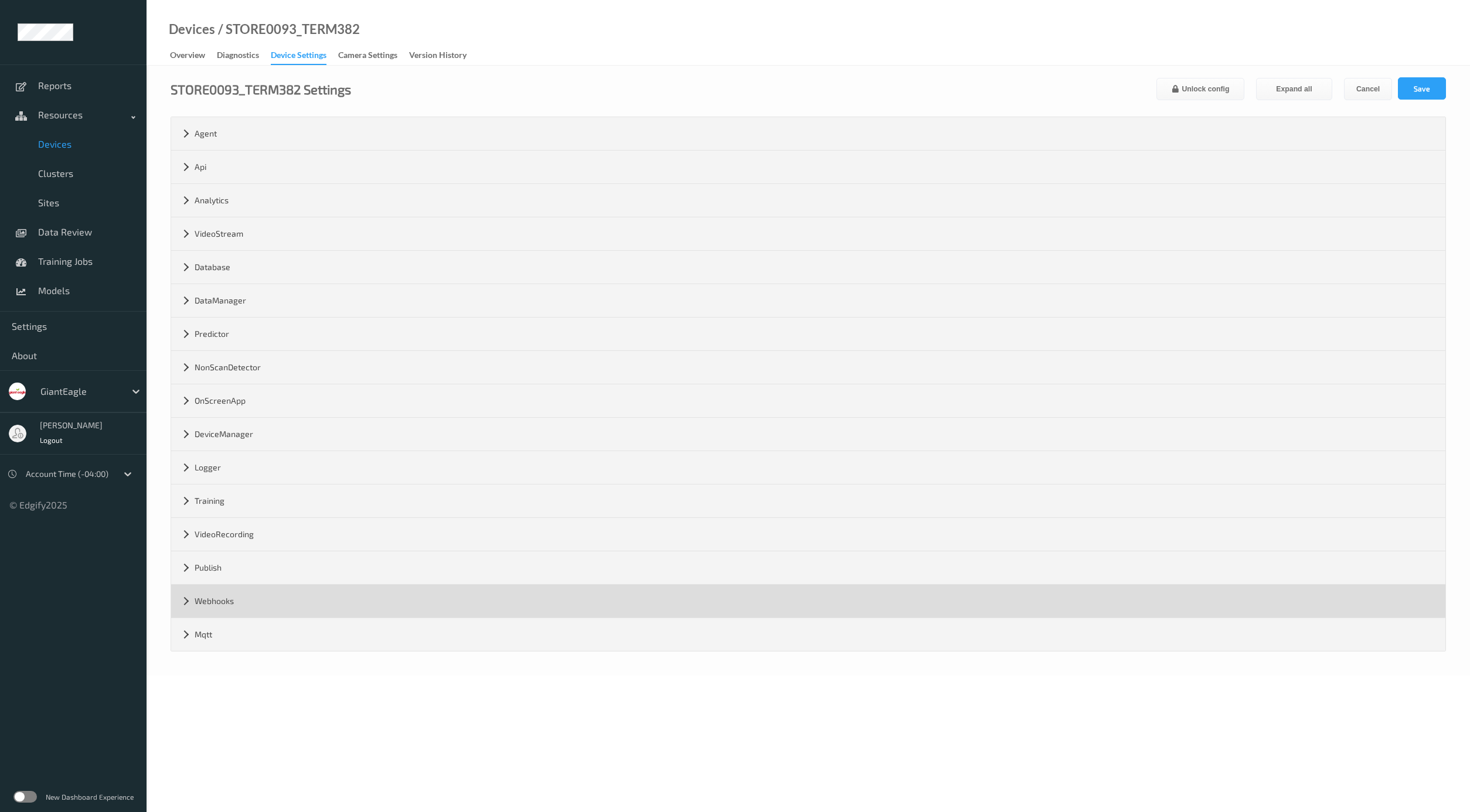
click at [259, 607] on div "Webhooks" at bounding box center [808, 601] width 1274 height 33
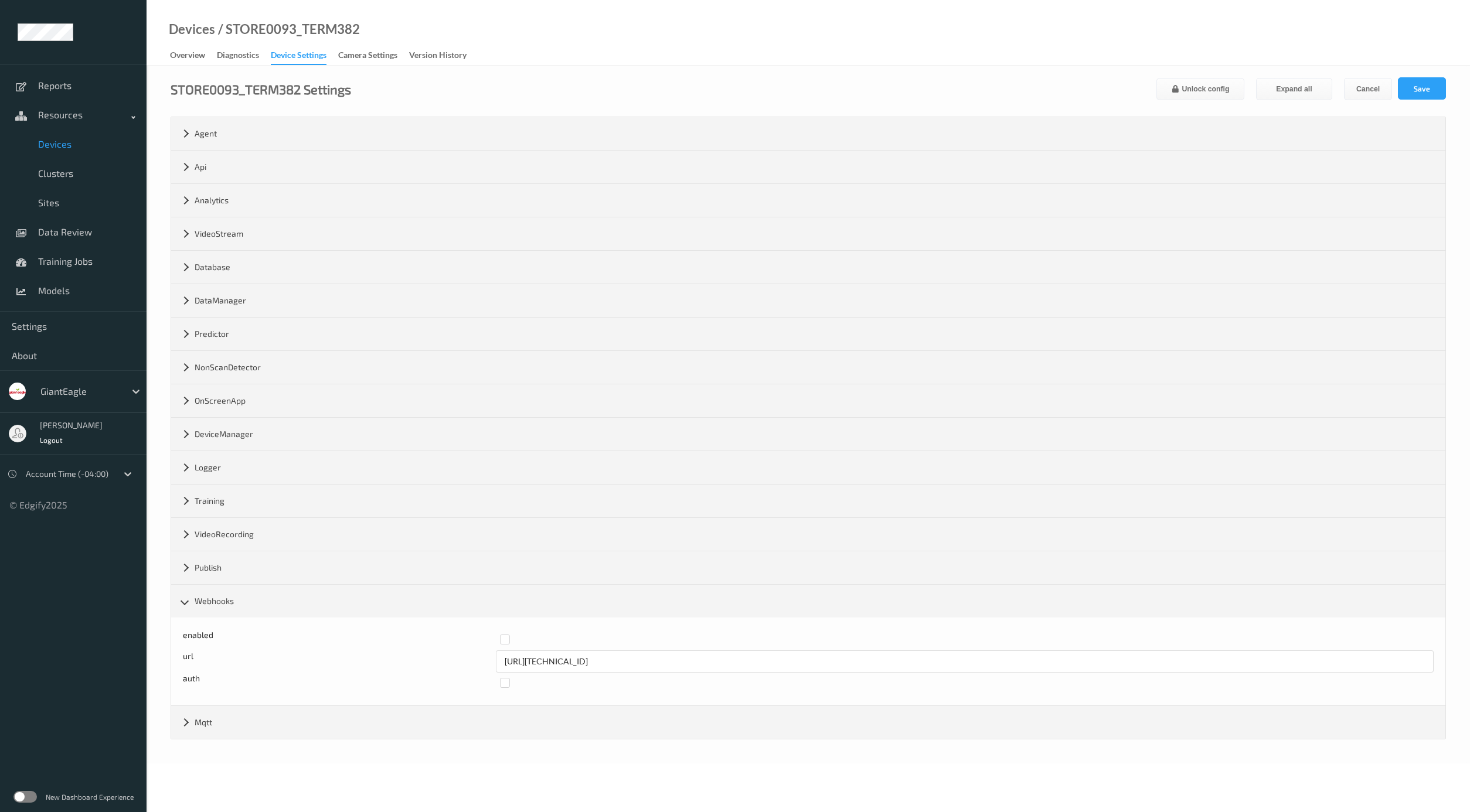
drag, startPoint x: 498, startPoint y: 653, endPoint x: 504, endPoint y: 652, distance: 6.1
click at [503, 651] on div "enabled" at bounding box center [808, 640] width 1251 height 21
click at [505, 635] on label at bounding box center [963, 635] width 926 height 0
click at [1306, 88] on button "Save" at bounding box center [1422, 89] width 48 height 22
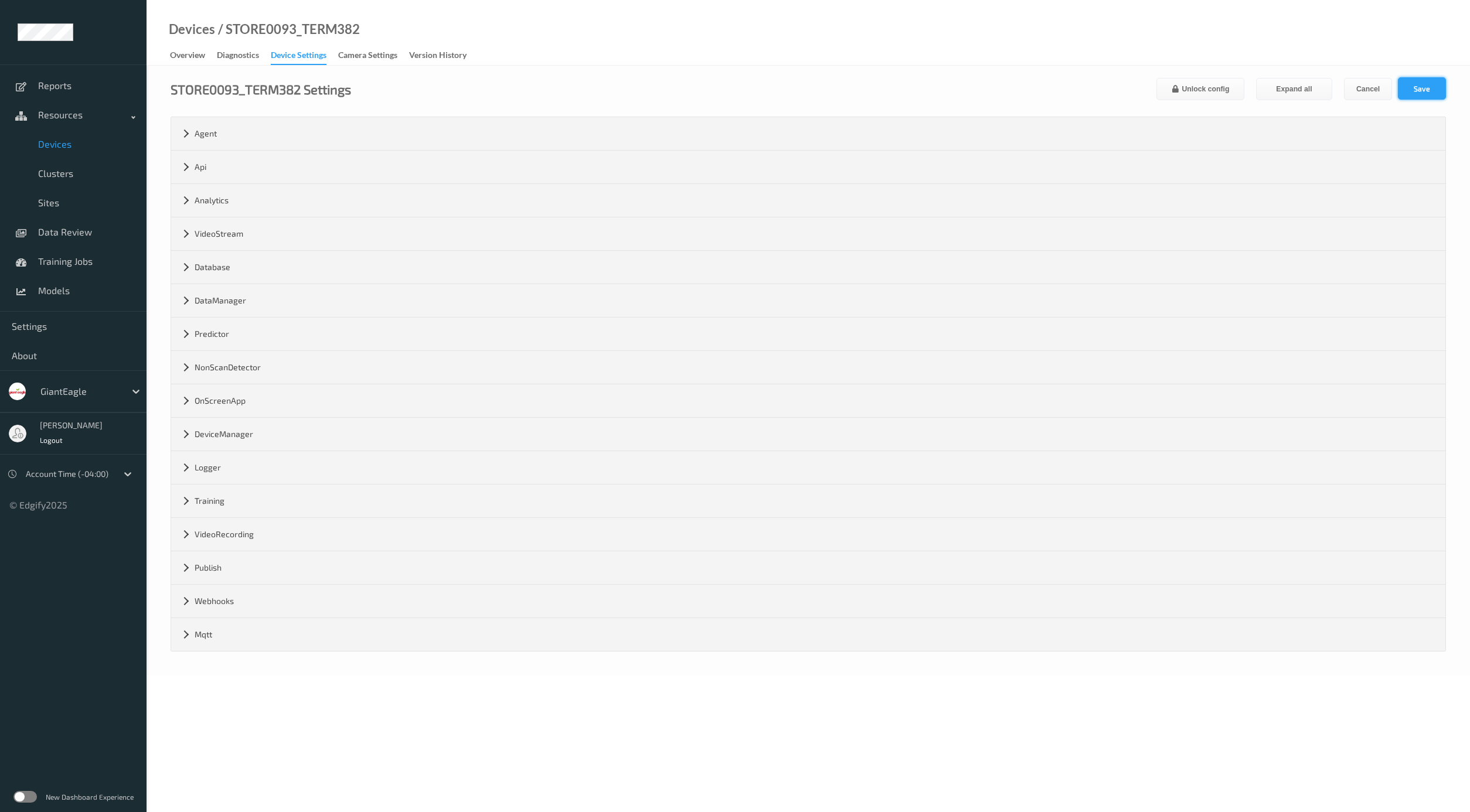
click at [1306, 92] on button "Save" at bounding box center [1422, 89] width 48 height 22
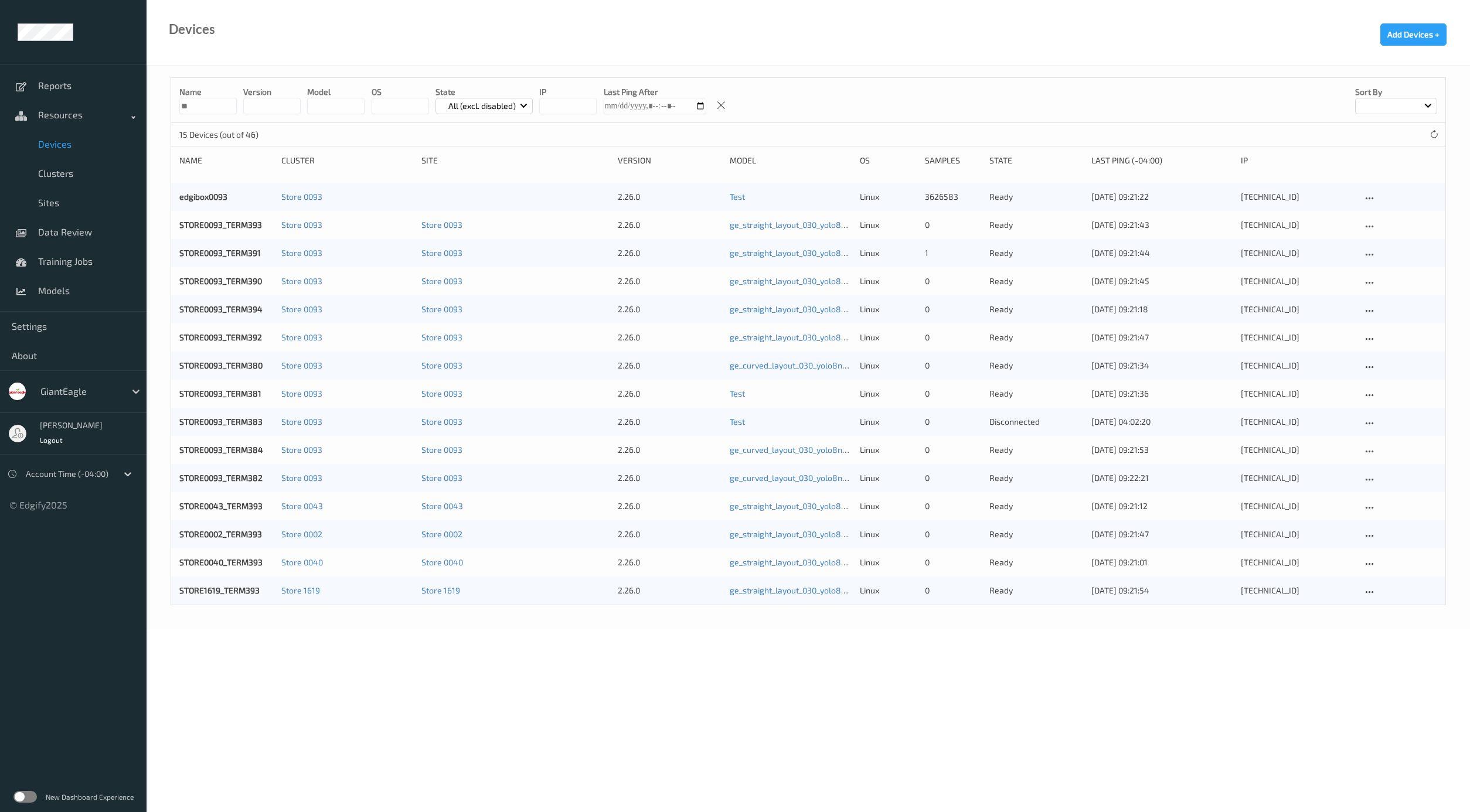
click at [186, 104] on input "**" at bounding box center [208, 106] width 57 height 16
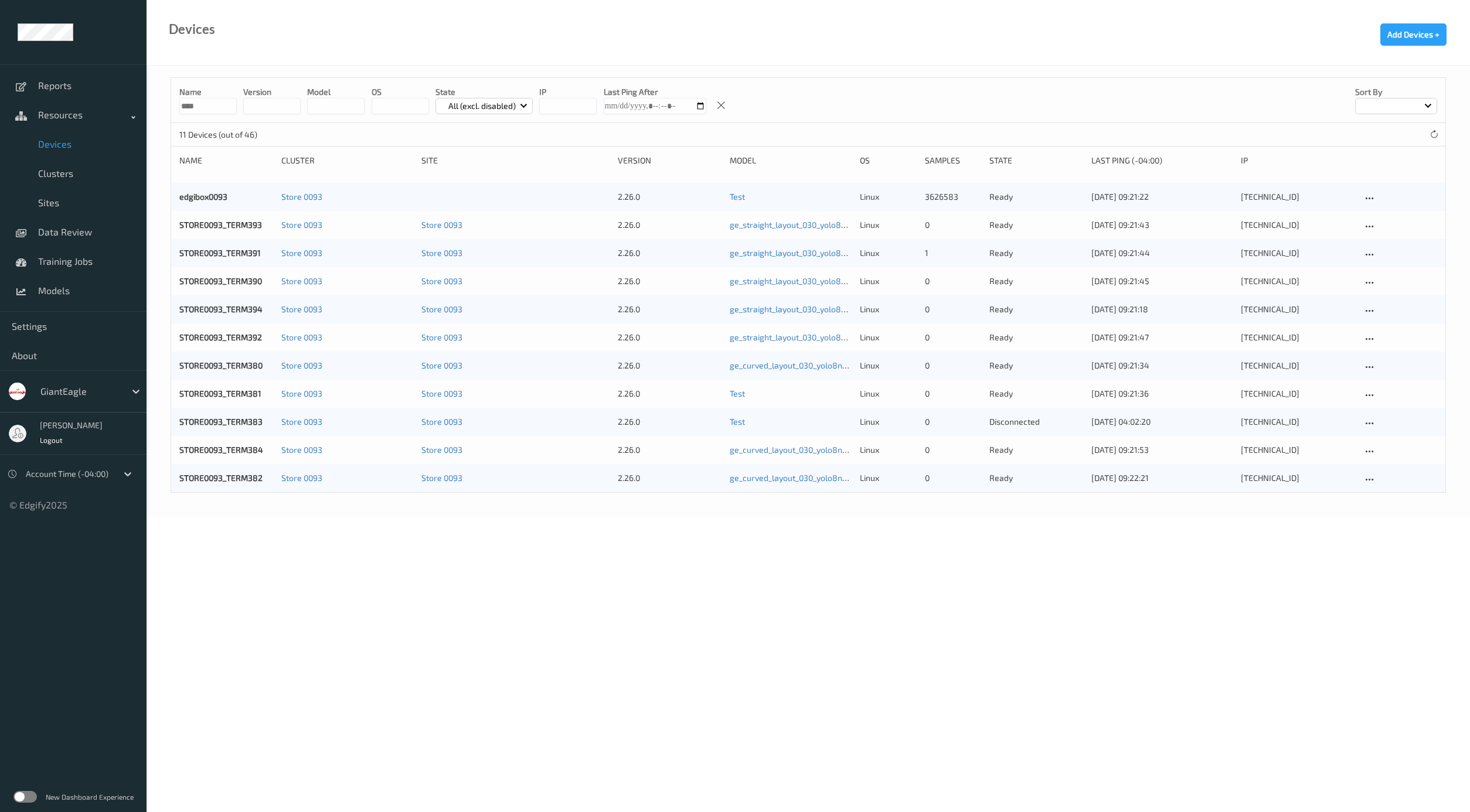
type input "****"
click at [232, 421] on link "STORE0093_TERM383" at bounding box center [221, 421] width 84 height 10
